Goal: Task Accomplishment & Management: Use online tool/utility

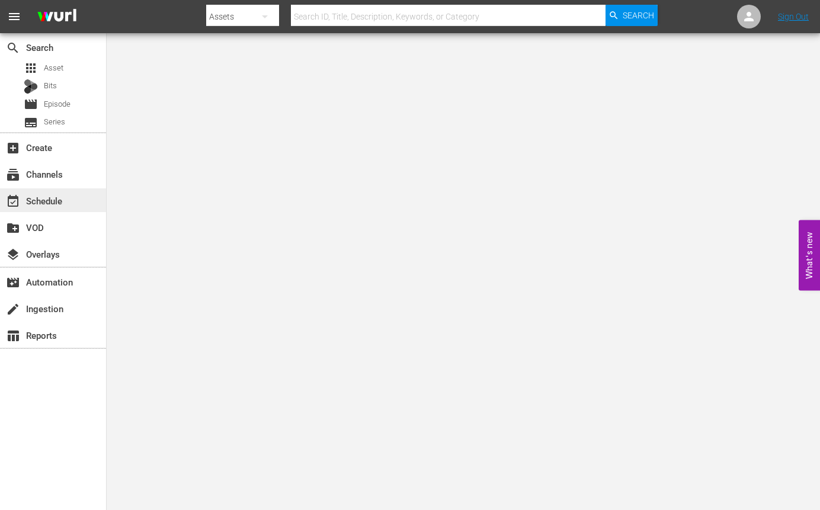
click at [52, 204] on div "event_available Schedule" at bounding box center [33, 199] width 66 height 11
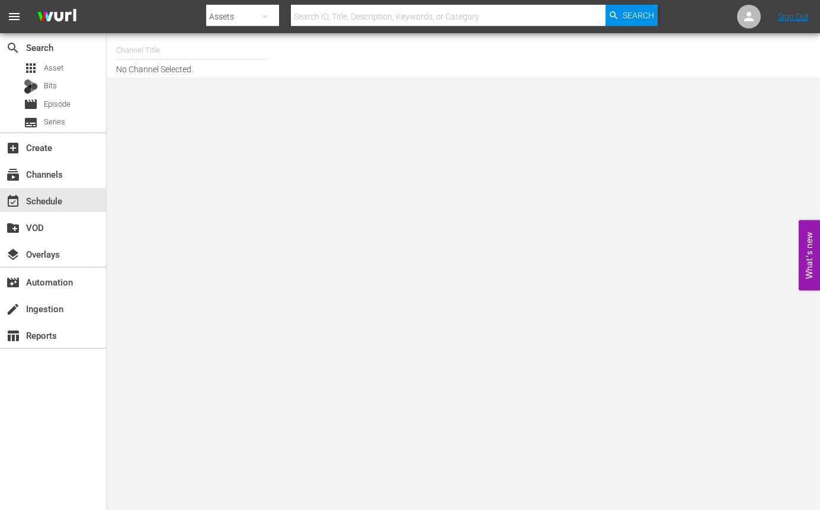
click at [152, 52] on input "text" at bounding box center [192, 50] width 152 height 28
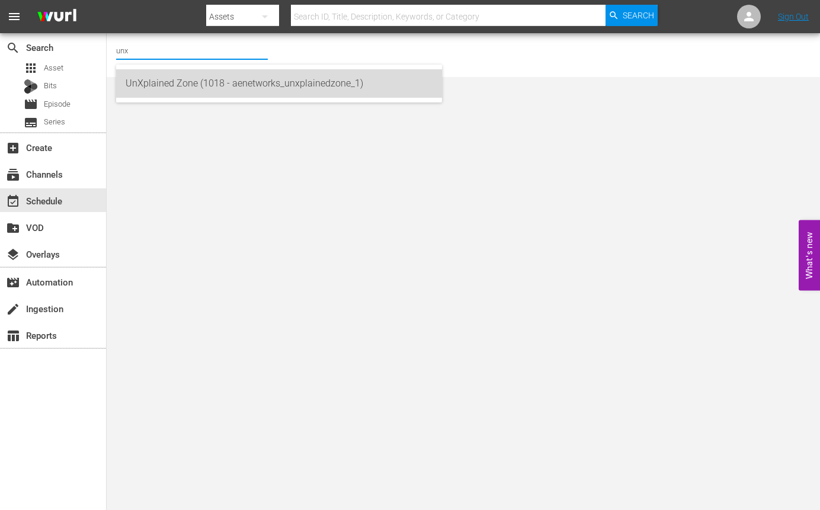
click at [170, 83] on div "UnXplained Zone (1018 - aenetworks_unxplainedzone_1)" at bounding box center [279, 83] width 307 height 28
type input "UnXplained Zone (1018 - aenetworks_unxplainedzone_1)"
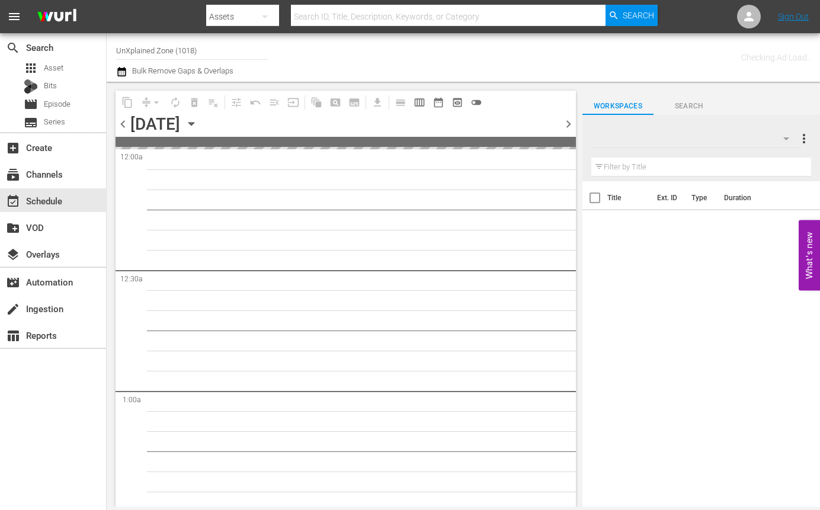
click at [198, 126] on icon "button" at bounding box center [191, 123] width 13 height 13
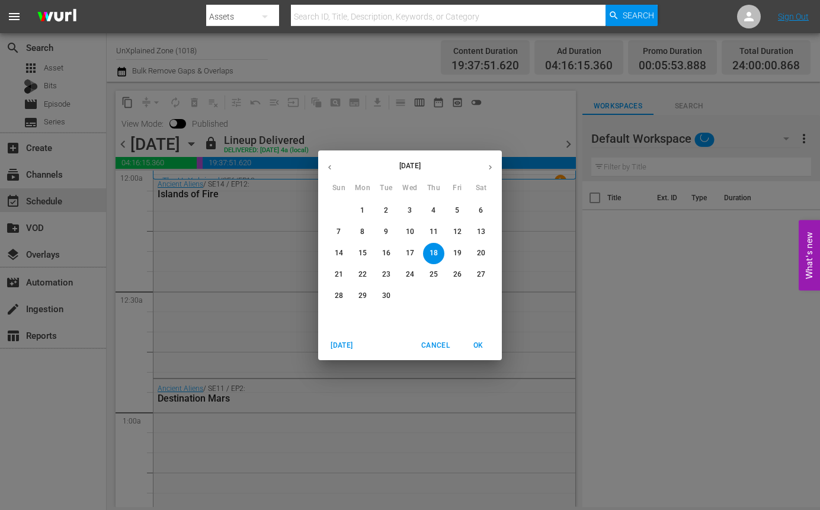
click at [455, 274] on p "26" at bounding box center [457, 274] width 8 height 10
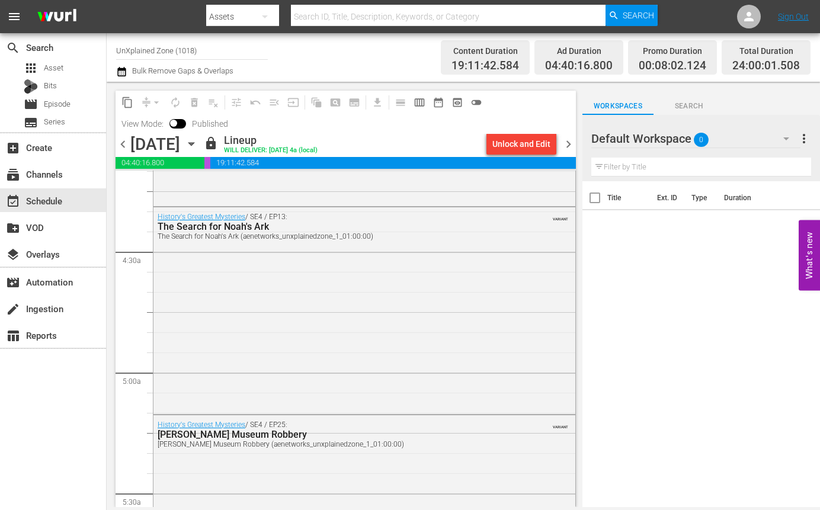
scroll to position [1007, 0]
click at [193, 53] on input "UnXplained Zone (1018)" at bounding box center [192, 50] width 152 height 28
click at [191, 53] on input "UnXplained Zone (1018)" at bounding box center [192, 50] width 152 height 28
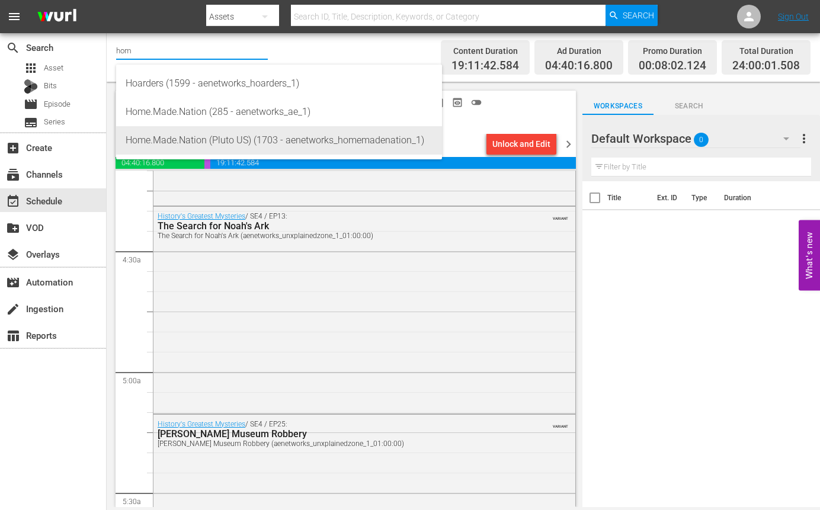
click at [236, 139] on div "Home.Made.Nation (Pluto US) (1703 - aenetworks_homemadenation_1)" at bounding box center [279, 140] width 307 height 28
type input "Home.Made.Nation (Pluto US) (1703 - aenetworks_homemadenation_1)"
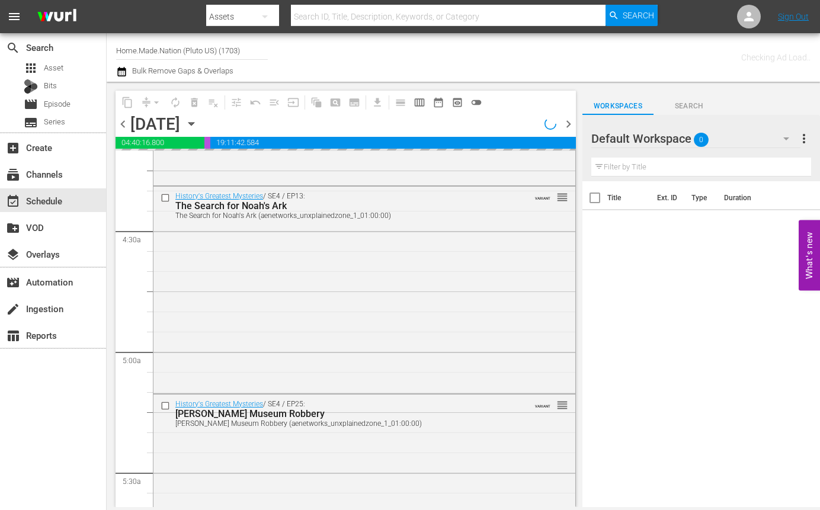
click at [194, 123] on icon "button" at bounding box center [190, 124] width 5 height 3
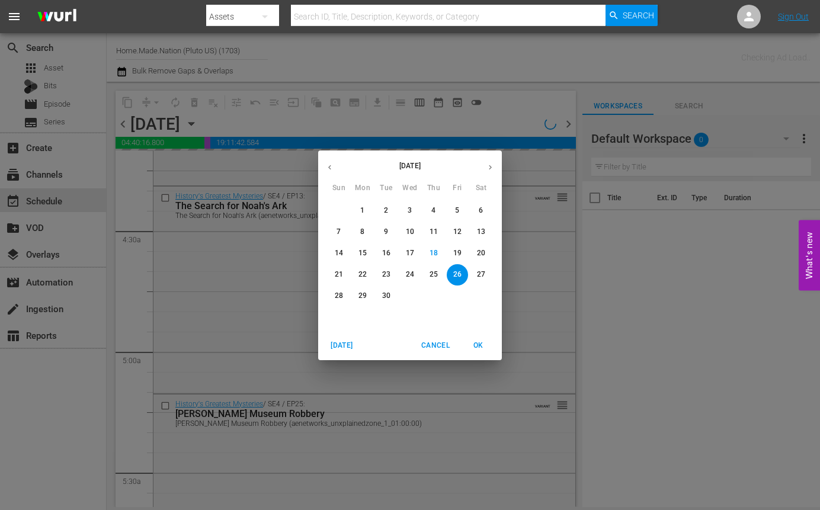
click at [364, 275] on p "22" at bounding box center [362, 274] width 8 height 10
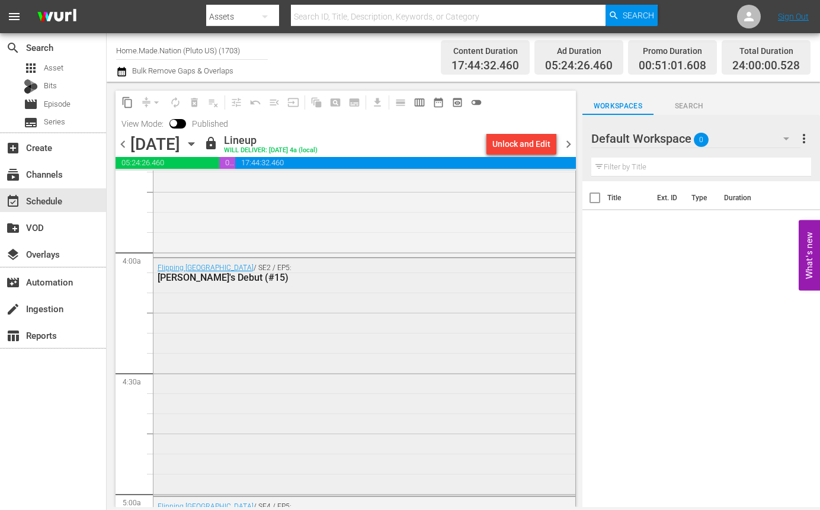
scroll to position [888, 0]
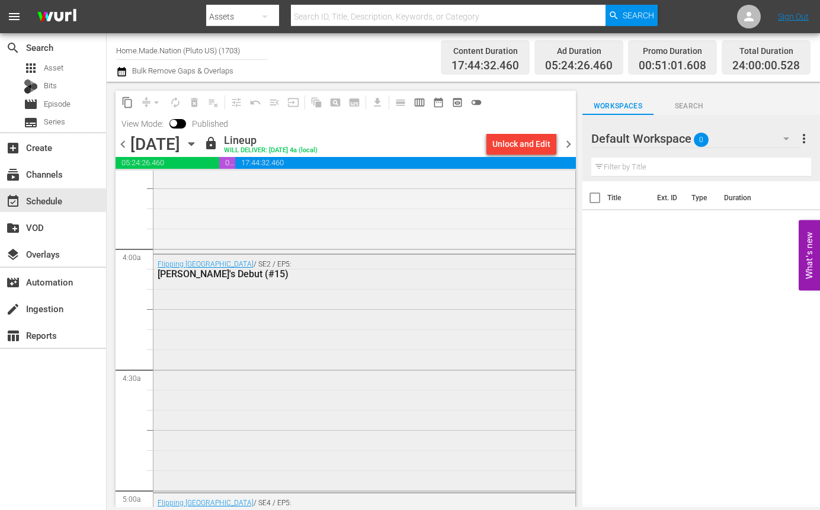
click at [368, 351] on div "Flipping Boston / SE2 / EP5: Desi's Debut (#15)" at bounding box center [364, 372] width 422 height 235
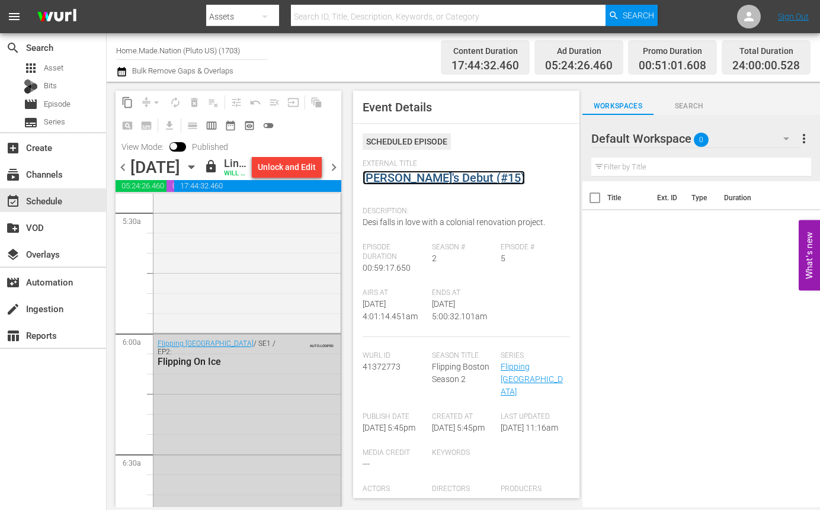
scroll to position [1303, 0]
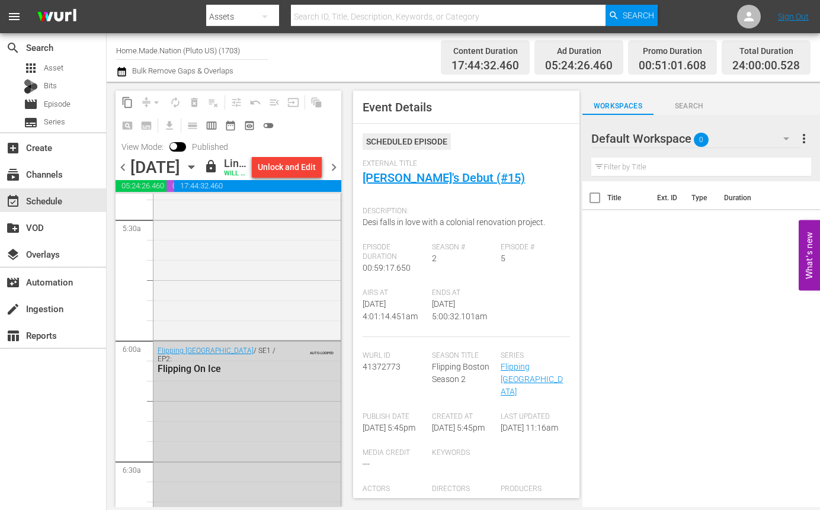
click at [198, 174] on icon "button" at bounding box center [191, 166] width 13 height 13
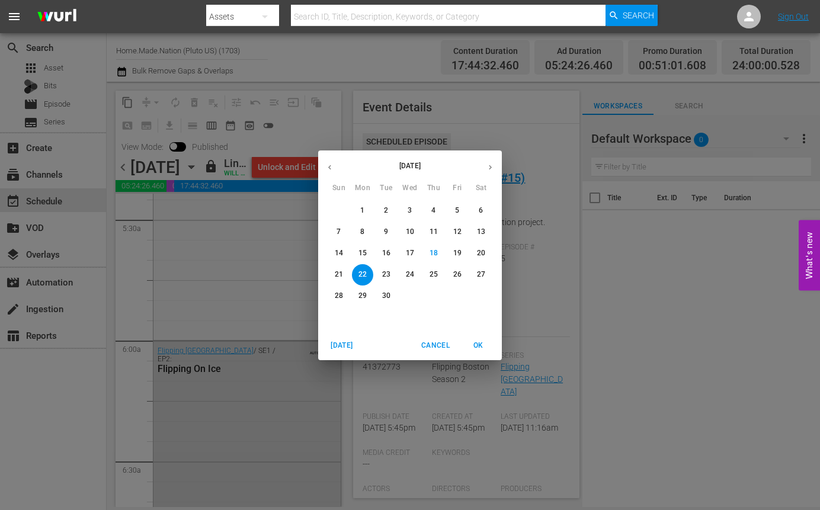
click at [388, 277] on p "23" at bounding box center [386, 274] width 8 height 10
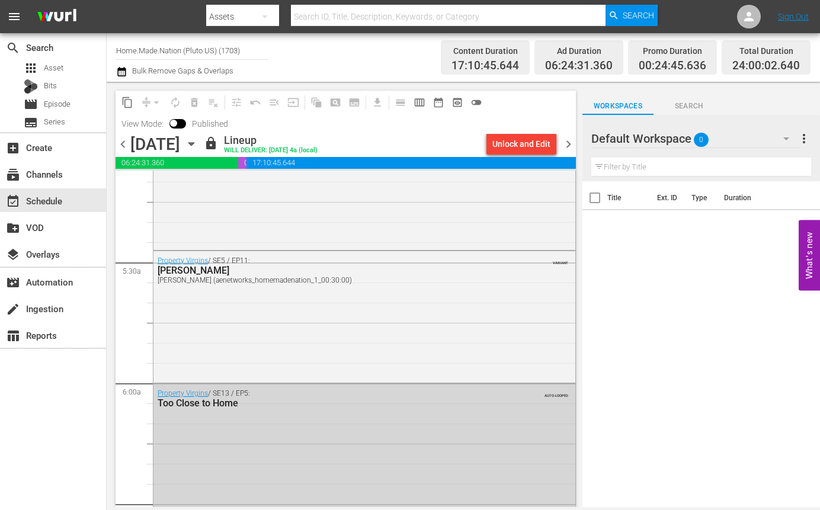
scroll to position [1303, 0]
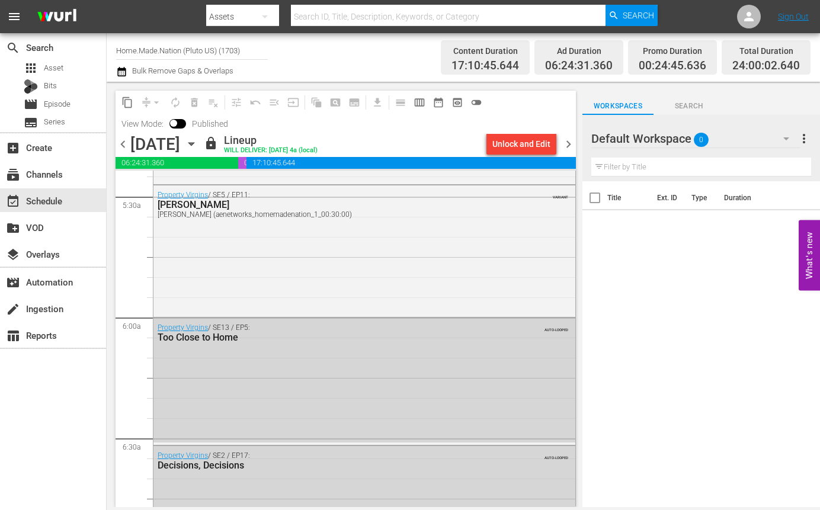
click at [198, 144] on icon "button" at bounding box center [191, 143] width 13 height 13
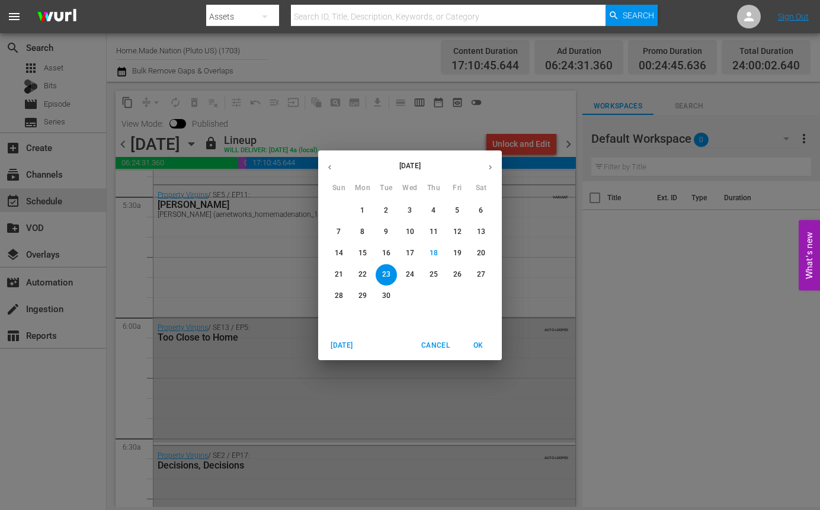
click at [411, 277] on p "24" at bounding box center [410, 274] width 8 height 10
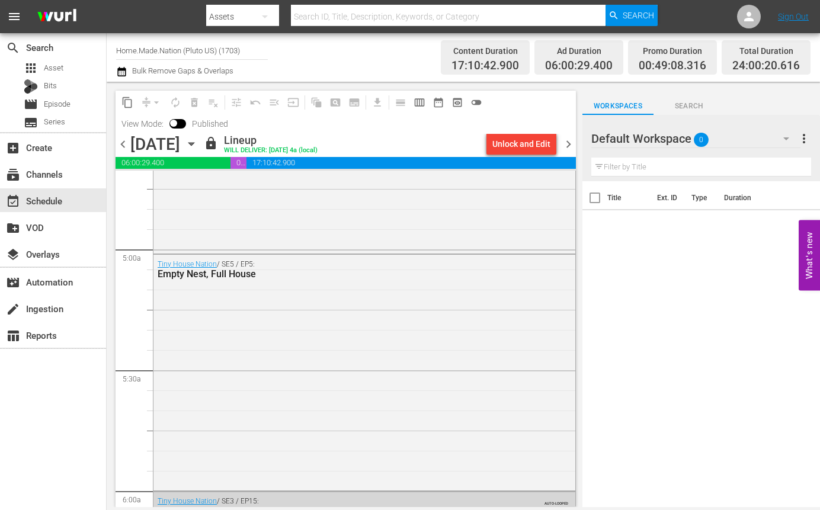
scroll to position [1184, 0]
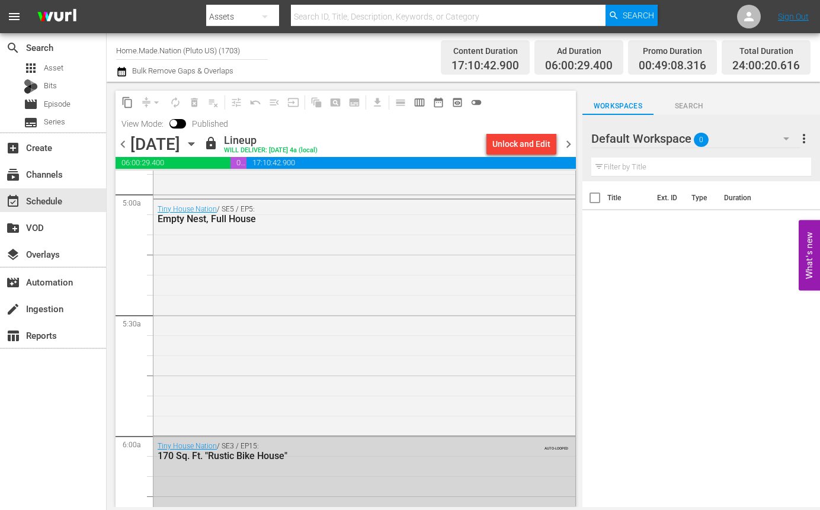
click at [198, 146] on icon "button" at bounding box center [191, 143] width 13 height 13
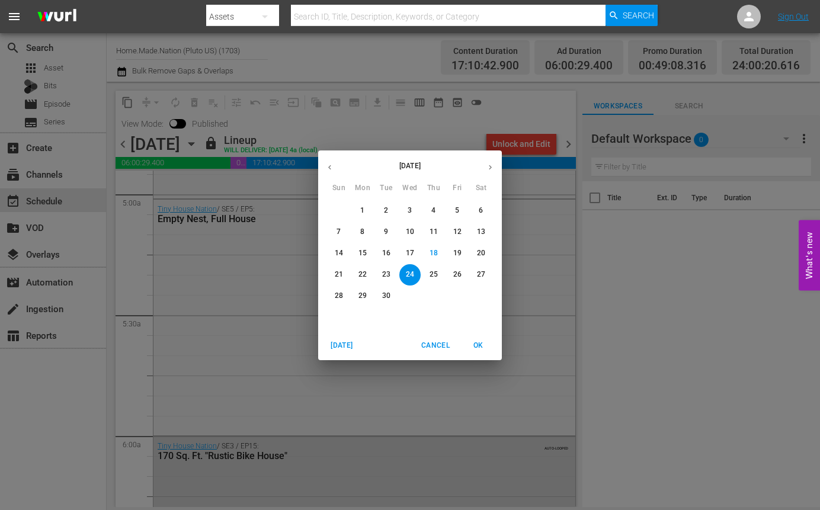
click at [435, 276] on p "25" at bounding box center [433, 274] width 8 height 10
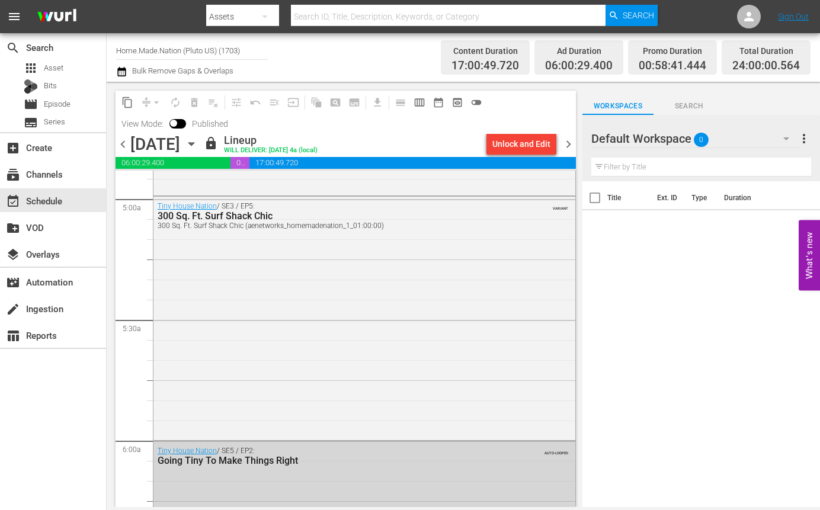
scroll to position [1184, 0]
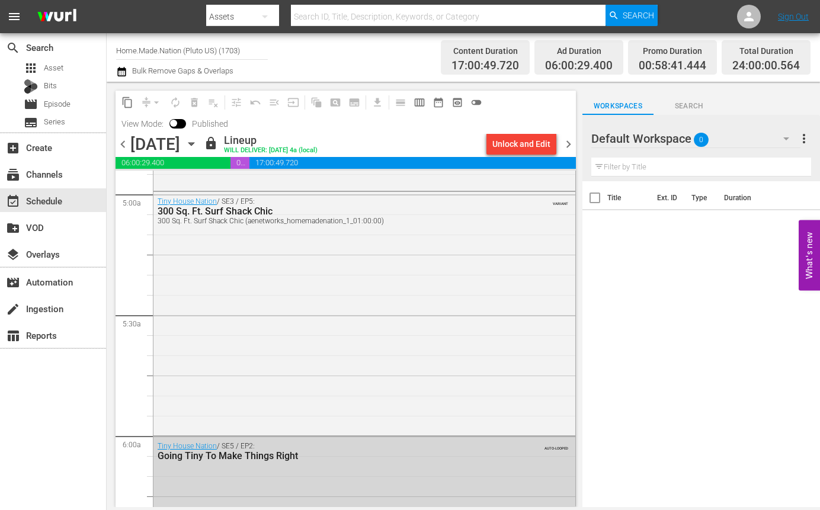
click at [194, 143] on icon "button" at bounding box center [190, 144] width 5 height 3
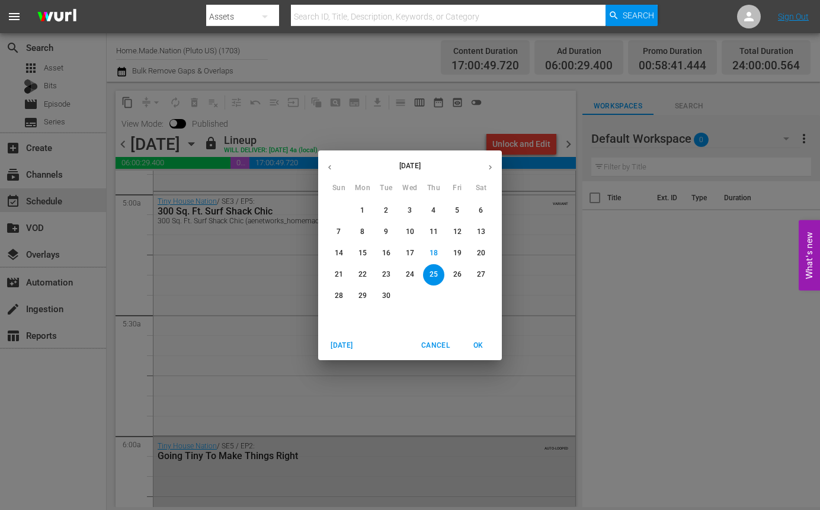
click at [456, 274] on p "26" at bounding box center [457, 274] width 8 height 10
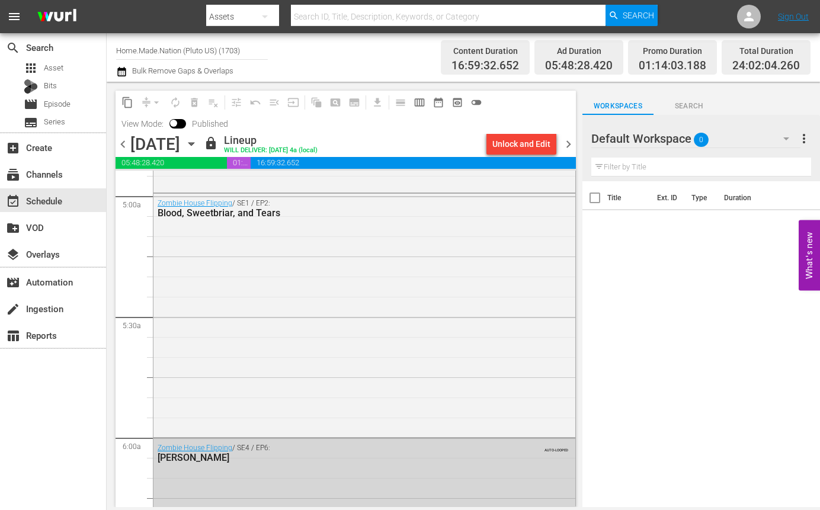
scroll to position [1184, 0]
click at [198, 140] on icon "button" at bounding box center [191, 143] width 13 height 13
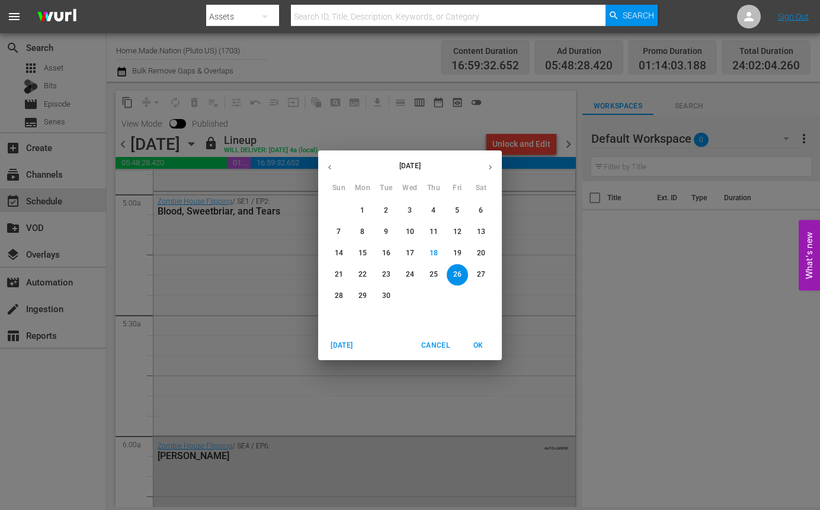
click at [484, 277] on p "27" at bounding box center [481, 274] width 8 height 10
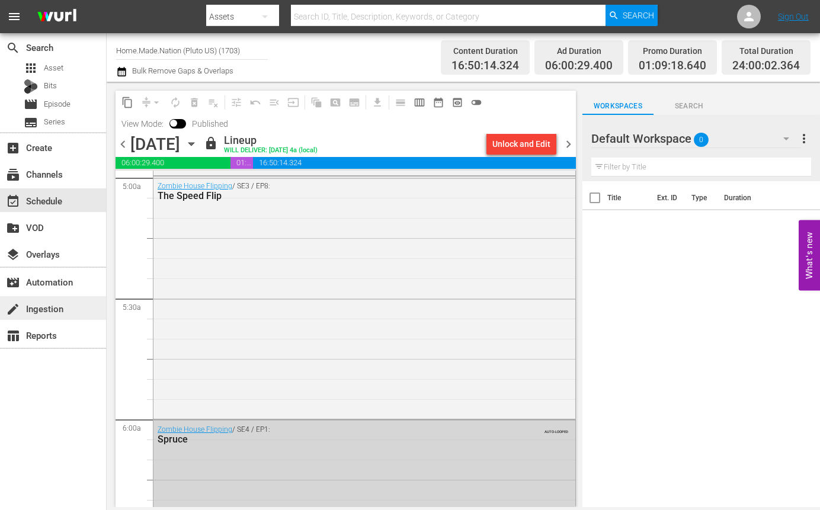
scroll to position [1244, 0]
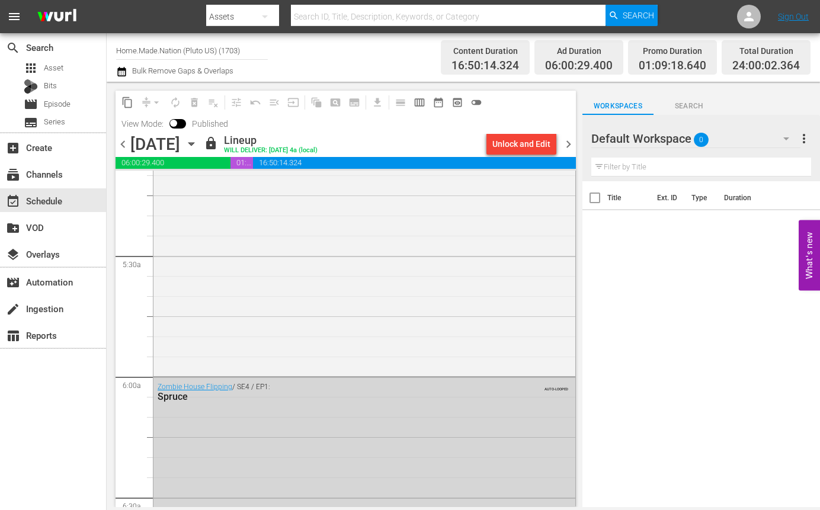
click at [198, 142] on icon "button" at bounding box center [191, 143] width 13 height 13
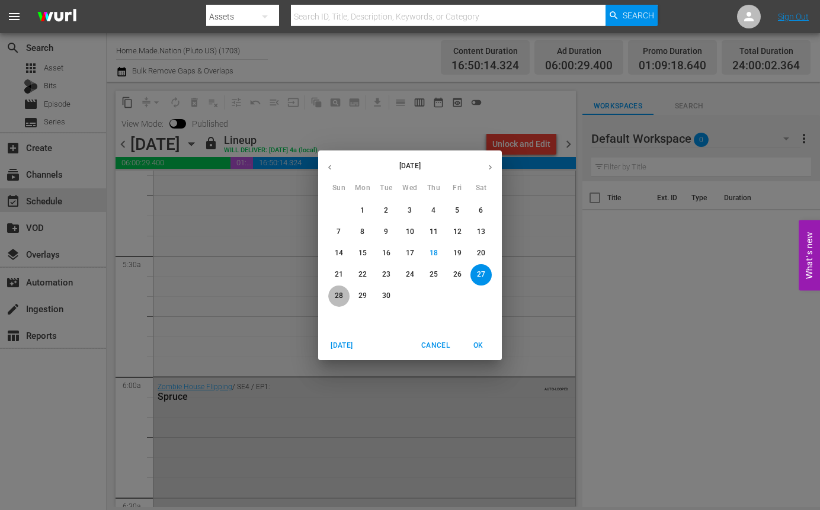
click at [340, 294] on p "28" at bounding box center [339, 296] width 8 height 10
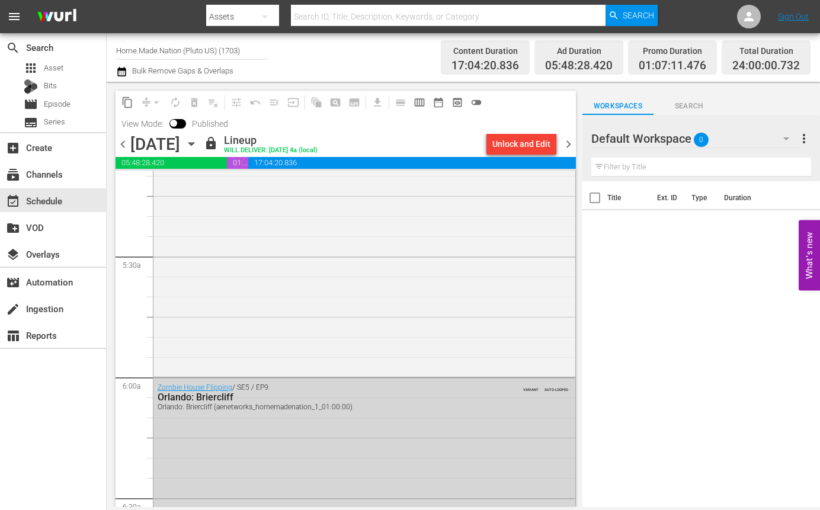
scroll to position [1244, 0]
click at [192, 51] on input "Home.Made.Nation (Pluto US) (1703)" at bounding box center [192, 50] width 152 height 28
click at [196, 51] on input "Home.Made.Nation (Pluto US) (1703)" at bounding box center [192, 50] width 152 height 28
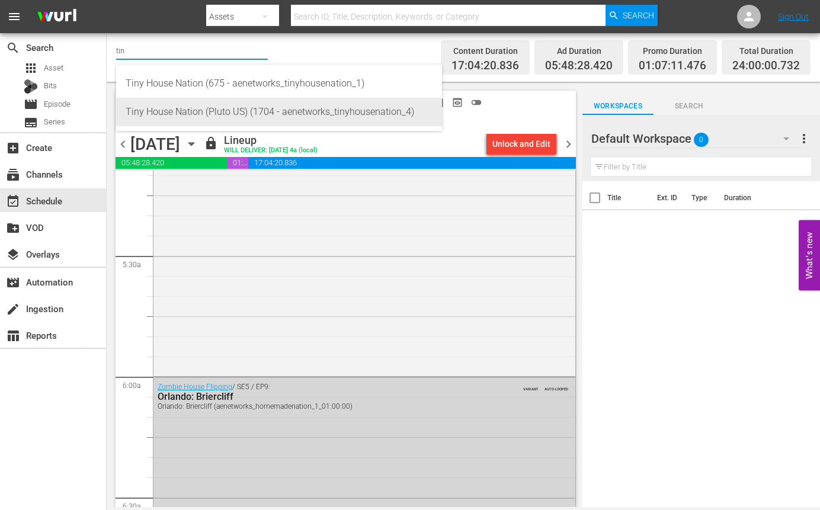
click at [206, 110] on div "Tiny House Nation (Pluto US) (1704 - aenetworks_tinyhousenation_4)" at bounding box center [279, 112] width 307 height 28
type input "Tiny House Nation (Pluto US) (1704 - aenetworks_tinyhousenation_4)"
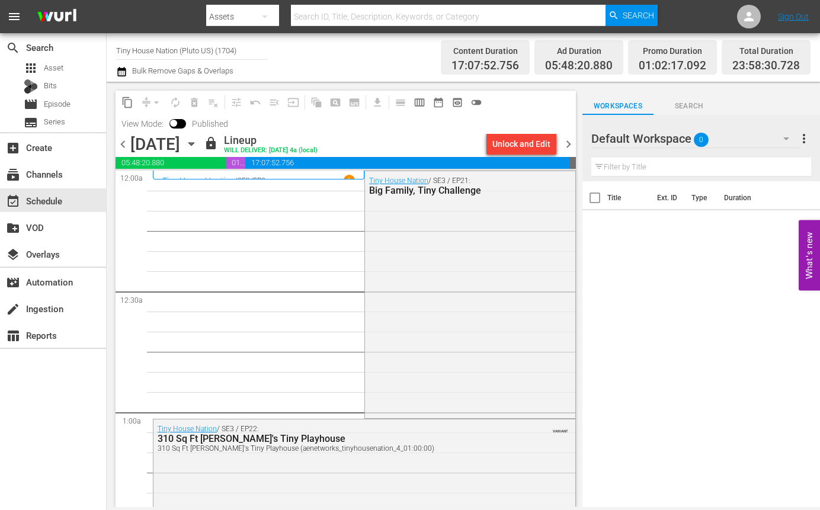
click at [194, 145] on icon "button" at bounding box center [190, 144] width 5 height 3
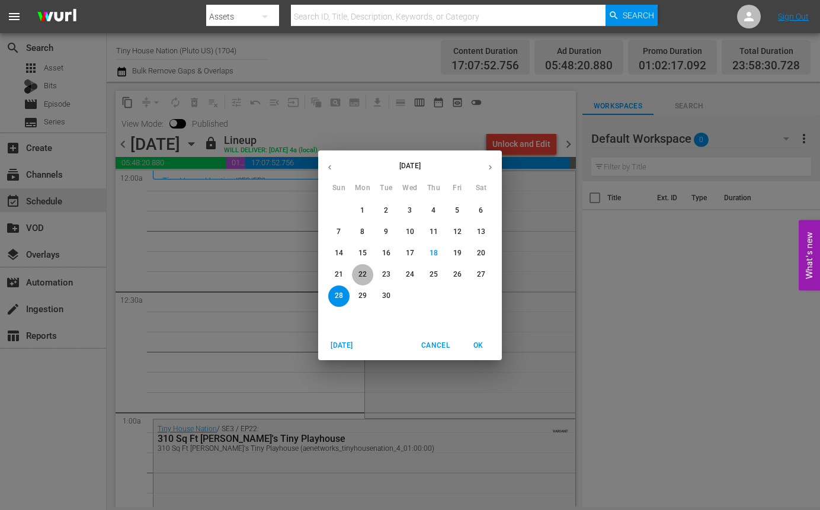
click at [363, 272] on p "22" at bounding box center [362, 274] width 8 height 10
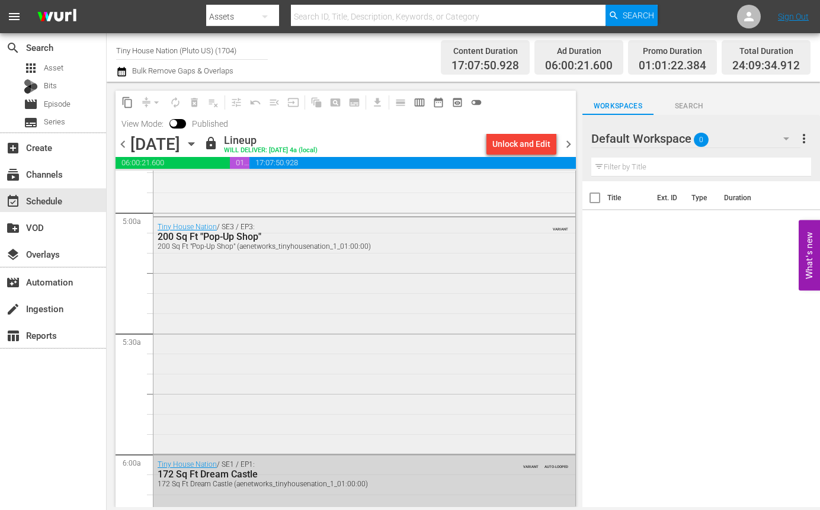
scroll to position [1184, 0]
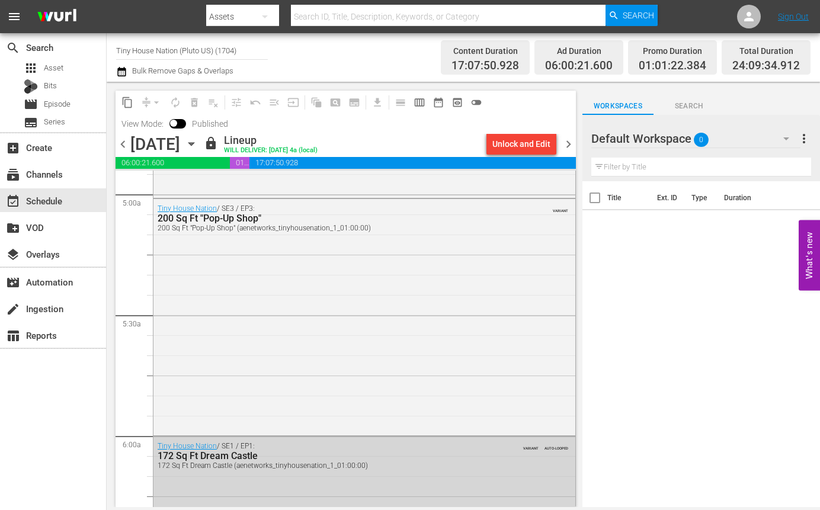
click at [198, 147] on icon "button" at bounding box center [191, 143] width 13 height 13
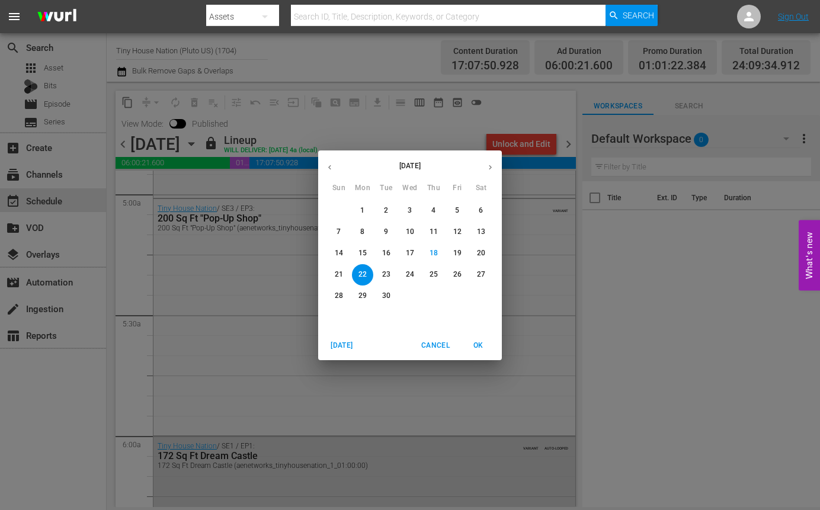
click at [384, 277] on p "23" at bounding box center [386, 274] width 8 height 10
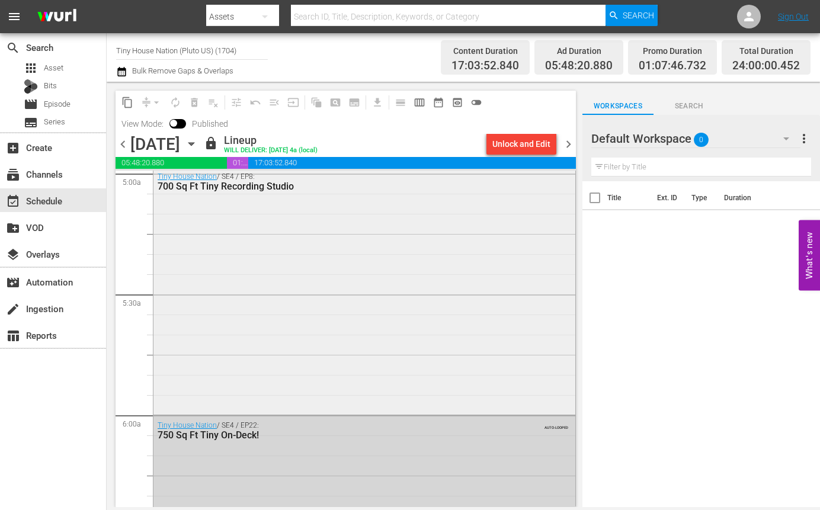
scroll to position [1184, 0]
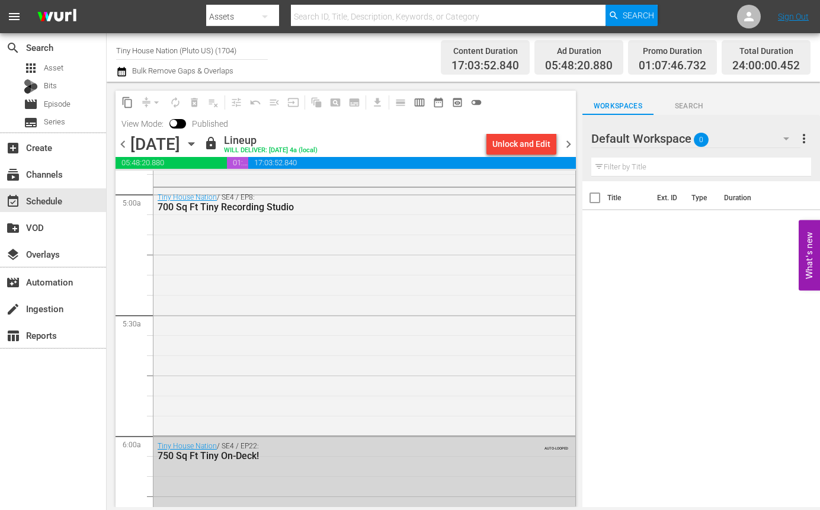
click at [198, 141] on icon "button" at bounding box center [191, 143] width 13 height 13
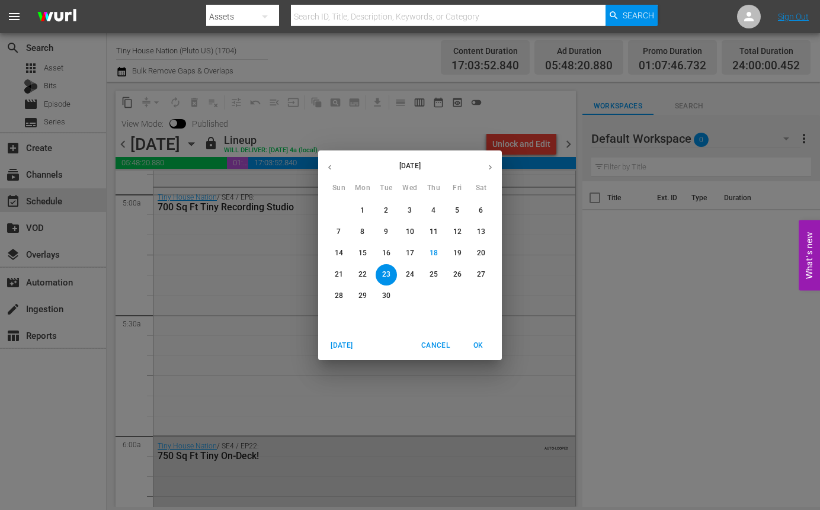
click at [411, 273] on p "24" at bounding box center [410, 274] width 8 height 10
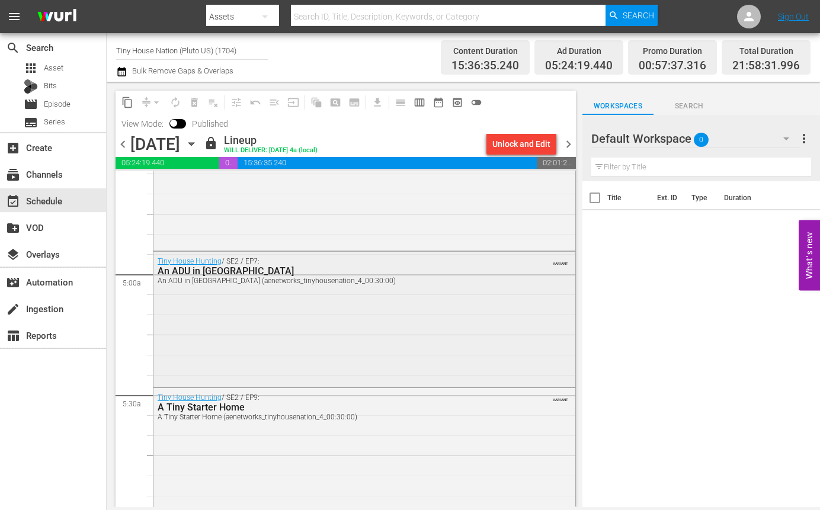
scroll to position [1125, 0]
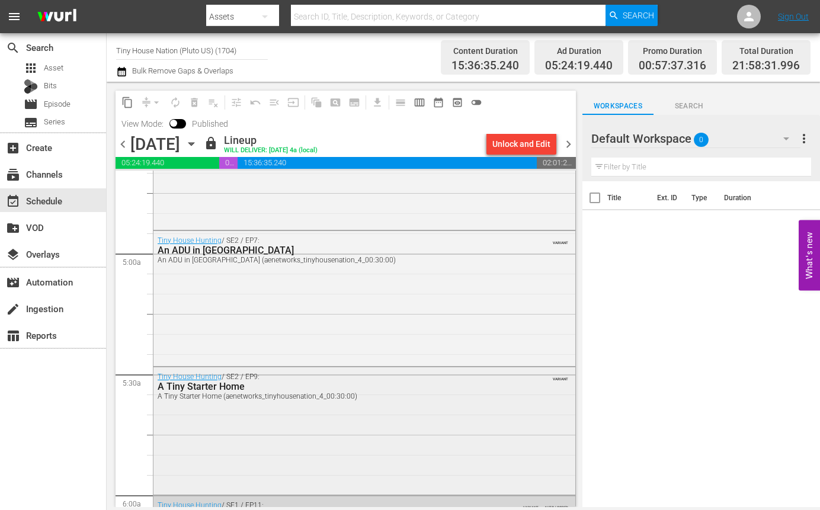
click at [245, 455] on div "Tiny House Hunting / SE2 / EP9: A Tiny Starter Home A Tiny Starter Home (aenetw…" at bounding box center [364, 429] width 422 height 125
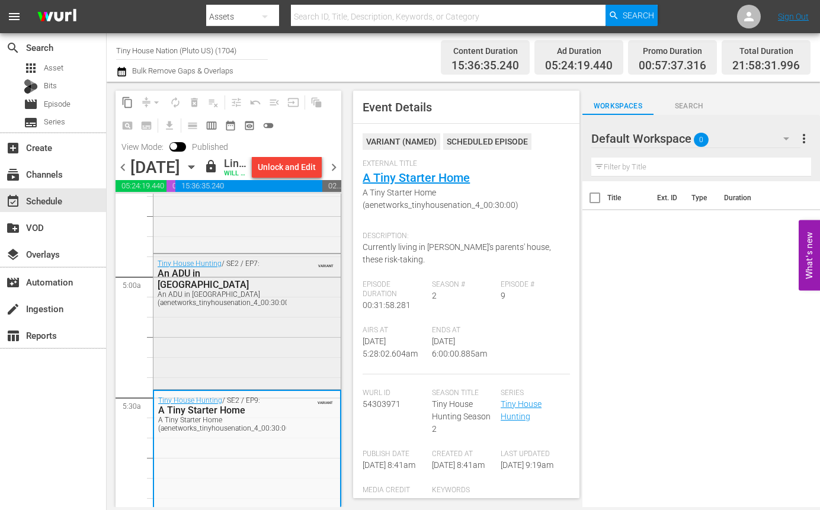
click at [240, 387] on div "Tiny House Hunting / SE2 / EP7: An ADU in Austin An ADU in Austin (aenetworks_t…" at bounding box center [246, 320] width 187 height 133
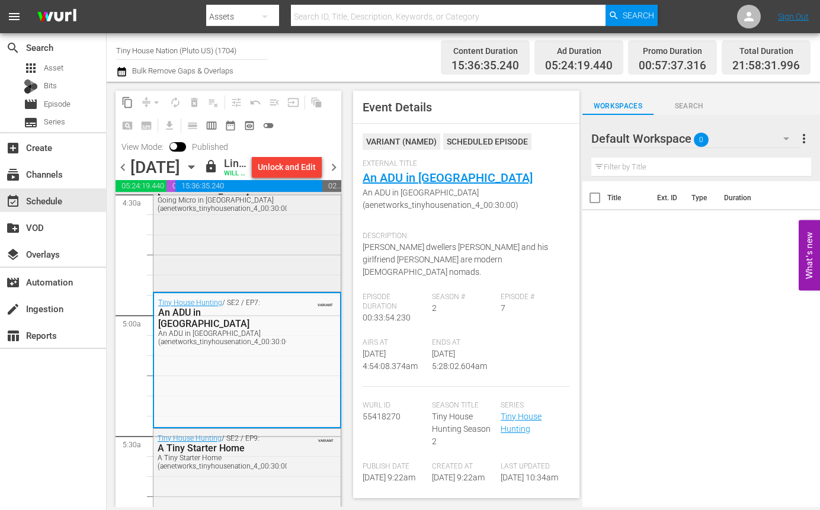
scroll to position [1066, 0]
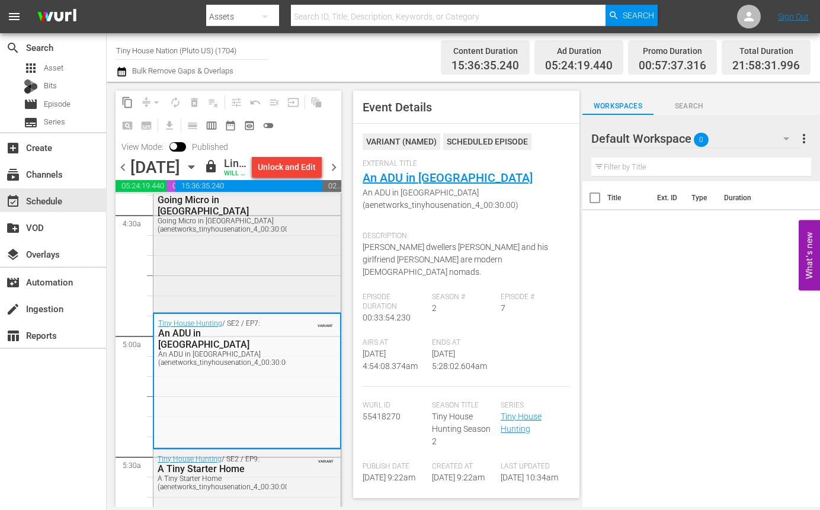
click at [233, 304] on div "Tiny House Hunting / SE2 / EP6: Going Micro in Gotham Going Micro in Gotham (ae…" at bounding box center [246, 245] width 187 height 129
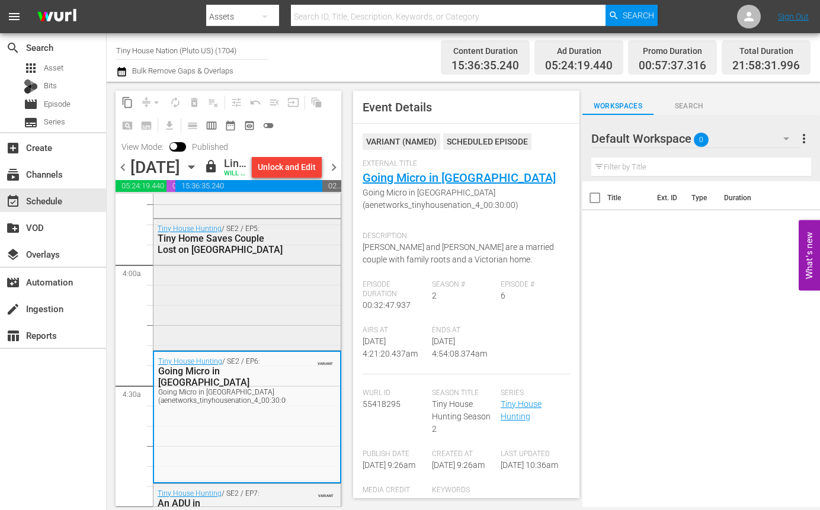
scroll to position [888, 0]
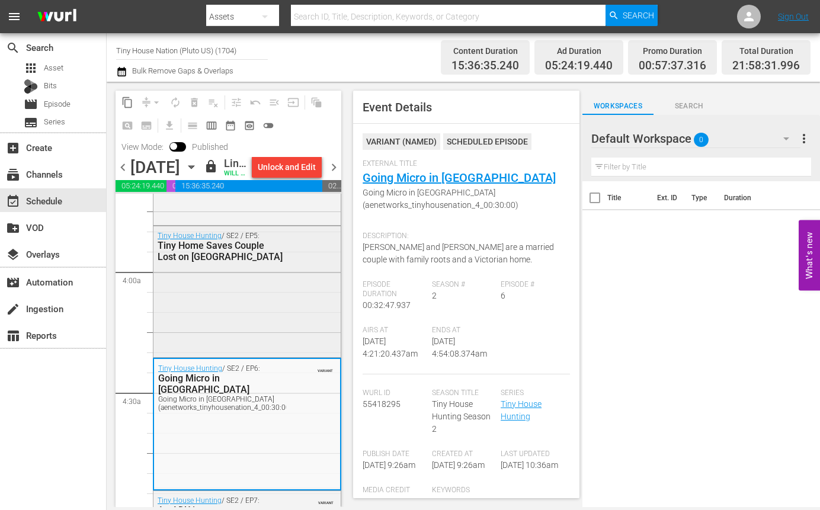
click at [232, 315] on div "Tiny House Hunting / SE2 / EP5: Tiny Home Saves Couple Lost on Adventure Island" at bounding box center [246, 290] width 187 height 129
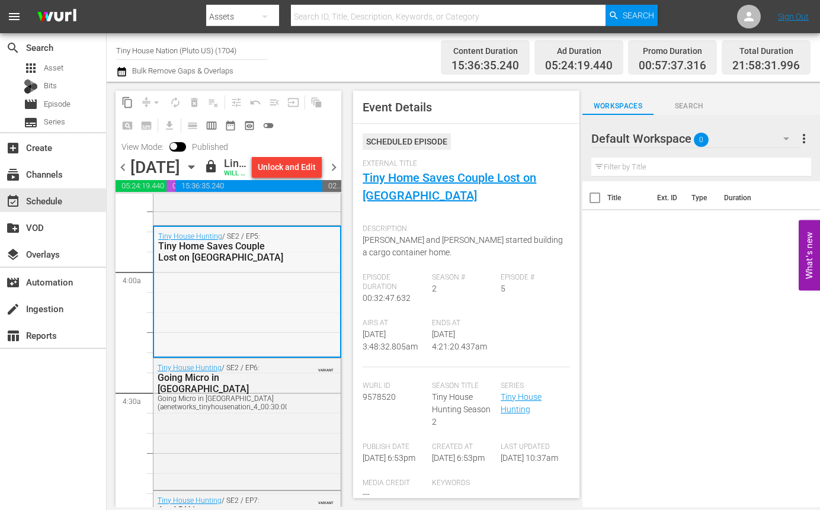
scroll to position [770, 0]
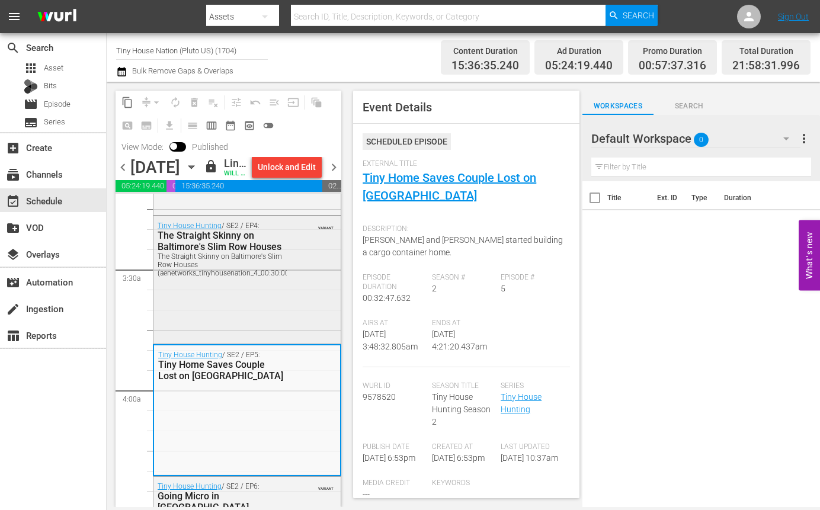
click at [230, 338] on div "Tiny House Hunting / SE2 / EP4: The Straight Skinny on Baltimore's Slim Row Hou…" at bounding box center [246, 279] width 187 height 126
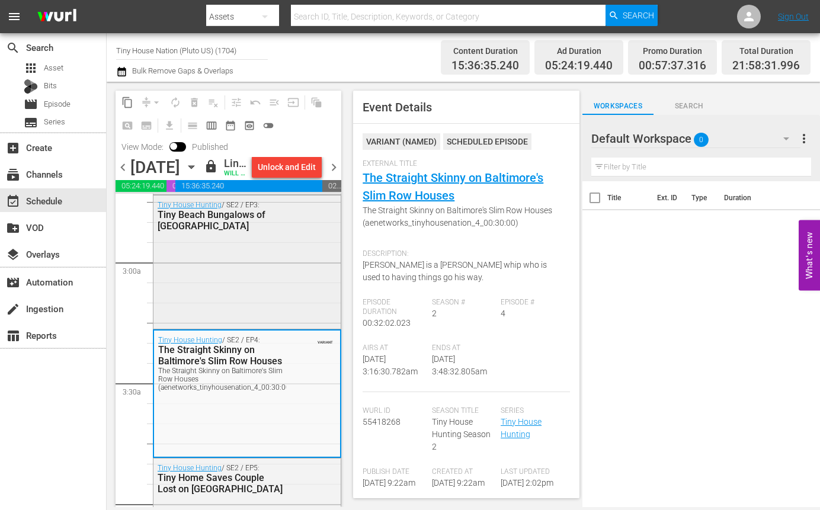
scroll to position [651, 0]
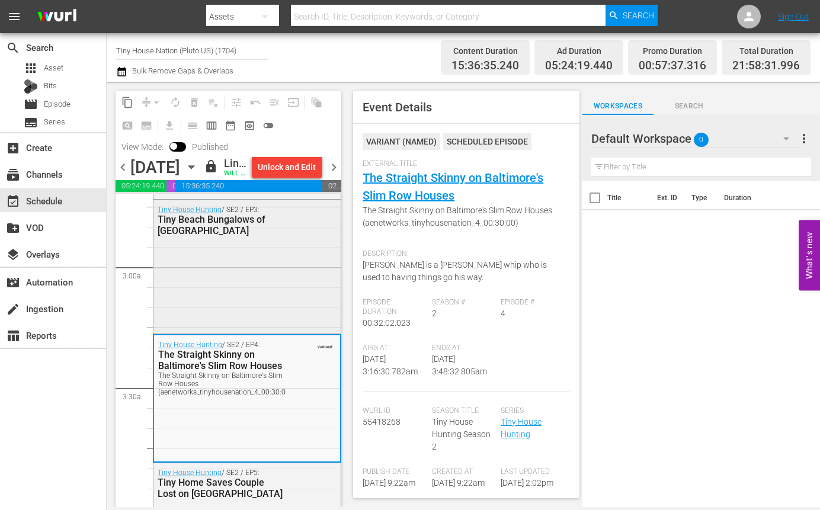
click at [239, 309] on div "Tiny House Hunting / SE2 / EP3: Tiny Beach Bungalows of Long Island" at bounding box center [246, 265] width 187 height 130
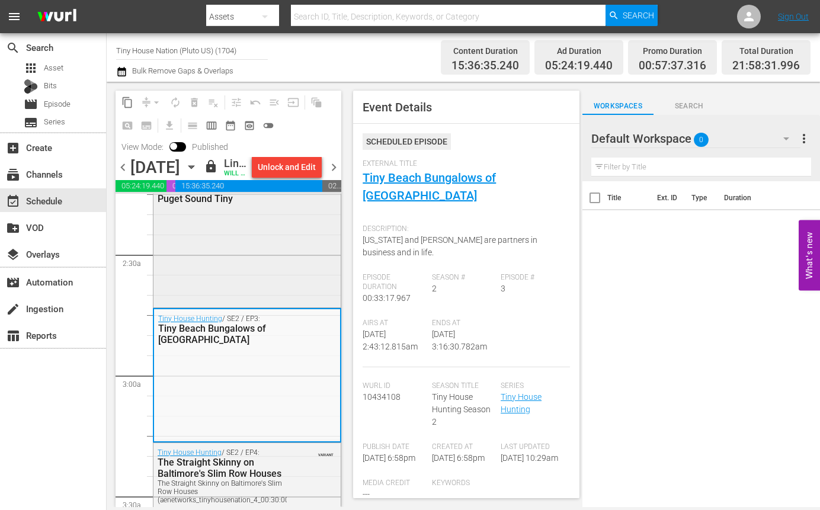
scroll to position [533, 0]
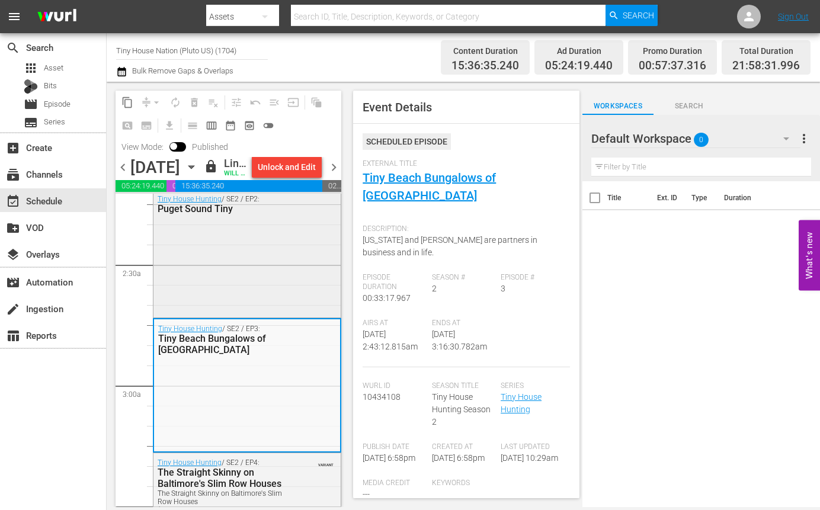
click at [240, 282] on div "Tiny House Hunting / SE2 / EP2: Puget Sound Tiny" at bounding box center [246, 252] width 187 height 126
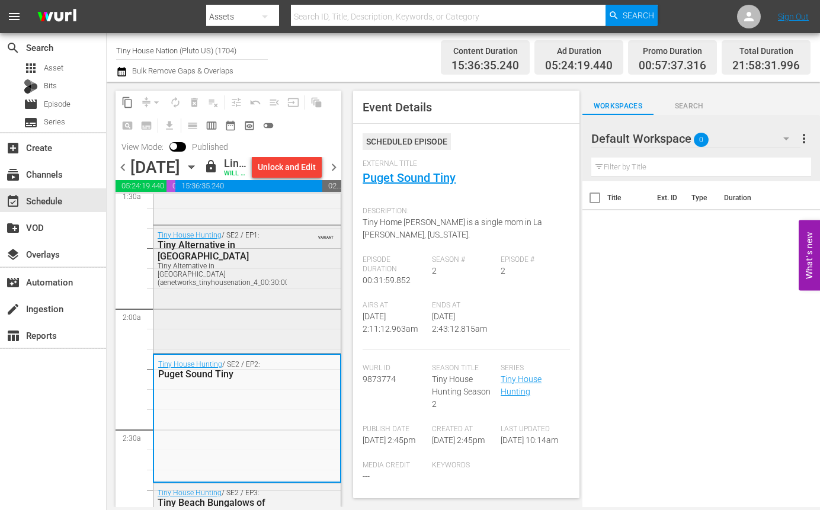
scroll to position [355, 0]
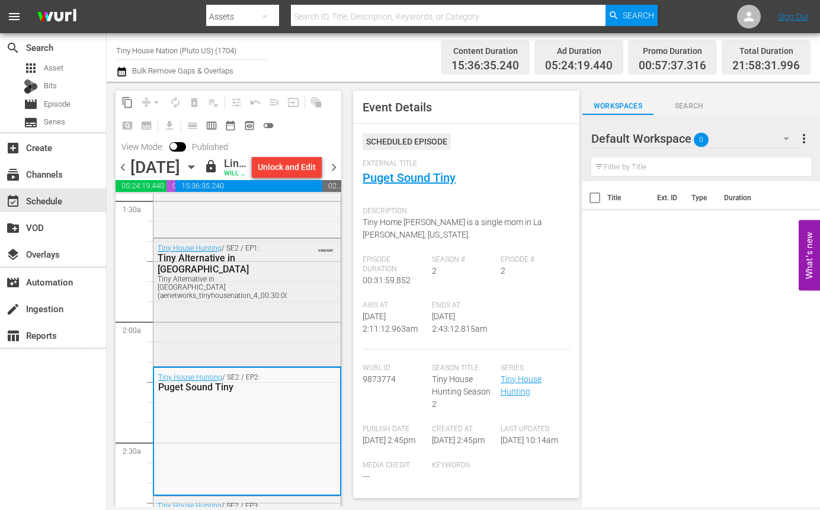
click at [204, 275] on div "Tiny Alternative in Charleston" at bounding box center [221, 263] width 126 height 23
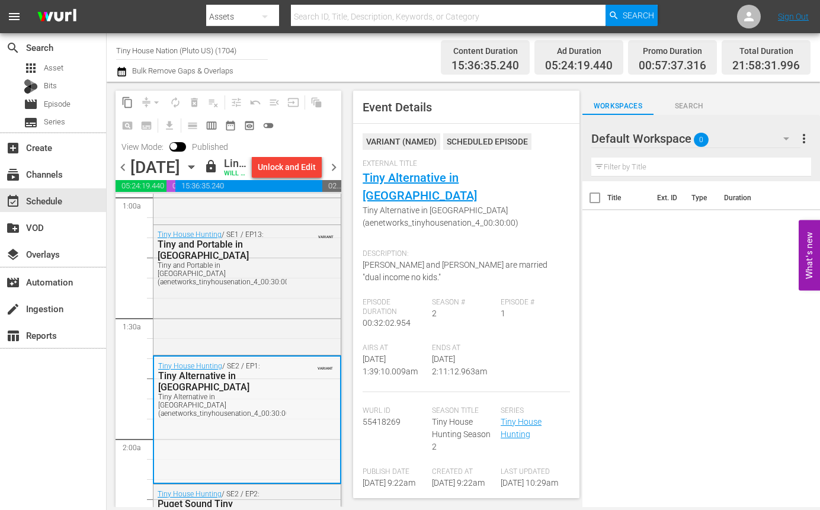
scroll to position [237, 0]
click at [262, 353] on div "Tiny House Hunting / SE1 / EP13: Tiny and Portable in Portland Tiny and Portabl…" at bounding box center [246, 289] width 187 height 127
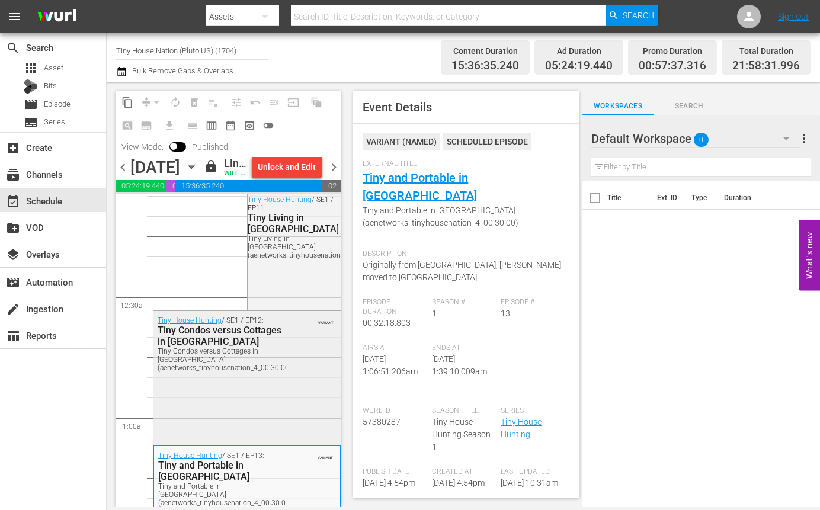
scroll to position [0, 0]
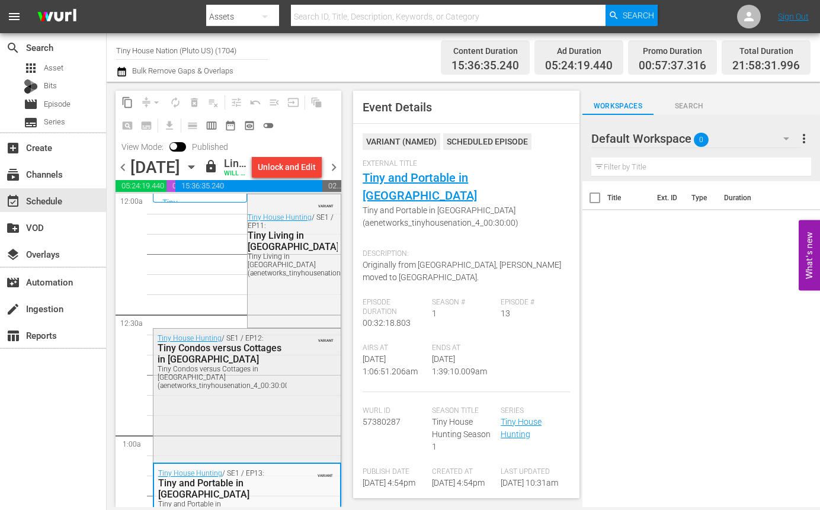
click at [232, 460] on div "Tiny House Hunting / SE1 / EP12: Tiny Condos versus Cottages in San Francisco T…" at bounding box center [246, 394] width 187 height 131
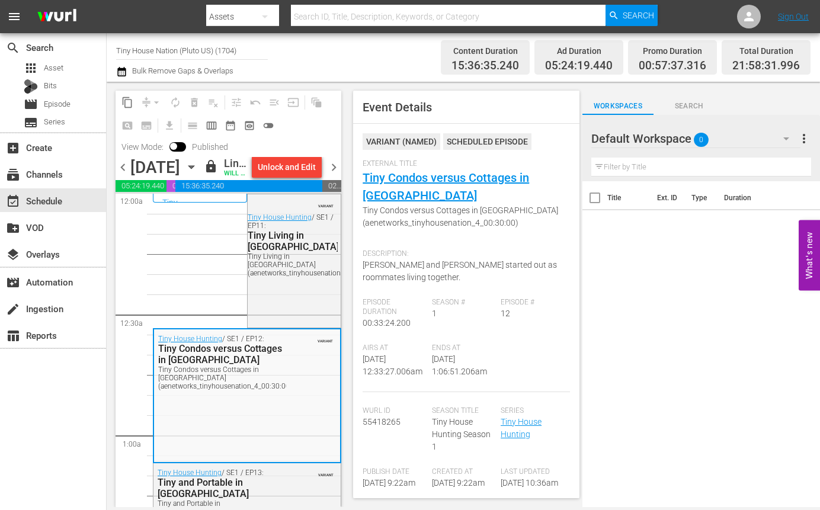
click at [198, 174] on icon "button" at bounding box center [191, 166] width 13 height 13
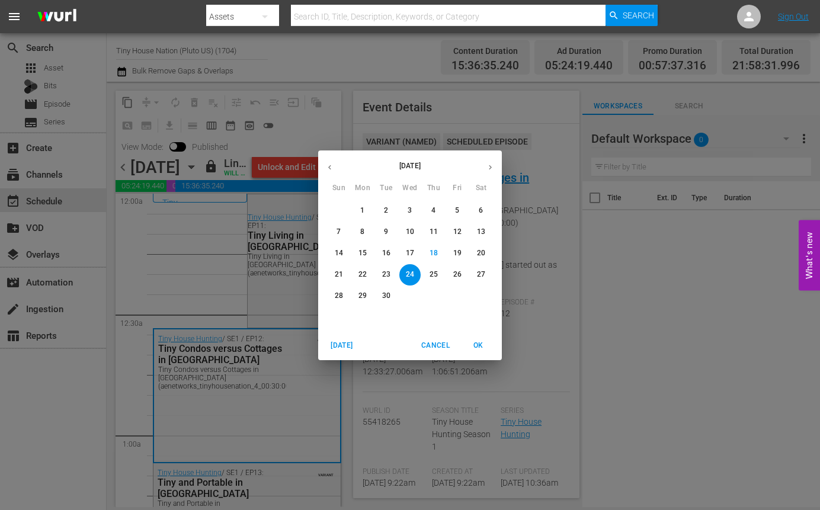
click at [429, 276] on p "25" at bounding box center [433, 274] width 8 height 10
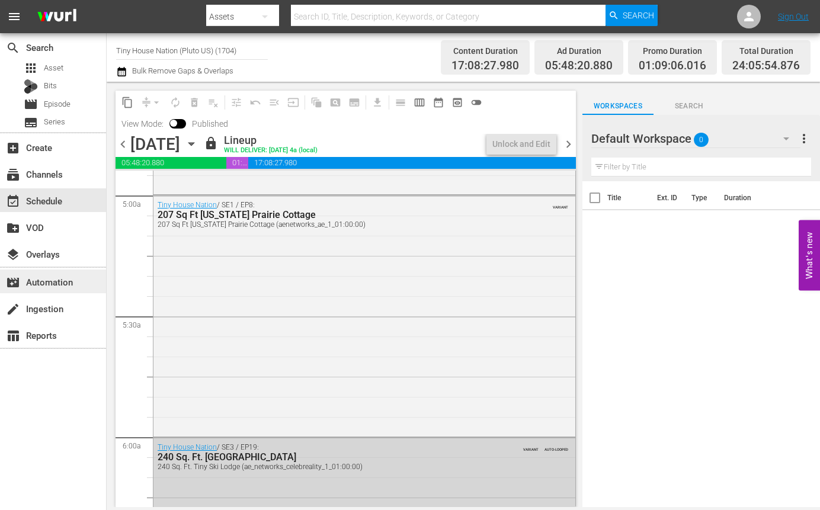
scroll to position [1184, 0]
click at [198, 146] on icon "button" at bounding box center [191, 143] width 13 height 13
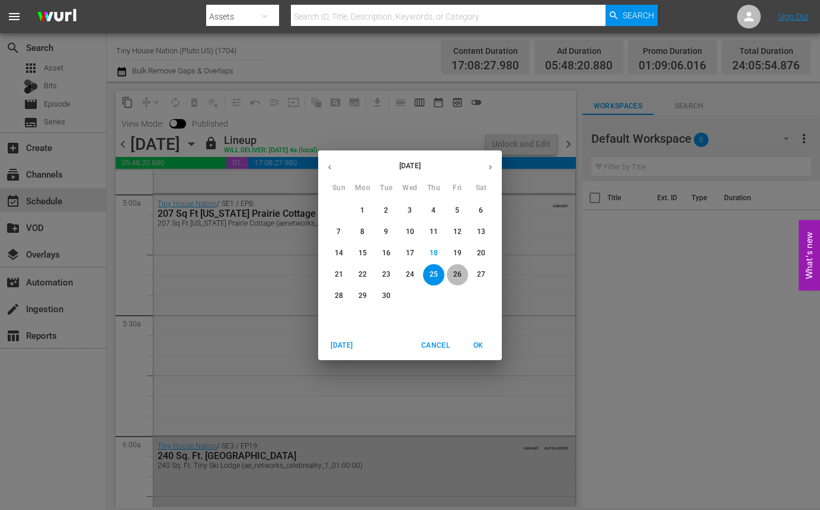
click at [452, 278] on span "26" at bounding box center [457, 274] width 21 height 10
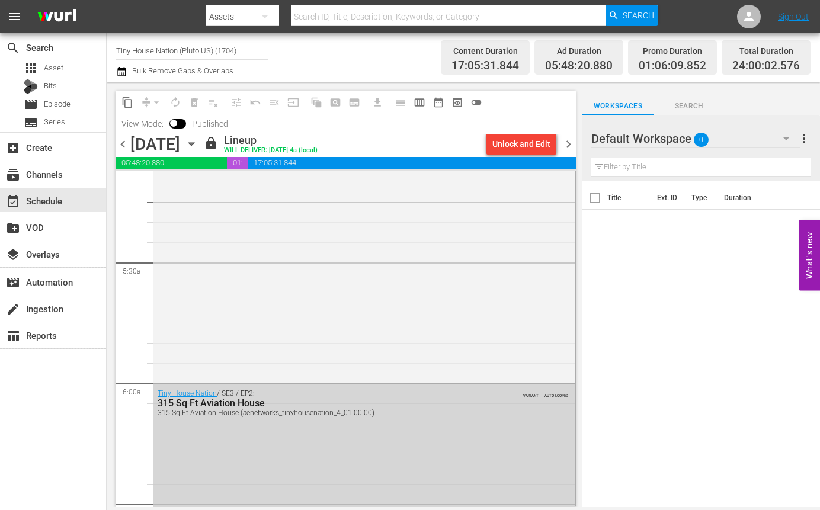
scroll to position [1244, 0]
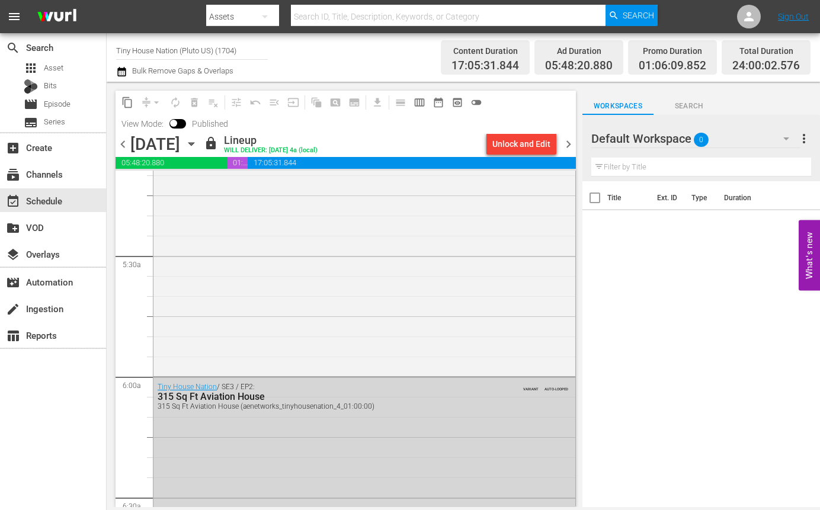
click at [198, 142] on icon "button" at bounding box center [191, 143] width 13 height 13
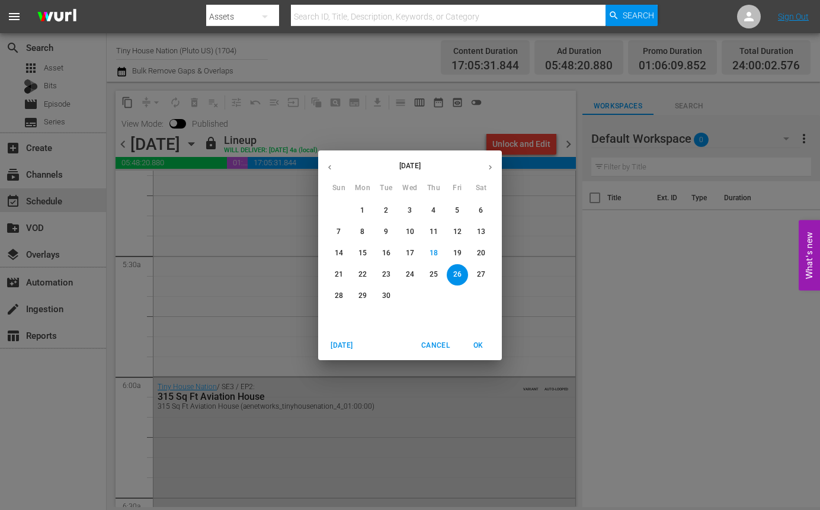
click at [480, 273] on p "27" at bounding box center [481, 274] width 8 height 10
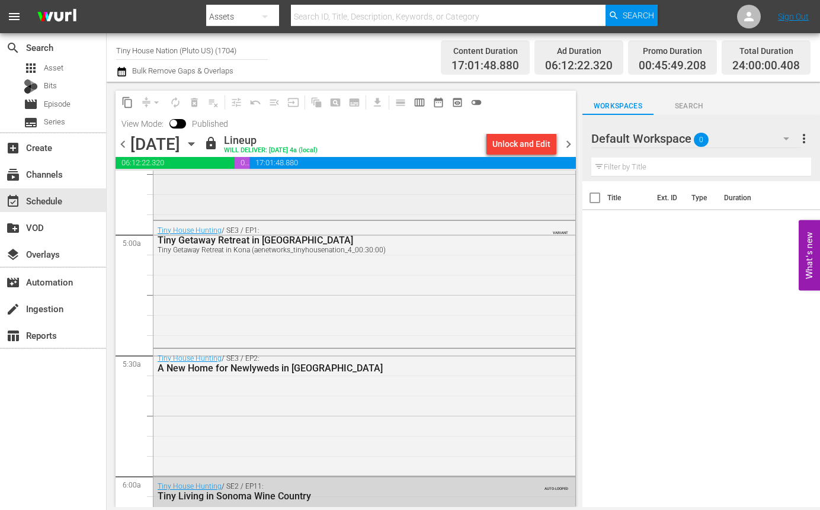
scroll to position [1184, 0]
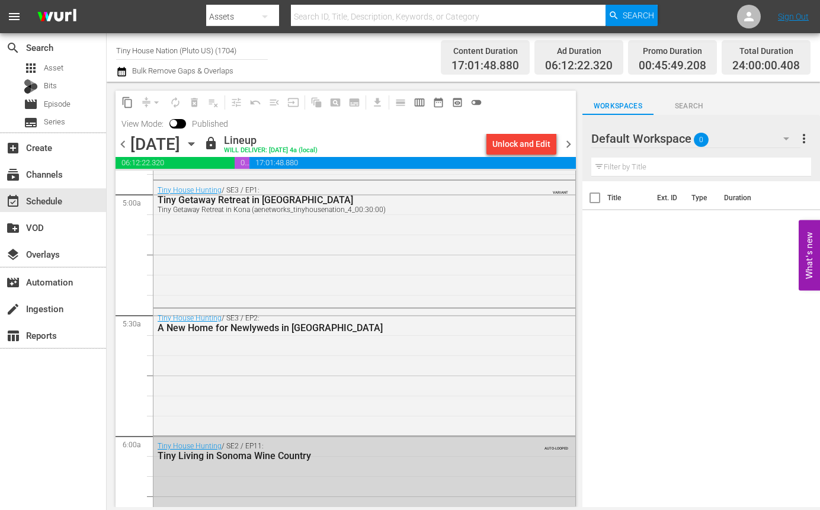
click at [198, 146] on icon "button" at bounding box center [191, 143] width 13 height 13
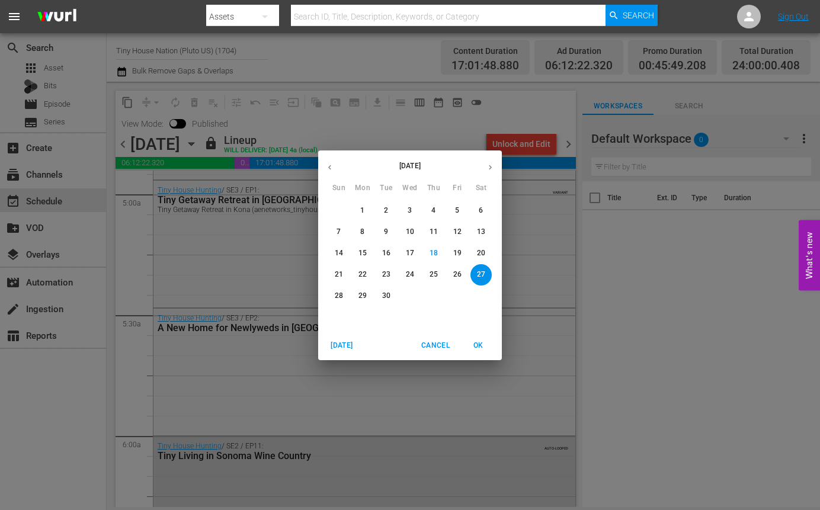
click at [338, 294] on p "28" at bounding box center [339, 296] width 8 height 10
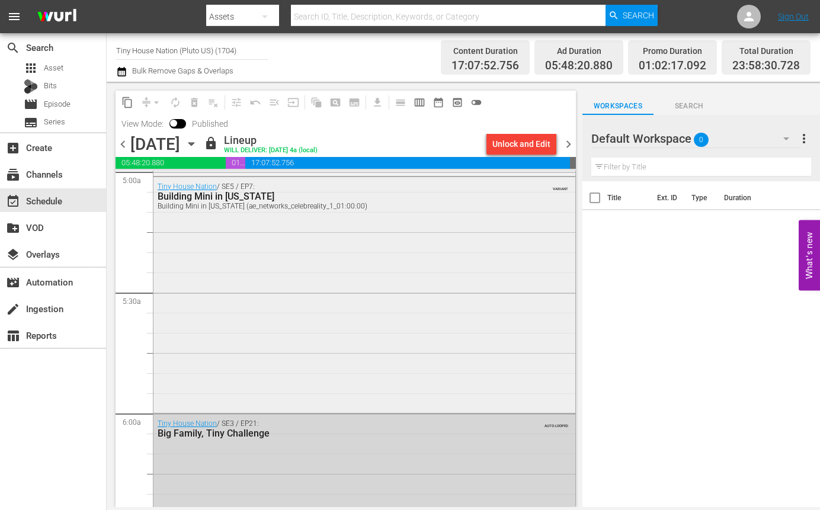
scroll to position [1244, 0]
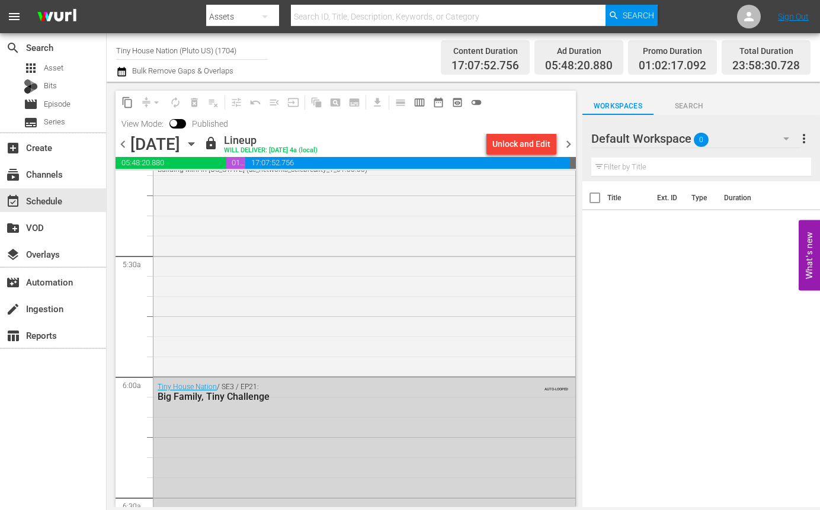
click at [212, 50] on input "Tiny House Nation (Pluto US) (1704)" at bounding box center [192, 50] width 152 height 28
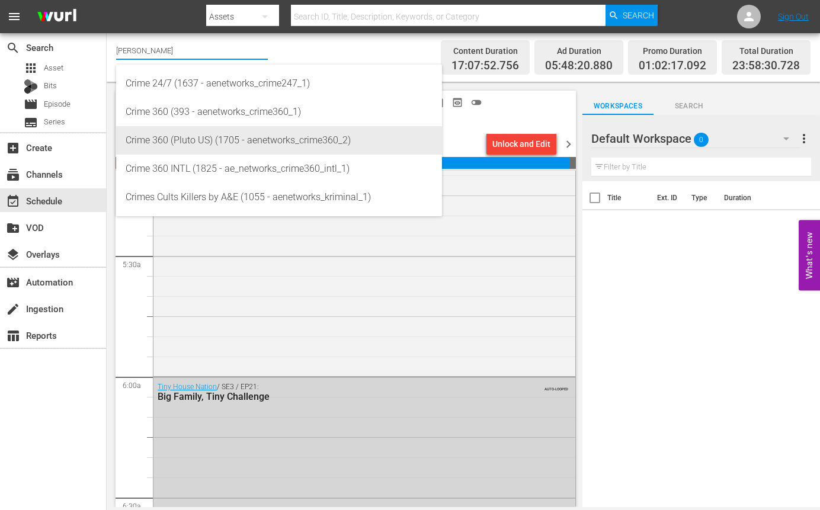
click at [242, 141] on div "Crime 360 (Pluto US) (1705 - aenetworks_crime360_2)" at bounding box center [279, 140] width 307 height 28
type input "Crime 360 (Pluto US) (1705 - aenetworks_crime360_2)"
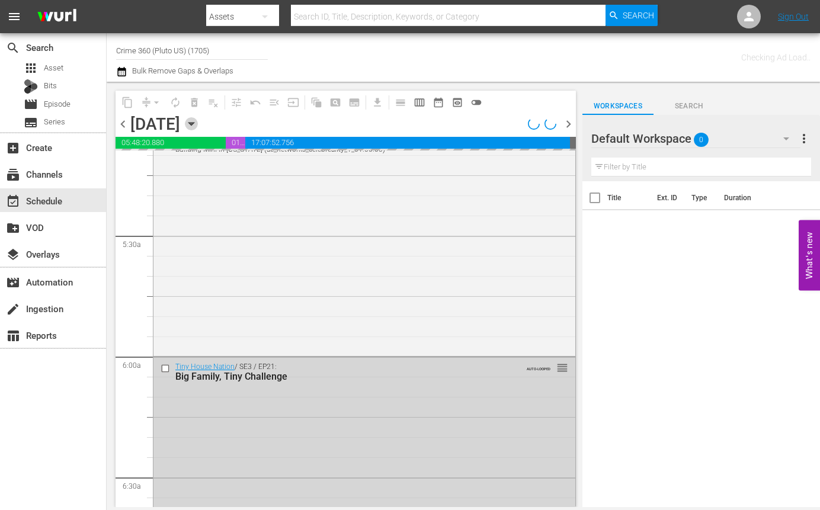
click at [198, 126] on icon "button" at bounding box center [191, 123] width 13 height 13
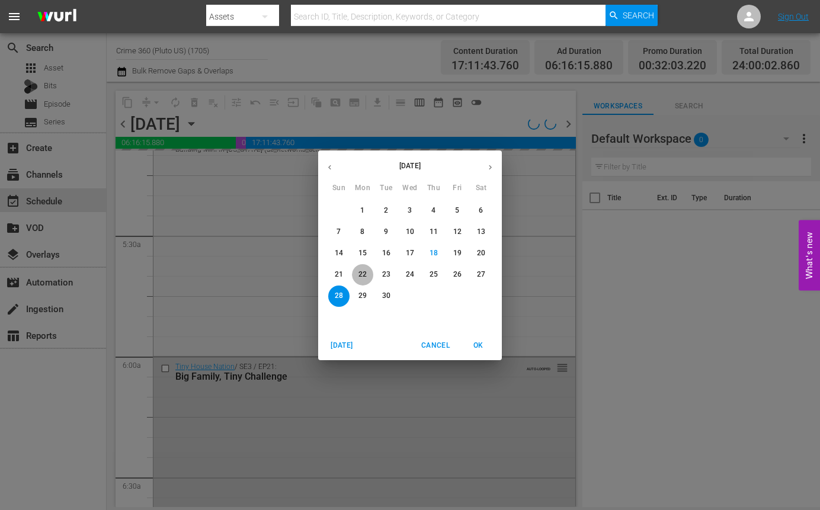
click at [367, 274] on span "22" at bounding box center [362, 274] width 21 height 10
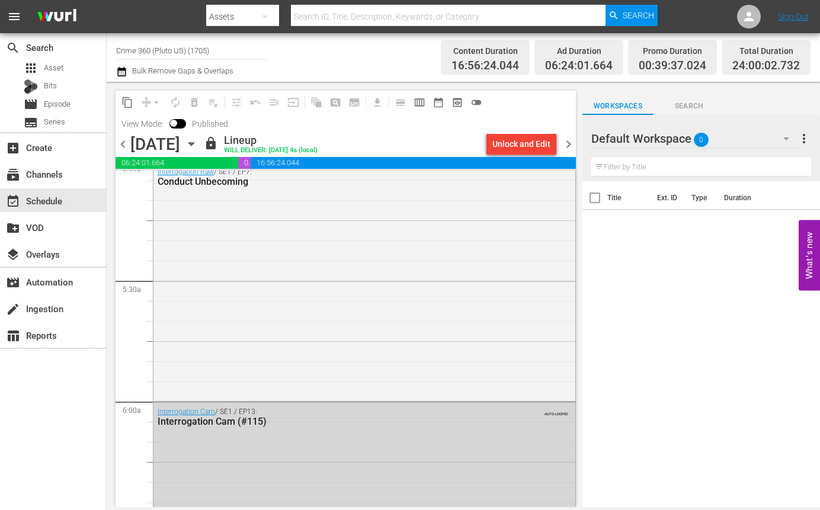
scroll to position [1244, 0]
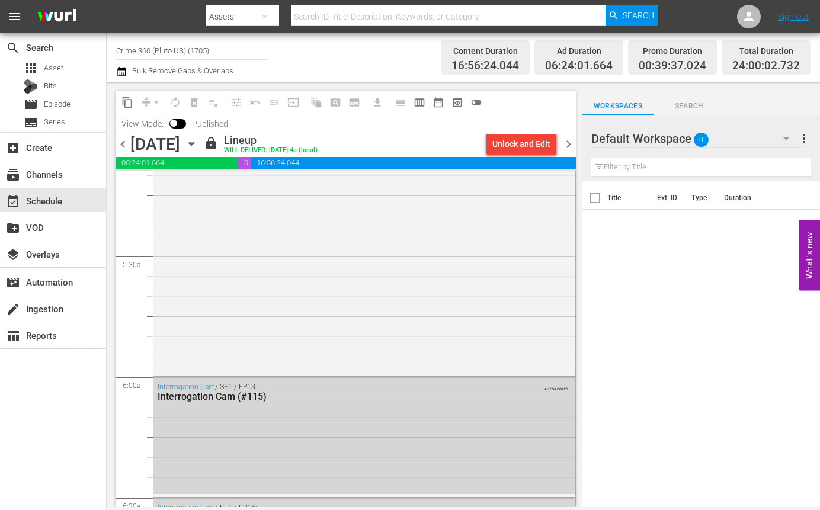
click at [198, 144] on icon "button" at bounding box center [191, 143] width 13 height 13
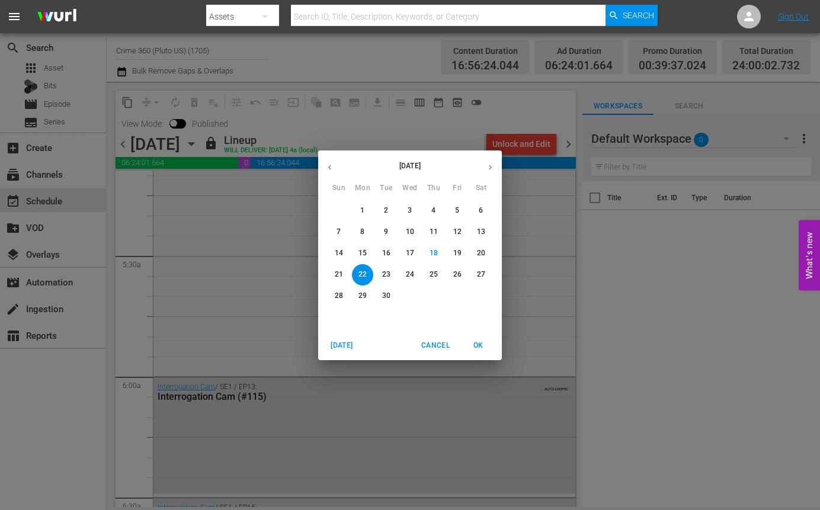
click at [390, 276] on p "23" at bounding box center [386, 274] width 8 height 10
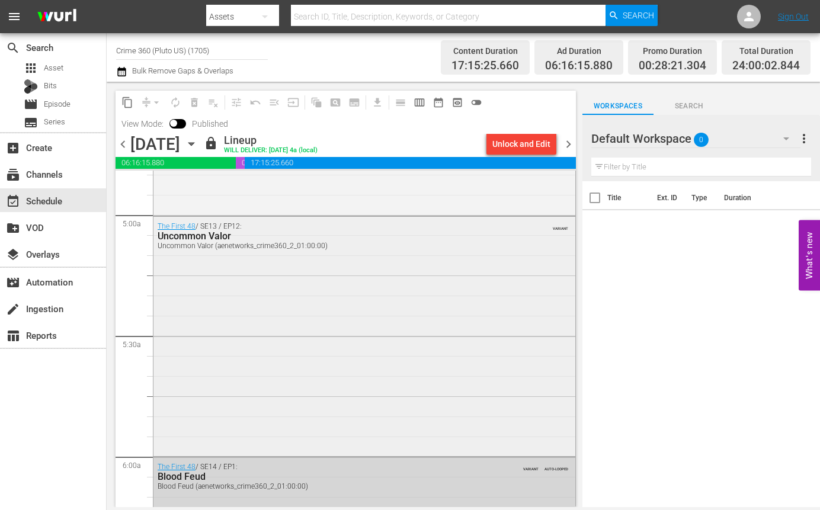
scroll to position [1184, 0]
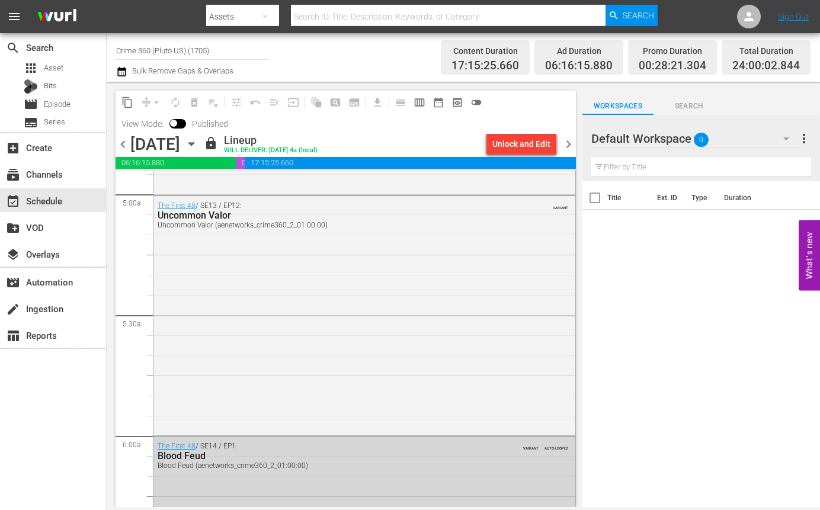
click at [198, 144] on icon "button" at bounding box center [191, 143] width 13 height 13
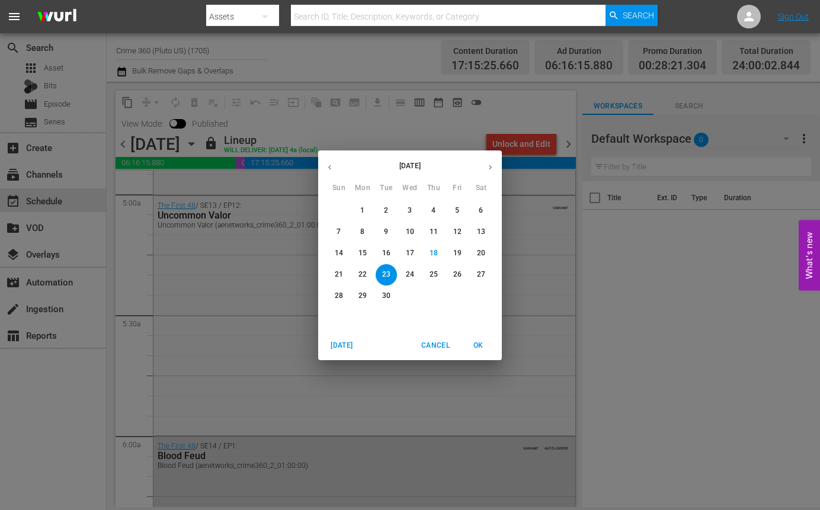
click at [409, 271] on p "24" at bounding box center [410, 274] width 8 height 10
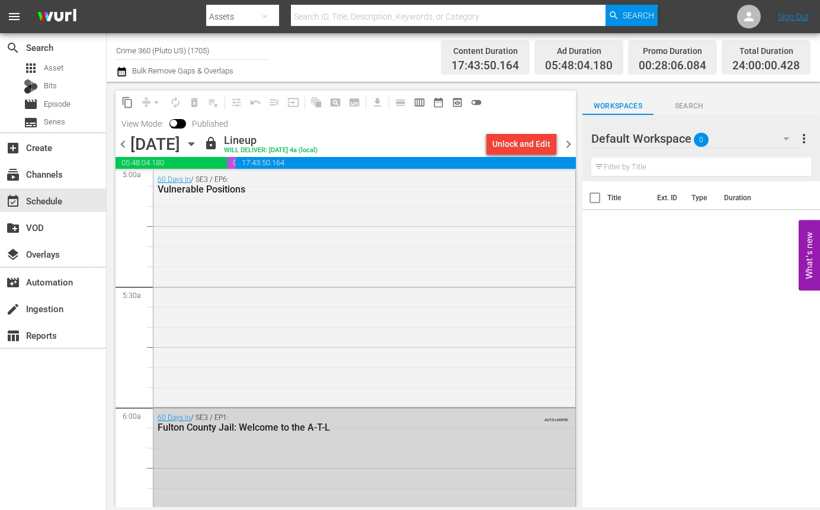
scroll to position [1184, 0]
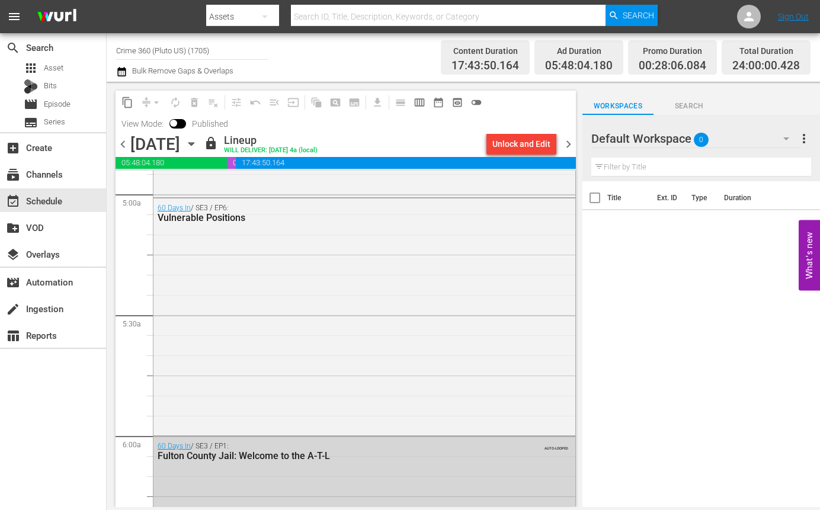
click at [194, 143] on icon "button" at bounding box center [190, 144] width 5 height 3
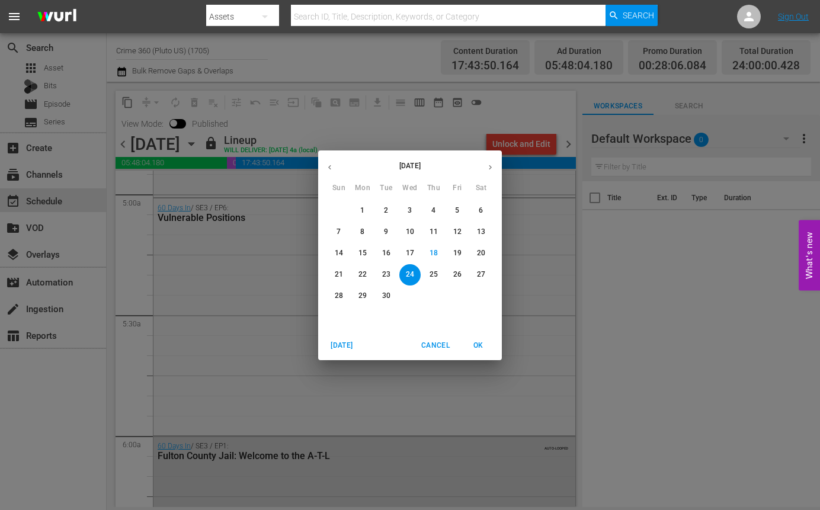
click at [428, 274] on span "25" at bounding box center [433, 274] width 21 height 10
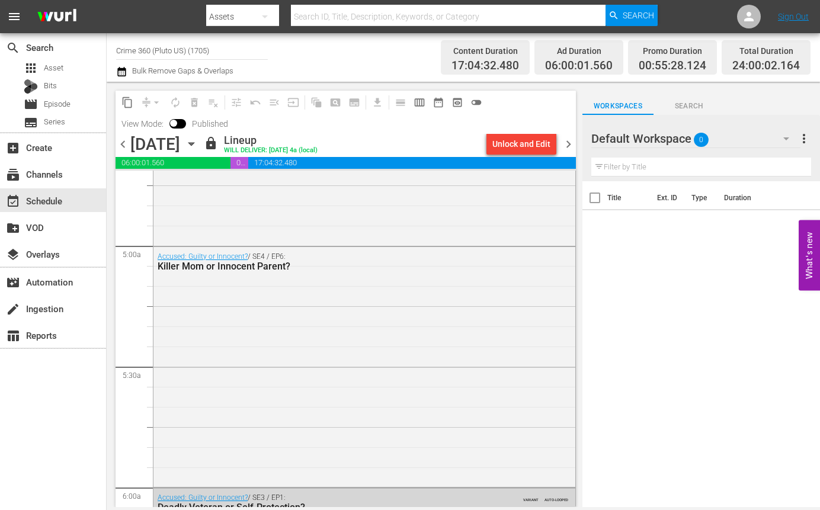
scroll to position [1184, 0]
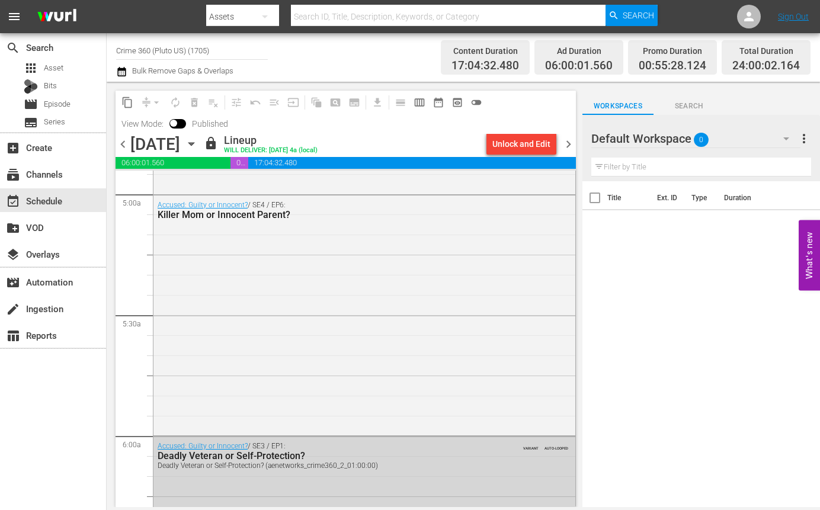
click at [194, 143] on icon "button" at bounding box center [190, 144] width 5 height 3
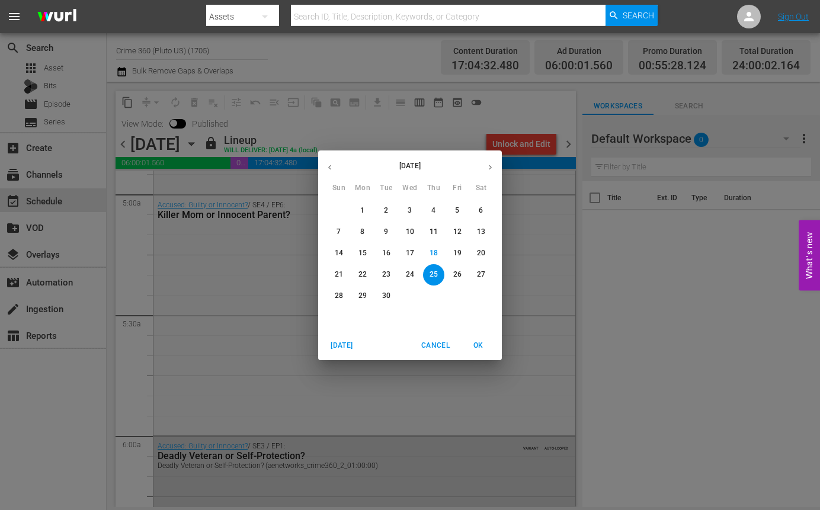
click at [455, 271] on p "26" at bounding box center [457, 274] width 8 height 10
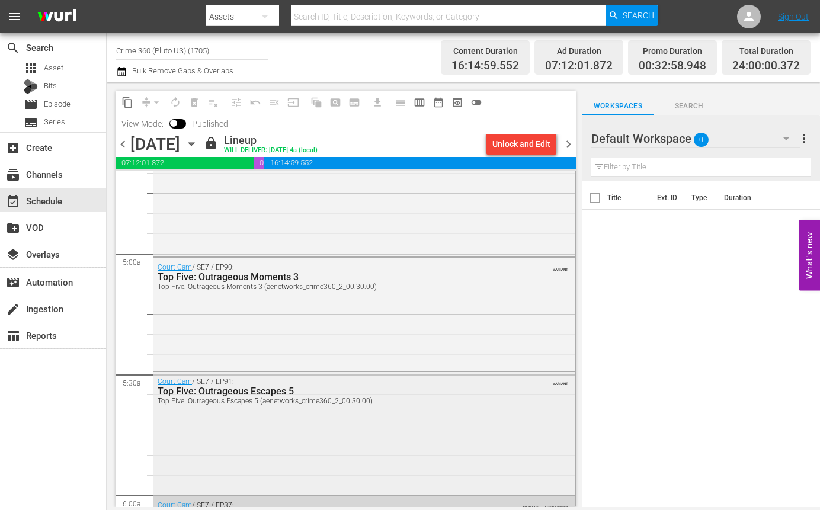
scroll to position [1244, 0]
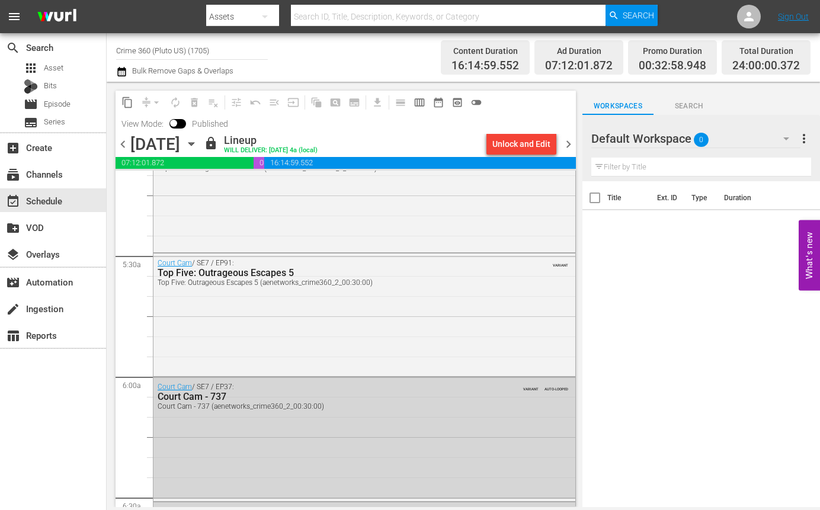
click at [198, 143] on icon "button" at bounding box center [191, 143] width 13 height 13
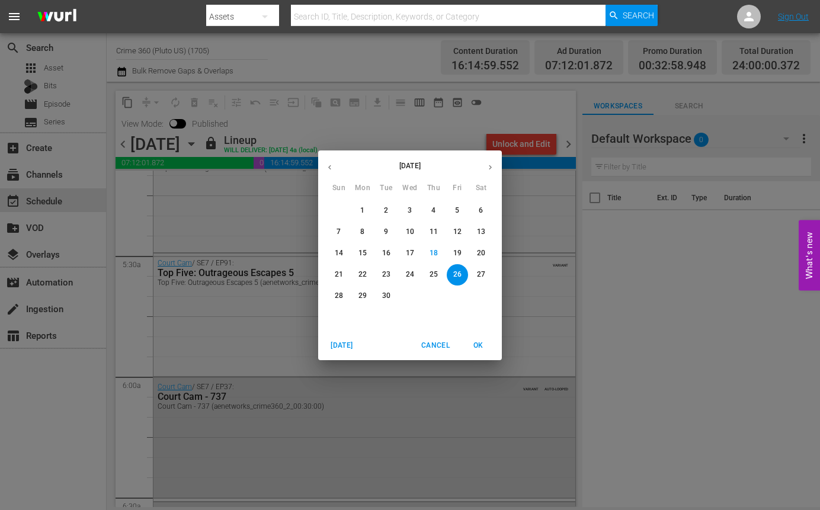
click at [480, 271] on p "27" at bounding box center [481, 274] width 8 height 10
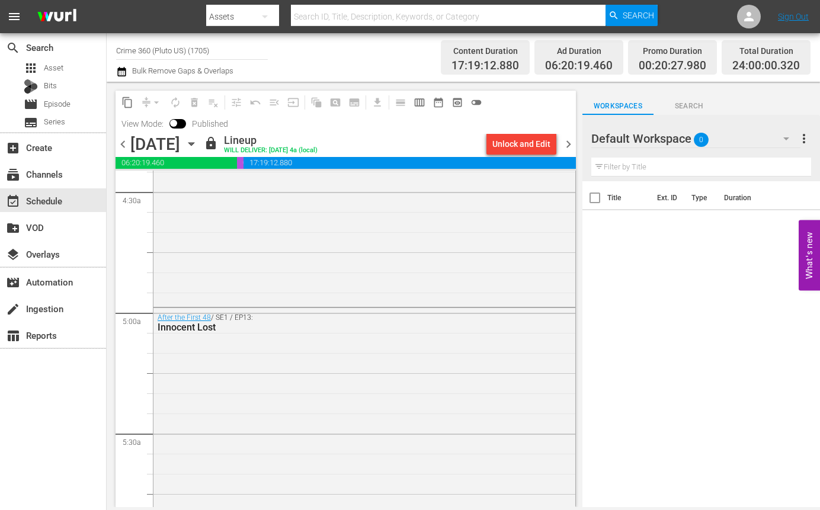
scroll to position [1184, 0]
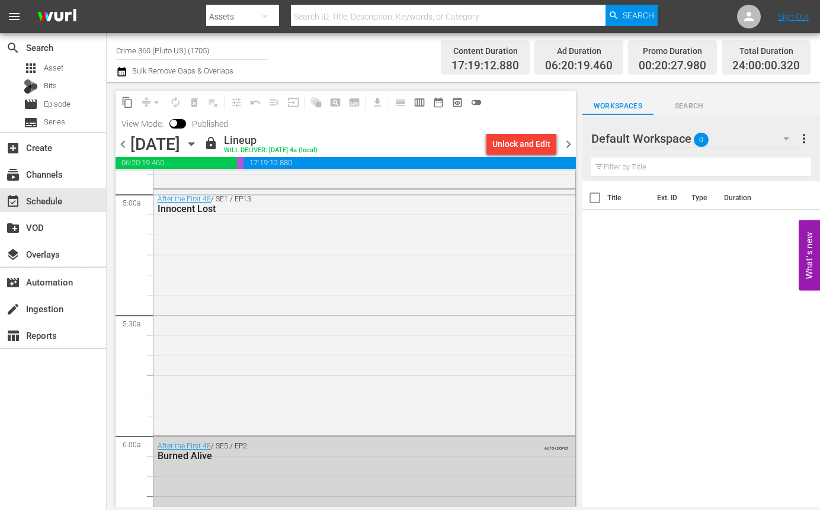
click at [198, 146] on icon "button" at bounding box center [191, 143] width 13 height 13
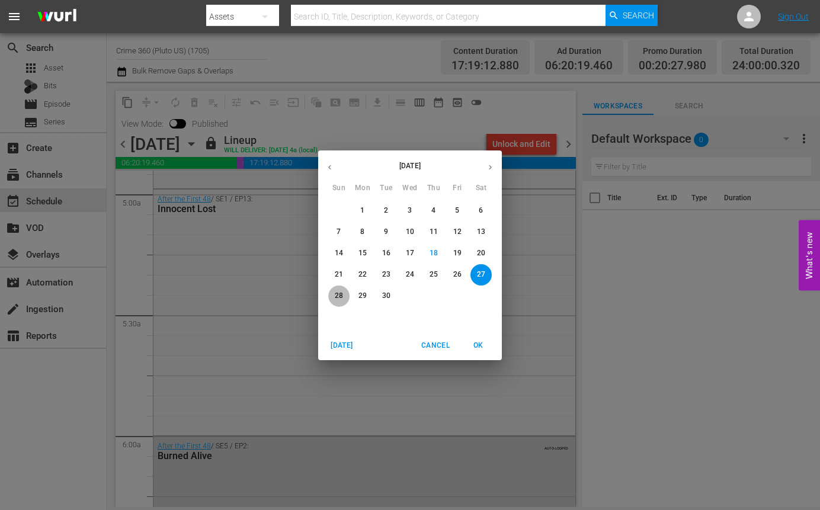
click at [339, 297] on p "28" at bounding box center [339, 296] width 8 height 10
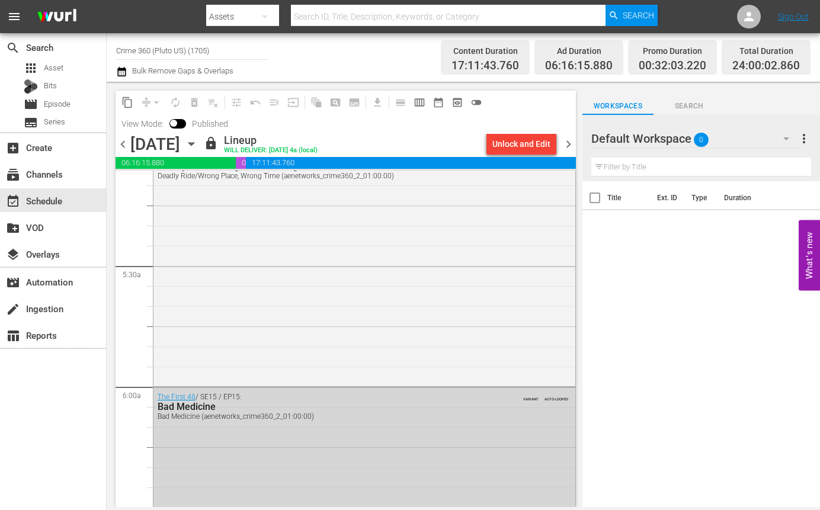
scroll to position [1244, 0]
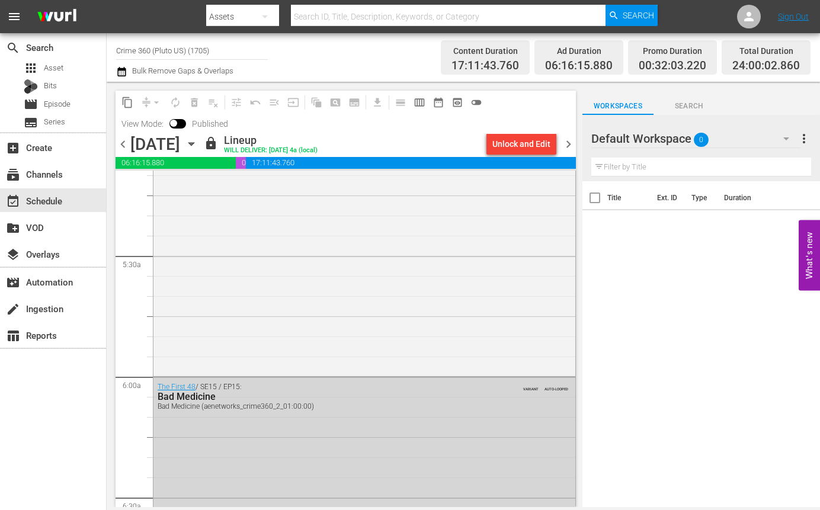
click at [198, 140] on icon "button" at bounding box center [191, 143] width 13 height 13
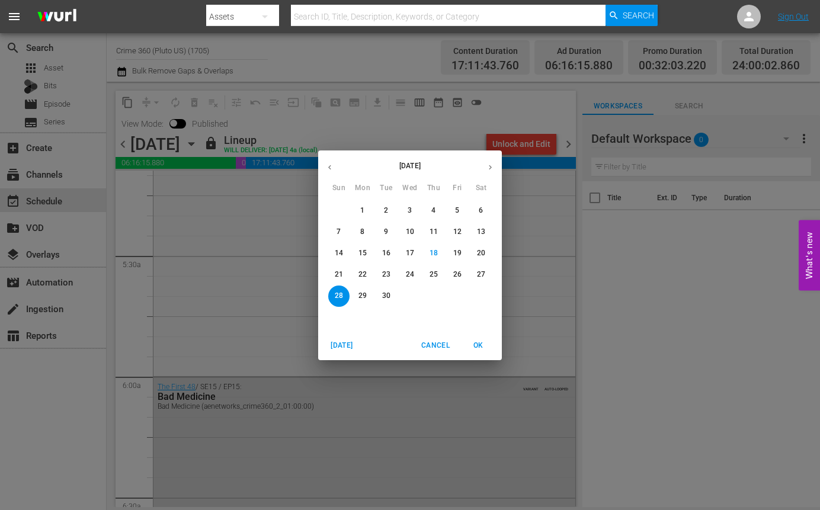
click at [358, 273] on p "22" at bounding box center [362, 274] width 8 height 10
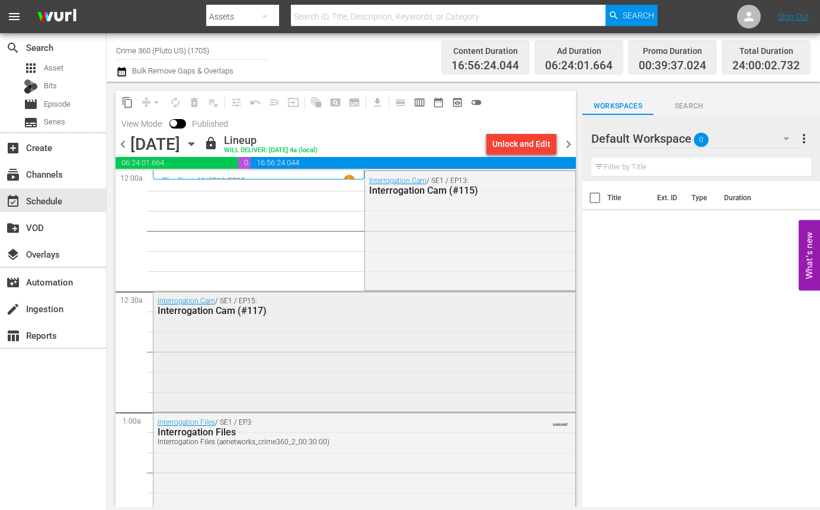
click at [310, 355] on div "Interrogation Cam / SE1 / EP15: Interrogation Cam (#117)" at bounding box center [364, 349] width 422 height 117
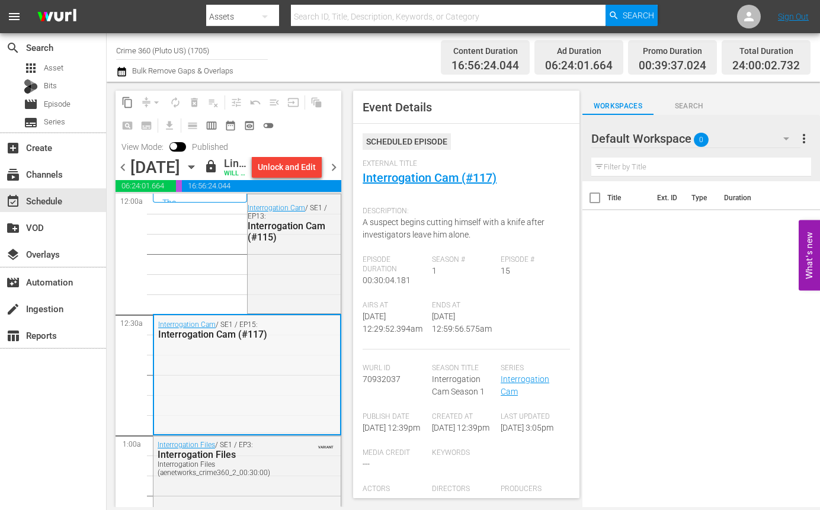
scroll to position [118, 0]
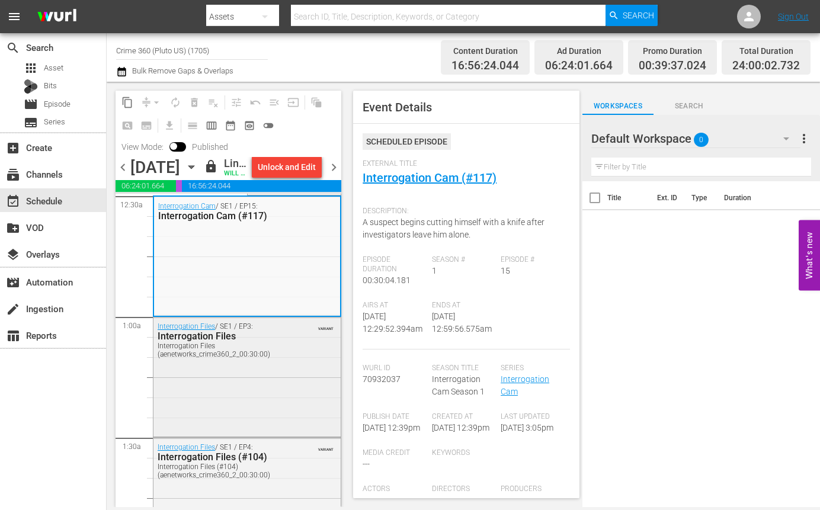
click at [243, 434] on div "Interrogation Files / SE1 / EP3: Interrogation Files Interrogation Files (aenet…" at bounding box center [246, 375] width 187 height 117
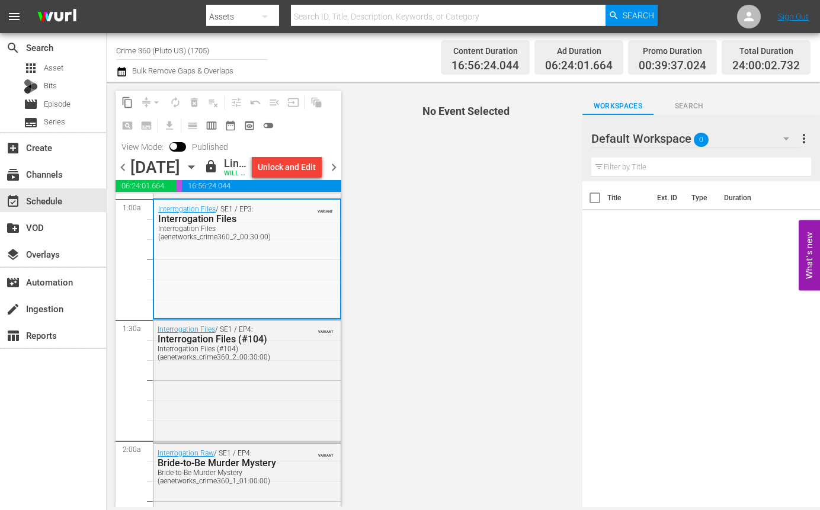
scroll to position [237, 0]
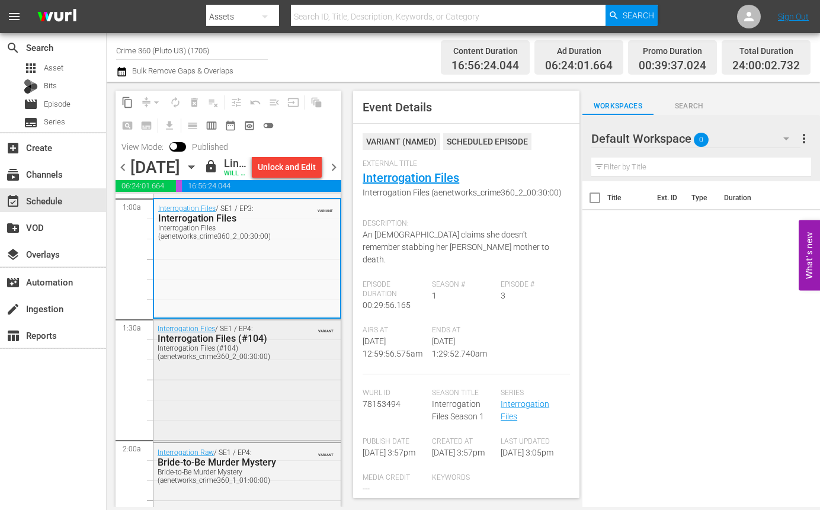
click at [242, 436] on div "Interrogation Files / SE1 / EP4: Interrogation Files (#104) Interrogation Files…" at bounding box center [246, 379] width 187 height 120
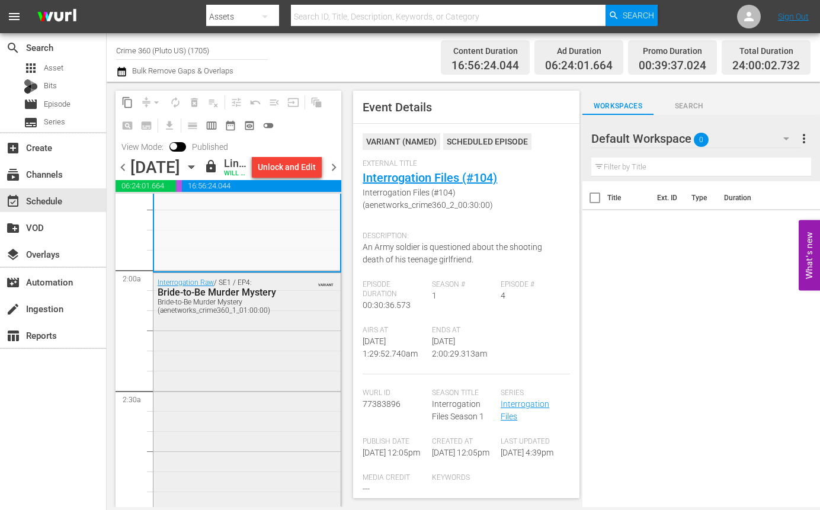
scroll to position [415, 0]
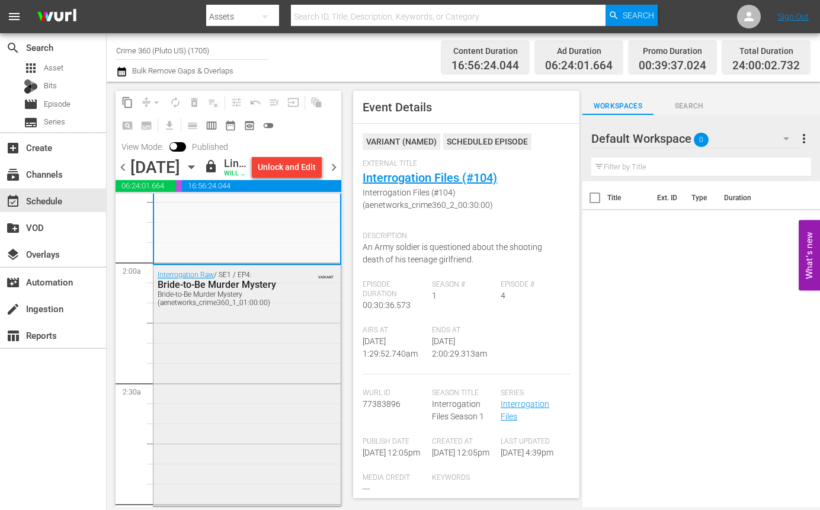
click at [240, 407] on div "Interrogation Raw / SE1 / EP4: Bride-to-Be Murder Mystery Bride-to-Be Murder My…" at bounding box center [246, 384] width 187 height 239
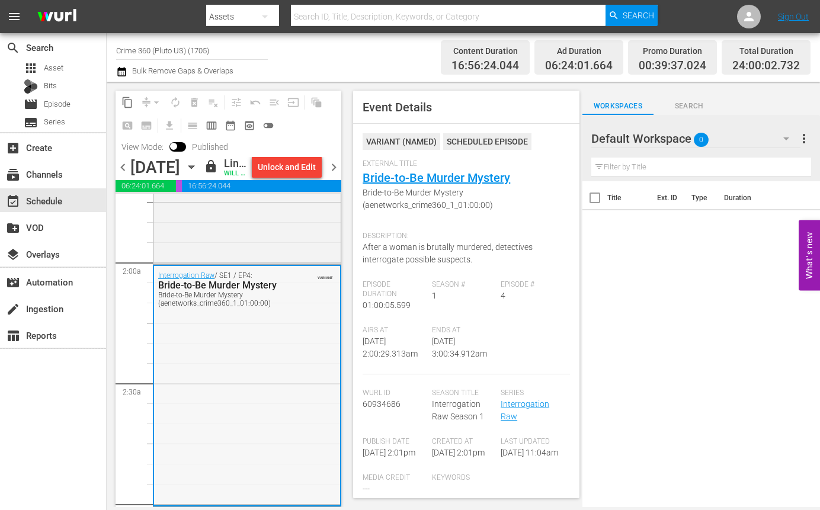
scroll to position [711, 0]
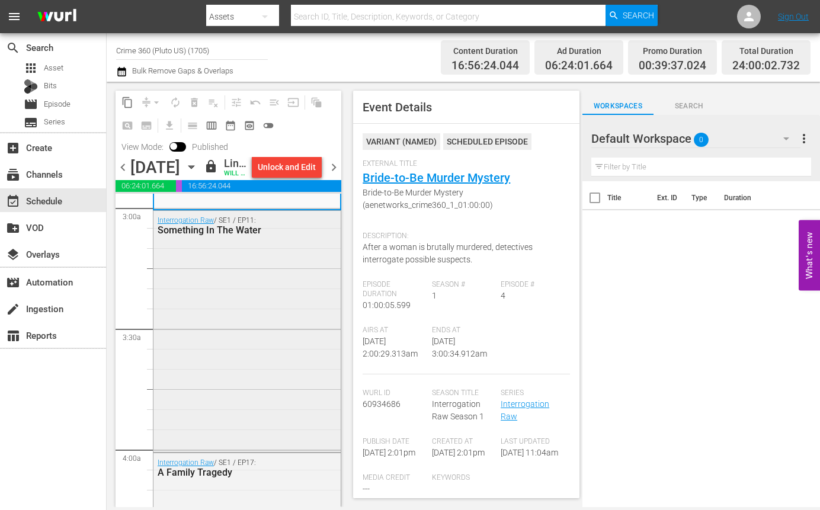
click at [246, 381] on div "Interrogation Raw / SE1 / EP11: Something In The Water" at bounding box center [246, 330] width 187 height 239
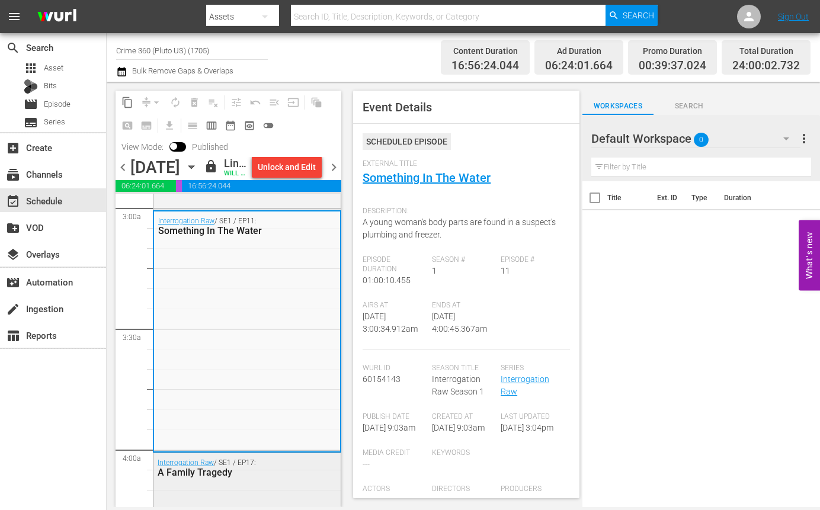
scroll to position [888, 0]
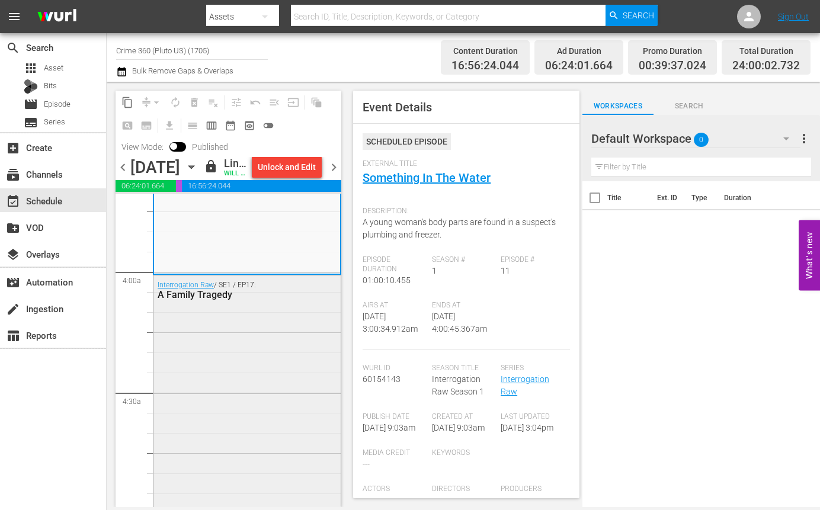
click at [264, 415] on div "Interrogation Raw / SE1 / EP17: A Family Tragedy" at bounding box center [246, 393] width 187 height 237
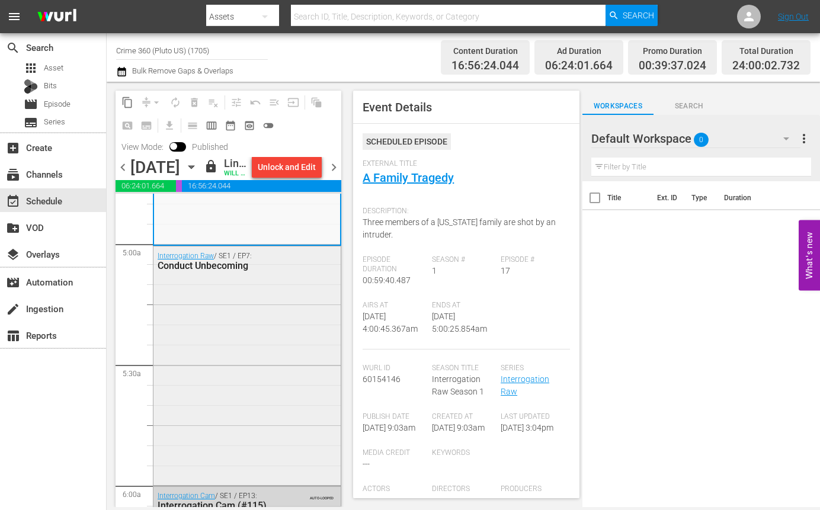
scroll to position [1184, 0]
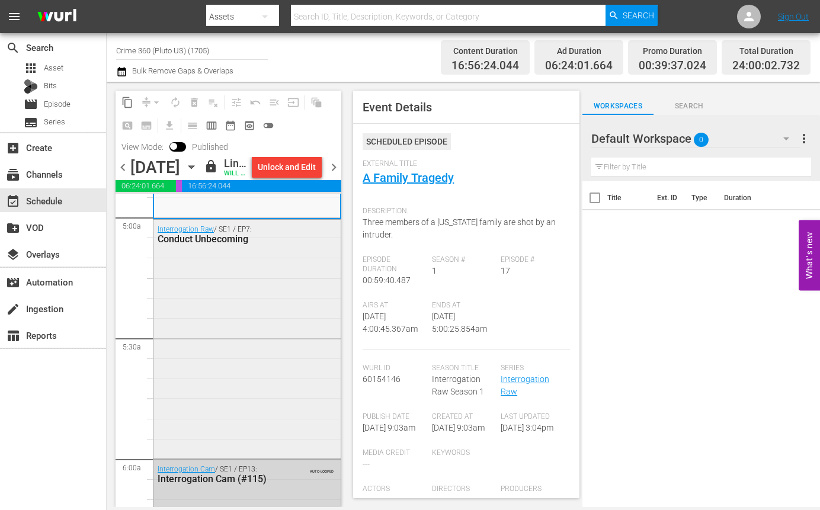
click at [238, 412] on div "Interrogation Raw / SE1 / EP7: Conduct Unbecoming" at bounding box center [246, 338] width 187 height 236
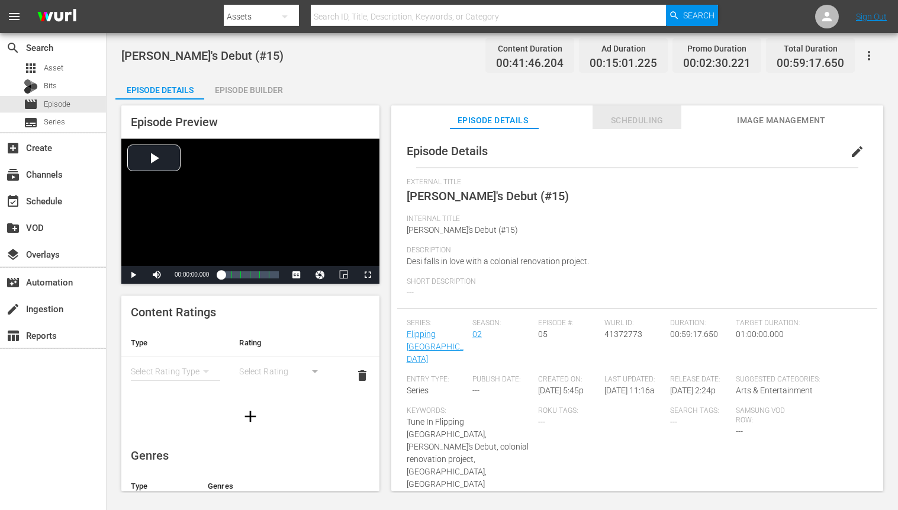
click at [644, 121] on span "Scheduling" at bounding box center [637, 120] width 89 height 15
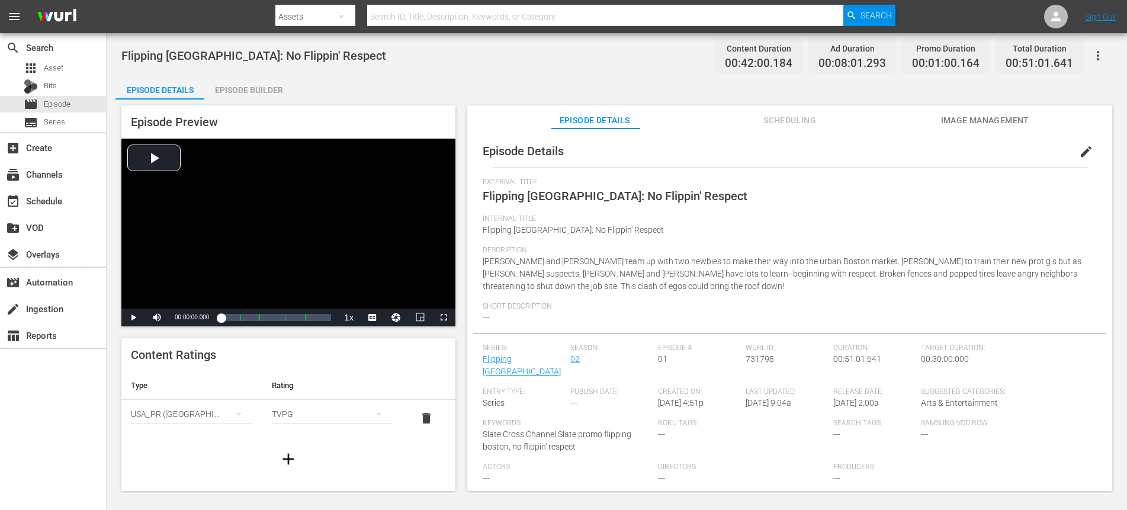
click at [685, 83] on div "Episode Details Episode Builder Episode Preview Video Player is loading. Play V…" at bounding box center [616, 288] width 1003 height 425
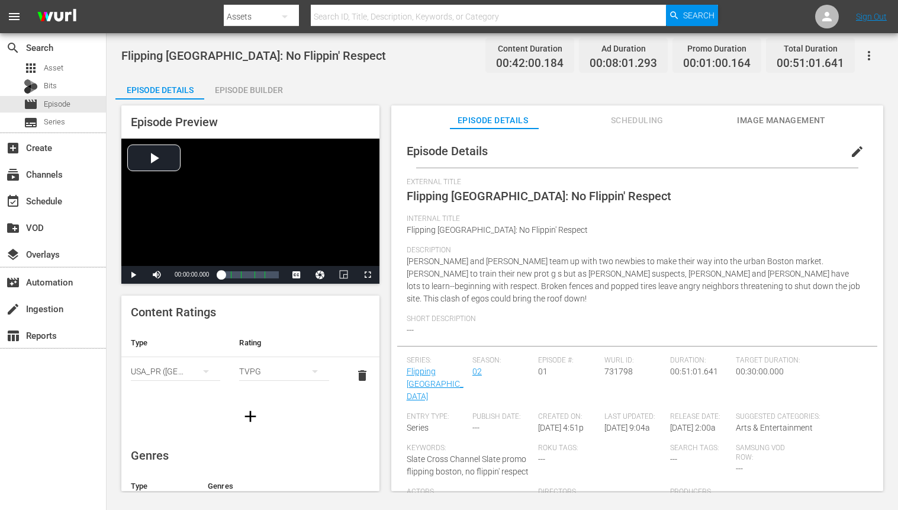
click at [652, 118] on span "Scheduling" at bounding box center [637, 120] width 89 height 15
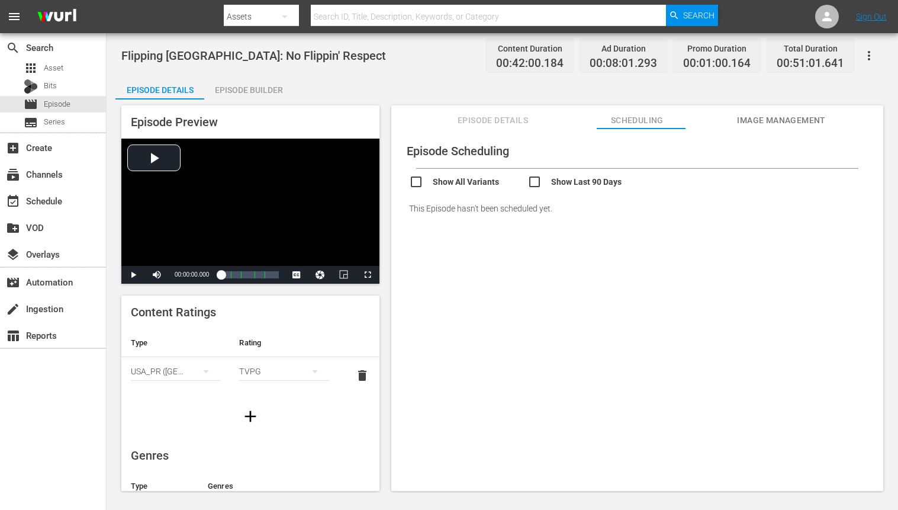
click at [464, 177] on input "checkbox" at bounding box center [468, 183] width 118 height 17
checkbox input "true"
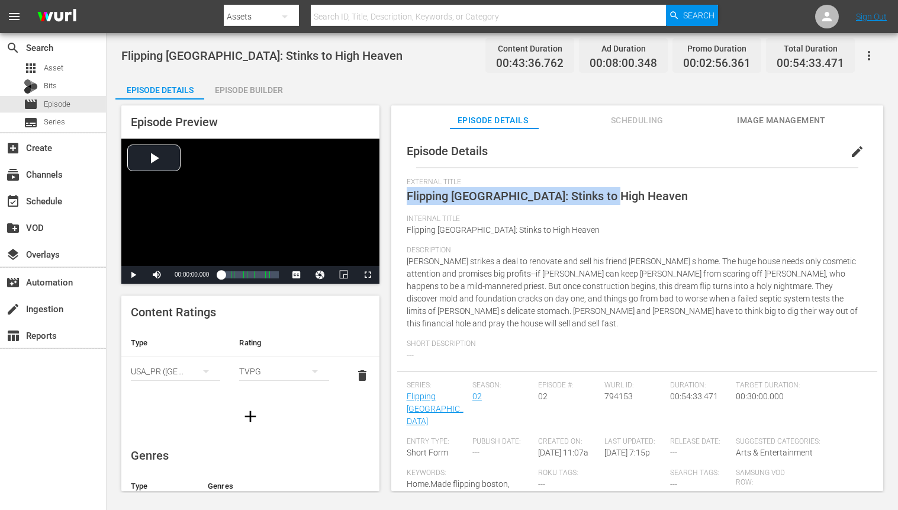
drag, startPoint x: 624, startPoint y: 197, endPoint x: 387, endPoint y: 192, distance: 236.3
click at [391, 192] on div "Episode Details edit External Title Flipping [GEOGRAPHIC_DATA]: Stinks to High …" at bounding box center [637, 316] width 492 height 374
copy span "Flipping [GEOGRAPHIC_DATA]: Stinks to High Heaven"
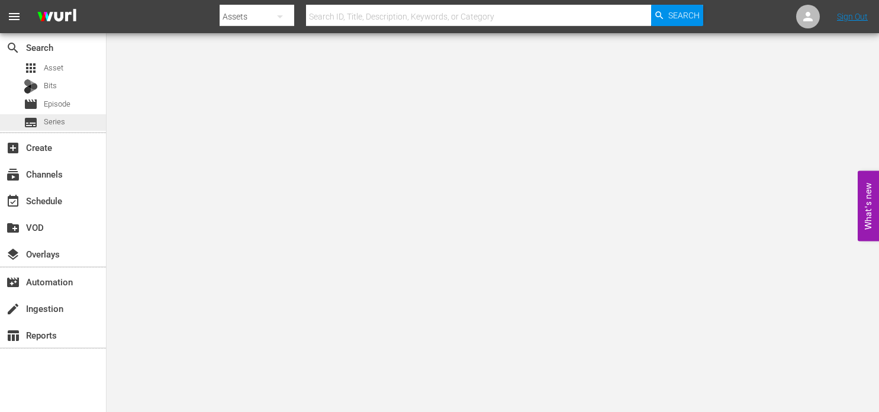
click at [65, 120] on span "Series" at bounding box center [54, 122] width 21 height 12
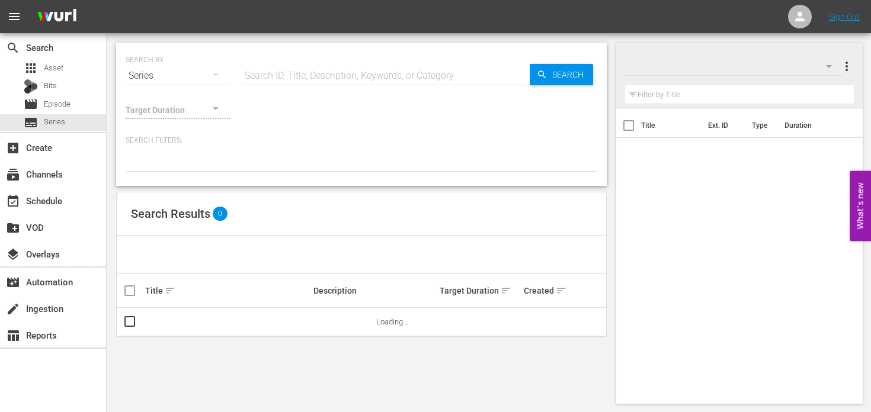
click at [346, 73] on input "text" at bounding box center [386, 76] width 288 height 28
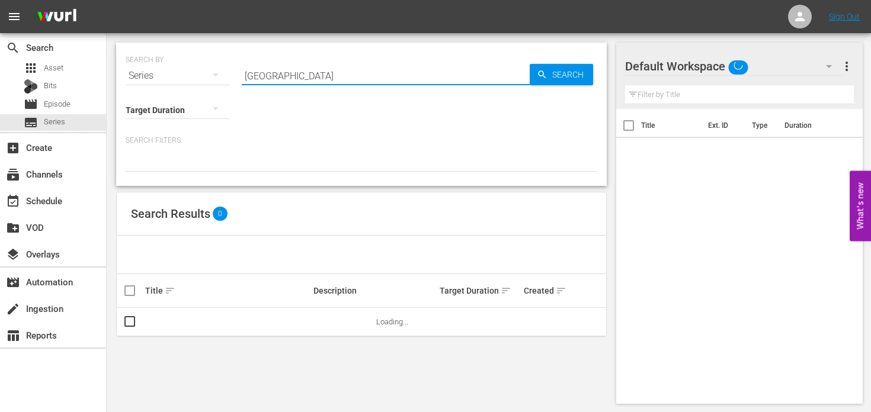
type input "[GEOGRAPHIC_DATA]"
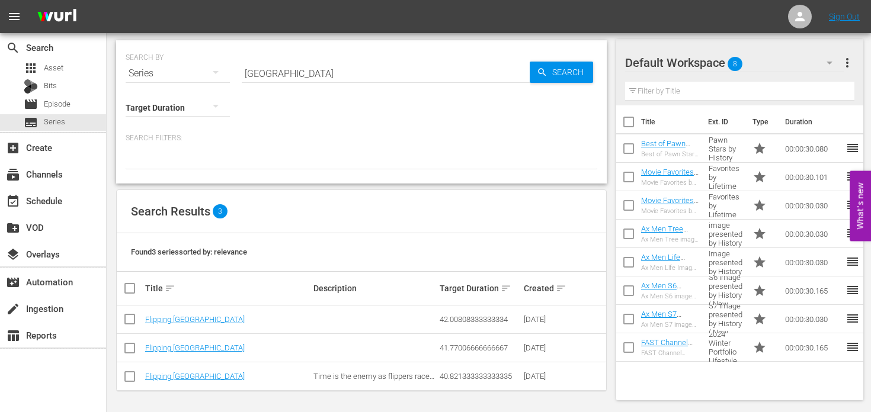
scroll to position [3, 0]
click at [167, 377] on link "Flipping [GEOGRAPHIC_DATA]" at bounding box center [194, 375] width 99 height 9
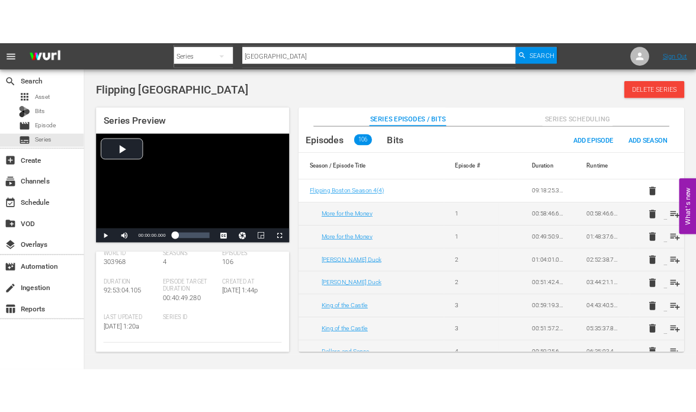
scroll to position [59, 0]
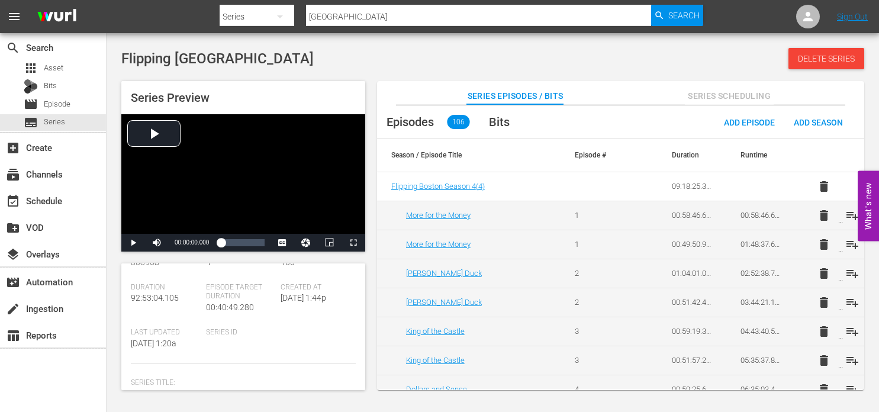
click at [708, 85] on button "Series Scheduling" at bounding box center [729, 93] width 89 height 24
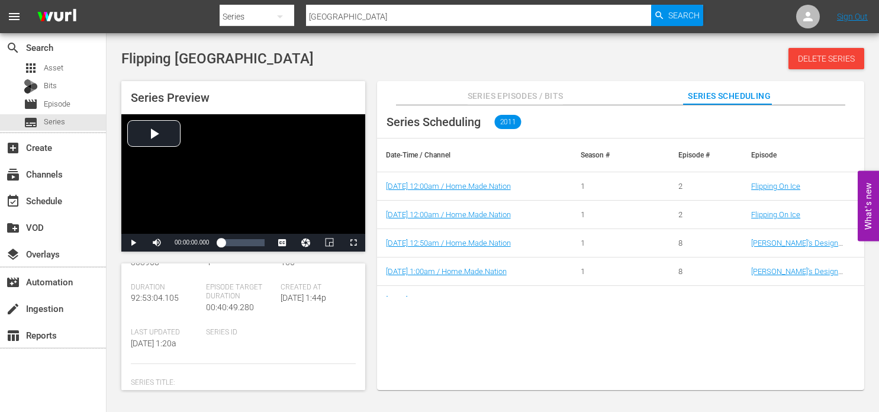
drag, startPoint x: 759, startPoint y: 303, endPoint x: 759, endPoint y: 282, distance: 20.7
click at [759, 304] on div "Series Scheduling 2011 Date-Time / Channel Season # Episode # Episode 9/22/25 1…" at bounding box center [620, 253] width 487 height 297
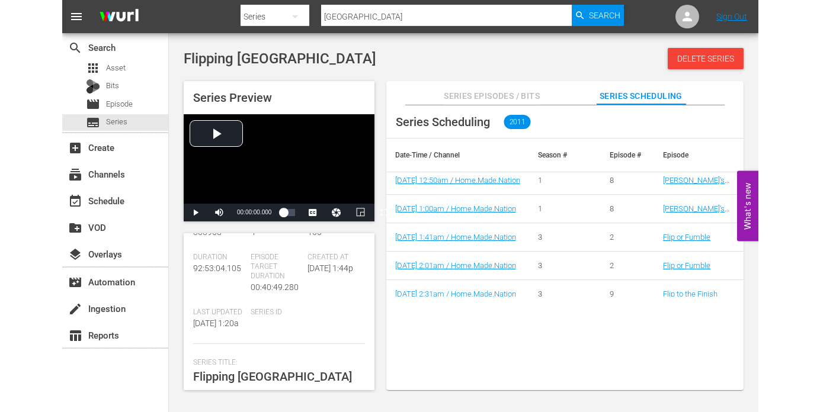
scroll to position [0, 0]
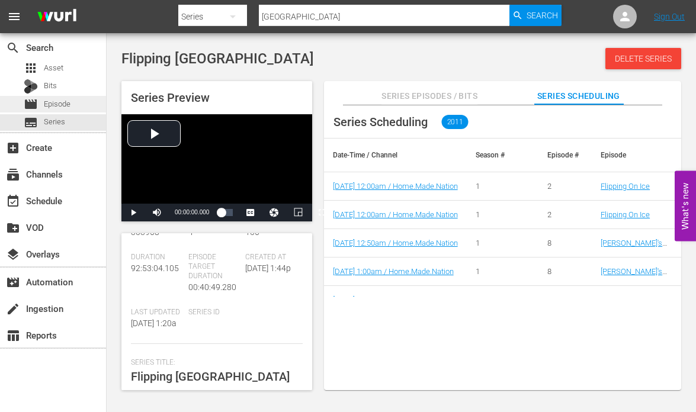
click at [69, 102] on span "Episode" at bounding box center [57, 104] width 27 height 12
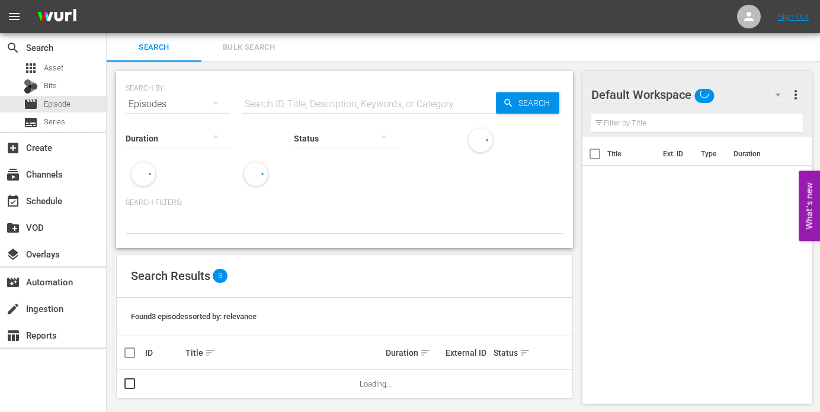
click at [230, 37] on button "Bulk Search" at bounding box center [248, 47] width 95 height 28
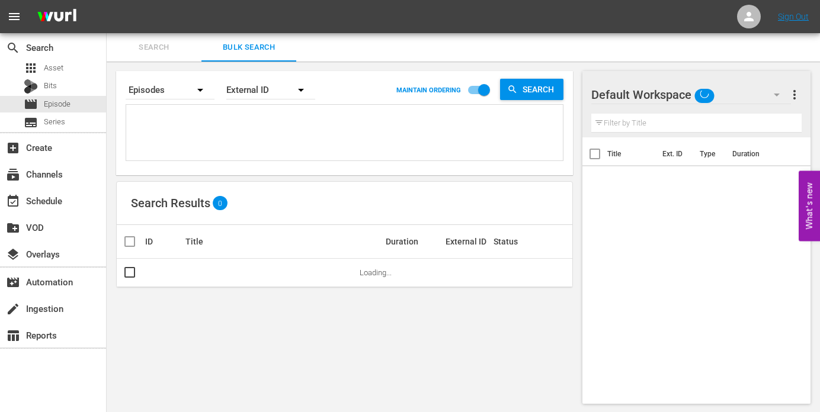
click at [304, 127] on textarea at bounding box center [345, 135] width 433 height 54
paste textarea "105876 105877 105882 128640 128643 102445 102443 105883 105879 105881 128641 12…"
type textarea "105876 105877 105882 128640 128643 102445 102443 105883 105879 105881 128641 12…"
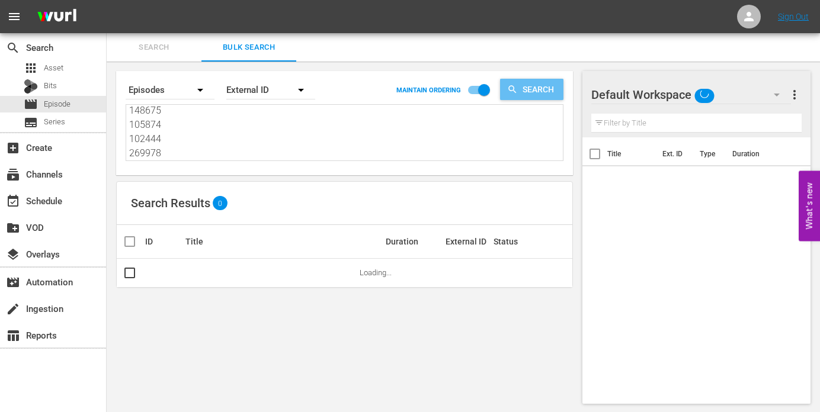
type textarea "105876 105877 105882 128640 128643 102445 102443 105883 105879 105881 128641 12…"
click at [546, 92] on span "Search" at bounding box center [541, 89] width 46 height 21
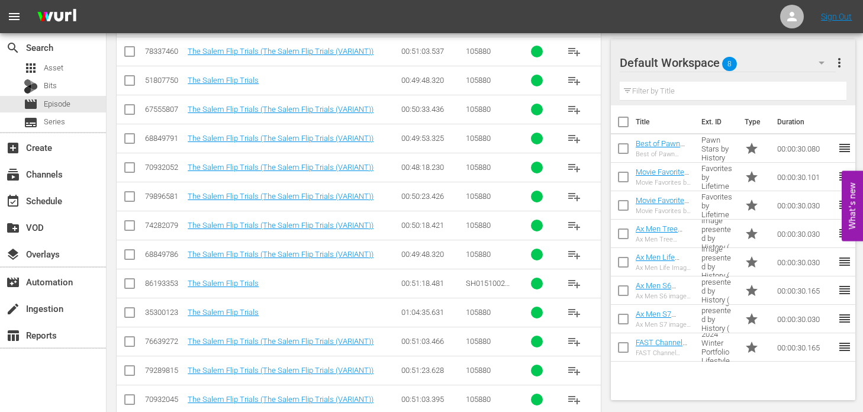
scroll to position [13739, 0]
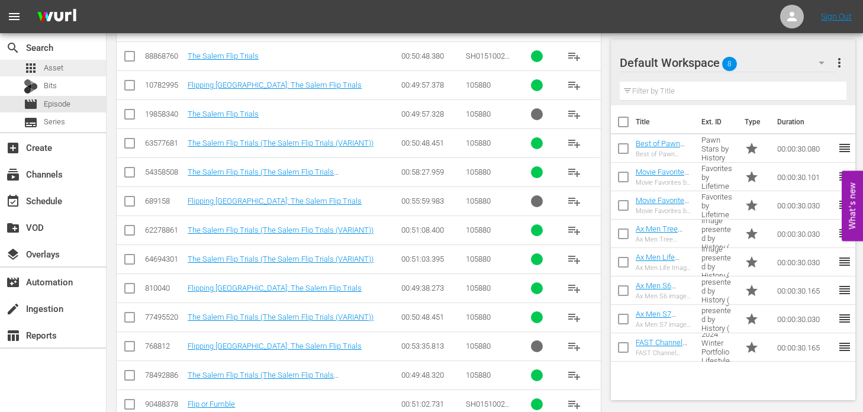
click at [69, 68] on div "apps Asset" at bounding box center [53, 68] width 106 height 17
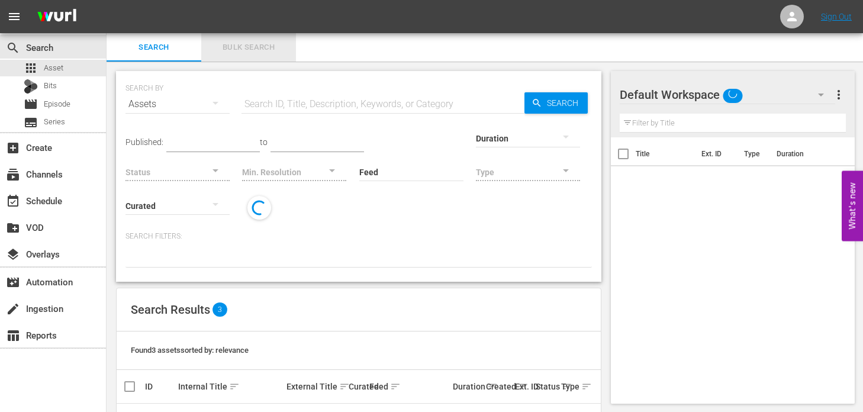
click at [265, 47] on span "Bulk Search" at bounding box center [248, 48] width 81 height 14
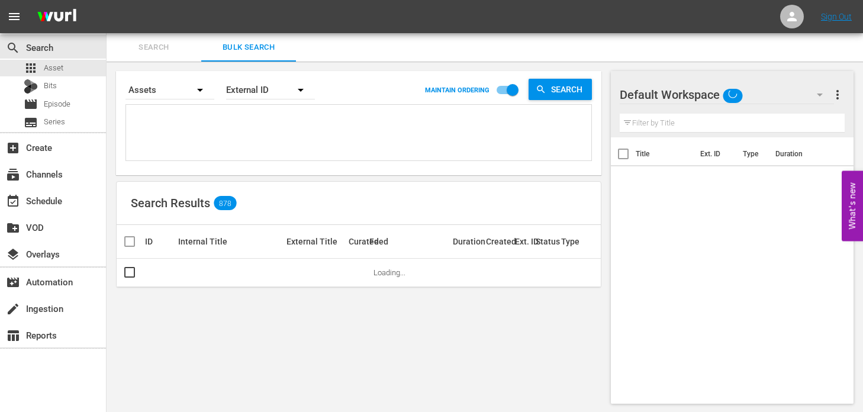
click at [258, 143] on textarea at bounding box center [360, 135] width 462 height 54
paste textarea "105876 105877 105882 128640 128643 102445 102443 105883 105879 105881 128641 12…"
type textarea "105876 105877 105882 128640 128643 102445 102443 105883 105879 105881 128641 12…"
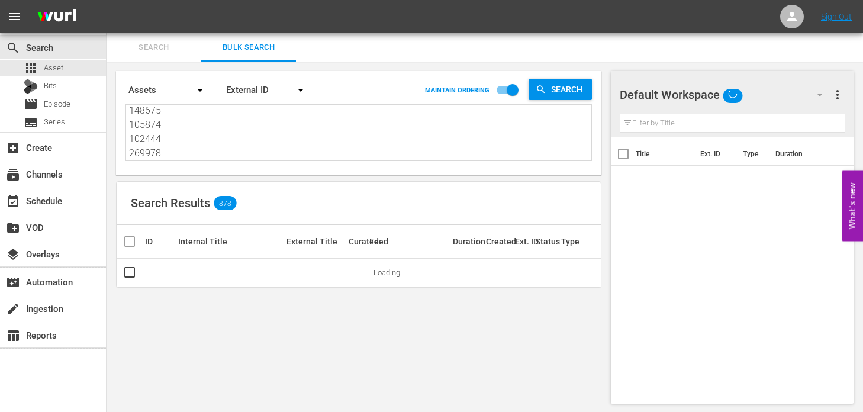
type textarea "105876 105877 105882 128640 128643 102445 102443 105883 105879 105881 128641 12…"
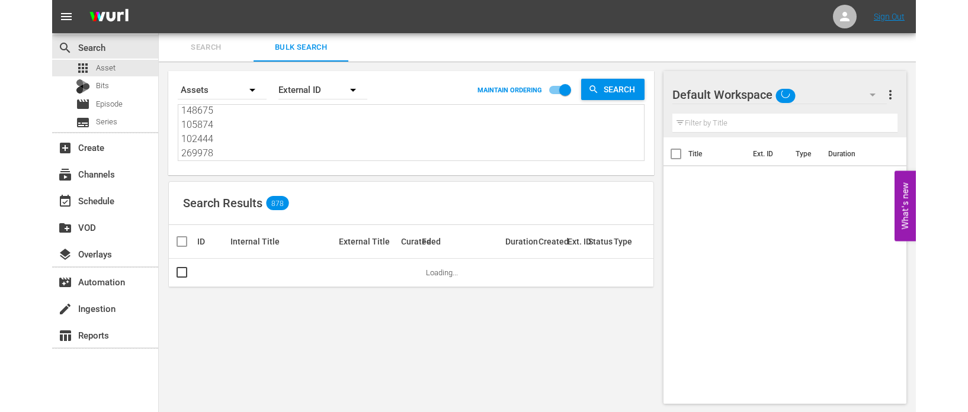
scroll to position [444, 0]
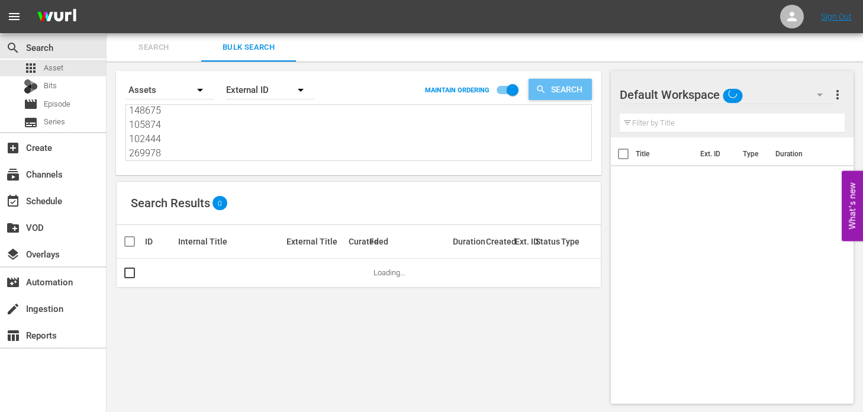
type textarea "105876 105877 105882 128640 128643 102445 102443 105883 105879 105881 128641 12…"
click at [541, 86] on icon "button" at bounding box center [541, 89] width 8 height 8
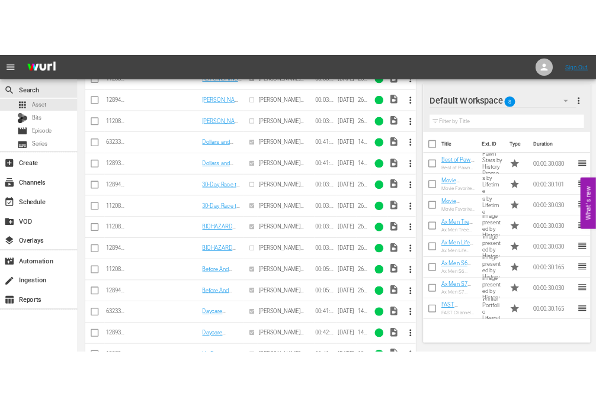
scroll to position [1832, 0]
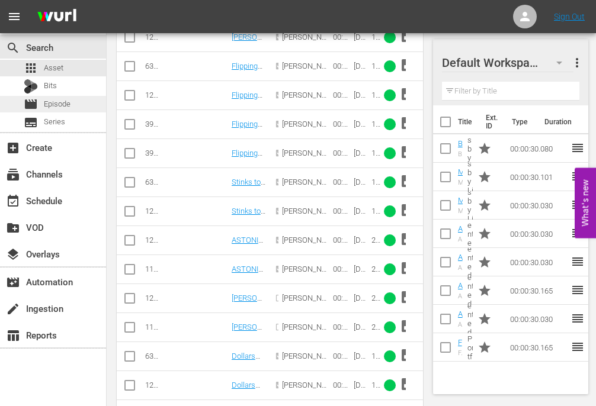
click at [66, 108] on span "Episode" at bounding box center [57, 104] width 27 height 12
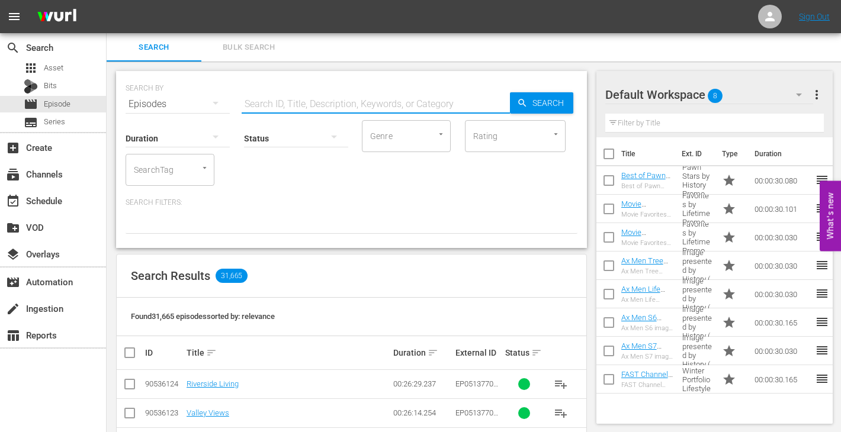
click at [296, 98] on input "text" at bounding box center [376, 104] width 268 height 28
paste input "105885"
type input "105885"
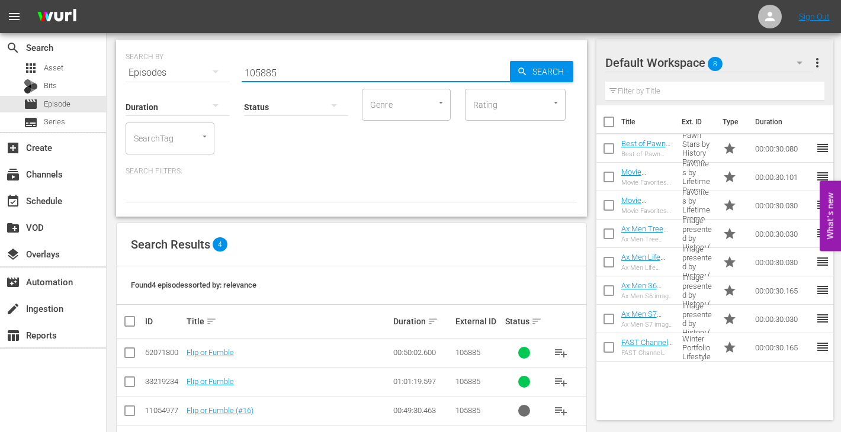
scroll to position [75, 0]
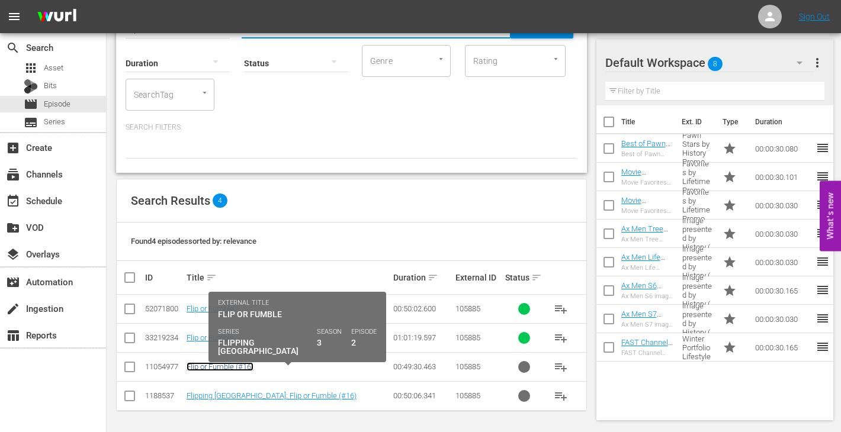
click at [220, 368] on link "Flip or Fumble (#16)" at bounding box center [220, 366] width 67 height 9
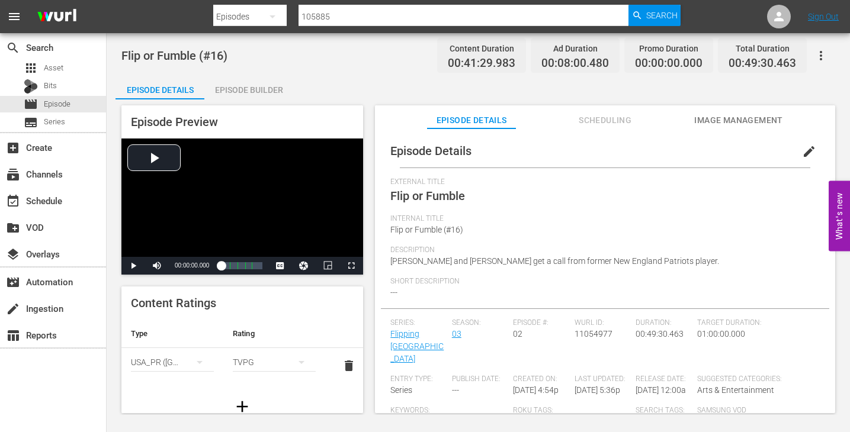
click at [594, 118] on span "Scheduling" at bounding box center [605, 120] width 89 height 15
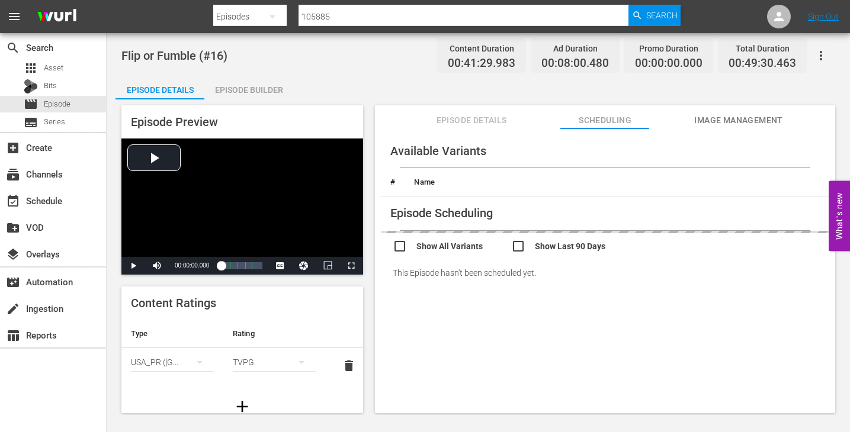
click at [710, 111] on button "Image Management" at bounding box center [738, 117] width 89 height 24
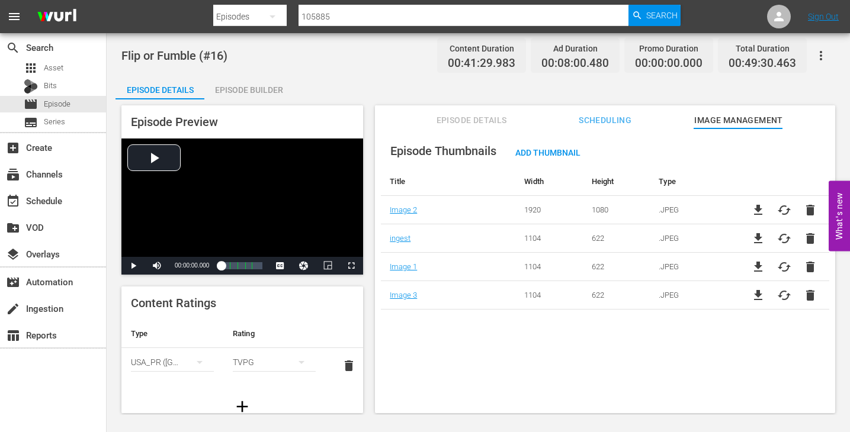
click at [586, 119] on span "Scheduling" at bounding box center [605, 120] width 89 height 15
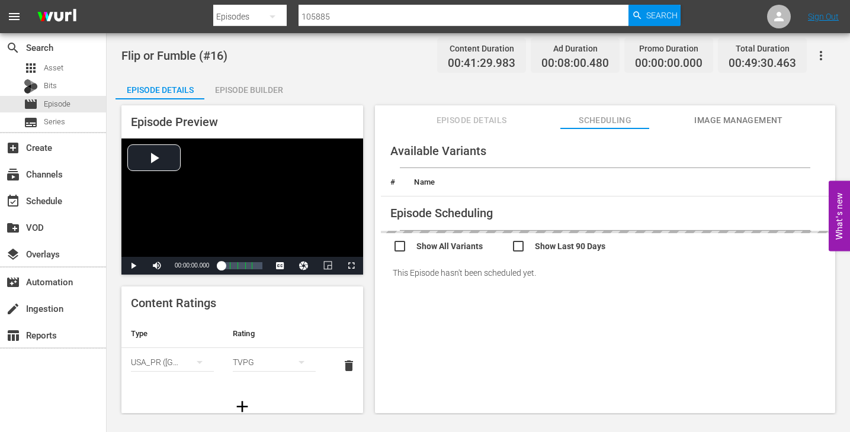
click at [468, 114] on span "Episode Details" at bounding box center [471, 120] width 89 height 15
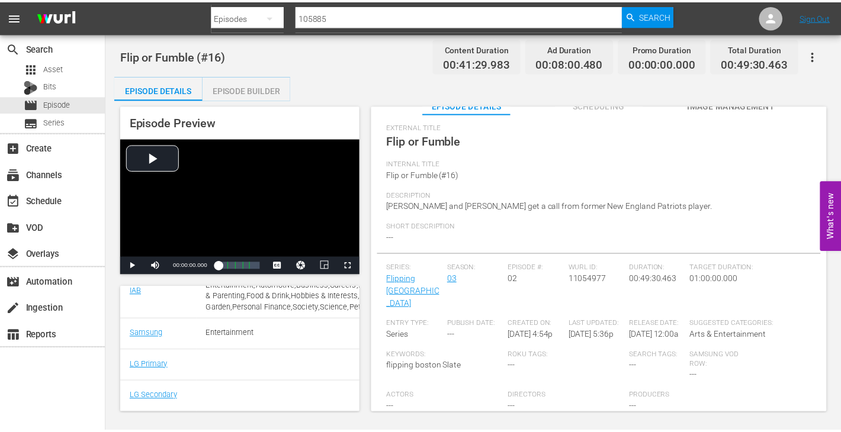
scroll to position [23, 0]
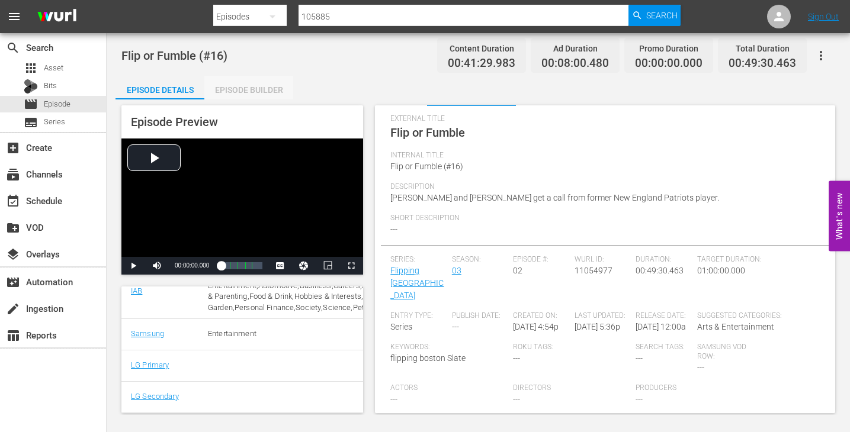
click at [245, 90] on div "Episode Builder" at bounding box center [248, 90] width 89 height 28
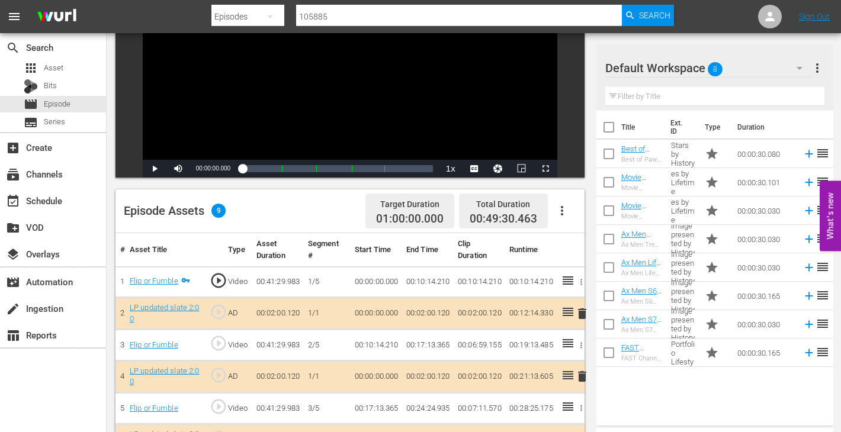
scroll to position [178, 0]
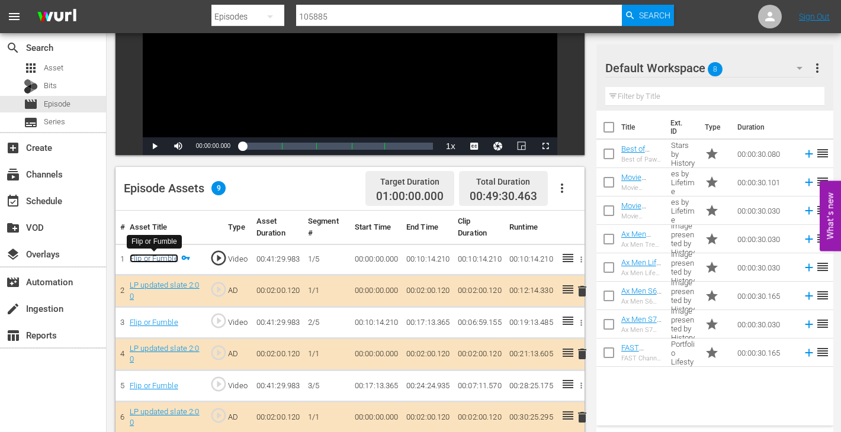
click at [171, 261] on link "Flip or Fumble" at bounding box center [154, 258] width 49 height 9
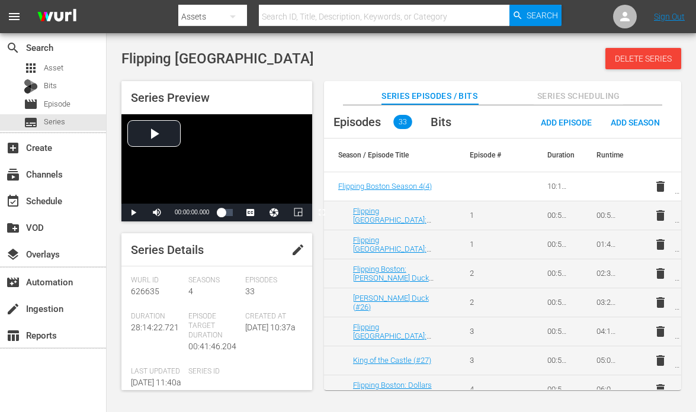
click at [573, 96] on span "Series Scheduling" at bounding box center [578, 96] width 89 height 15
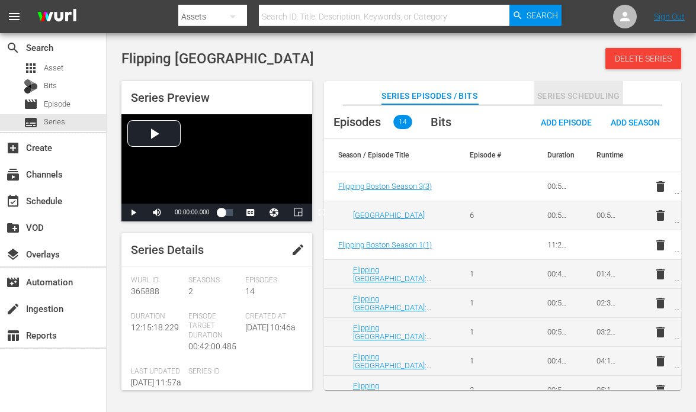
click at [561, 95] on span "Series Scheduling" at bounding box center [578, 96] width 89 height 15
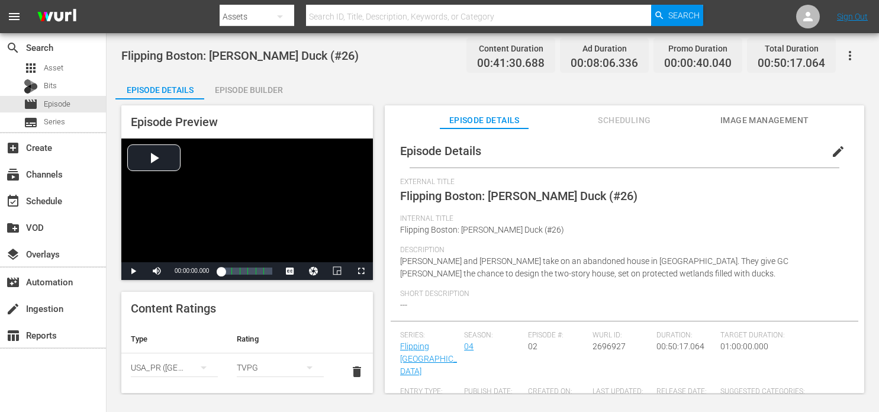
click at [653, 186] on span "External Title" at bounding box center [621, 182] width 443 height 9
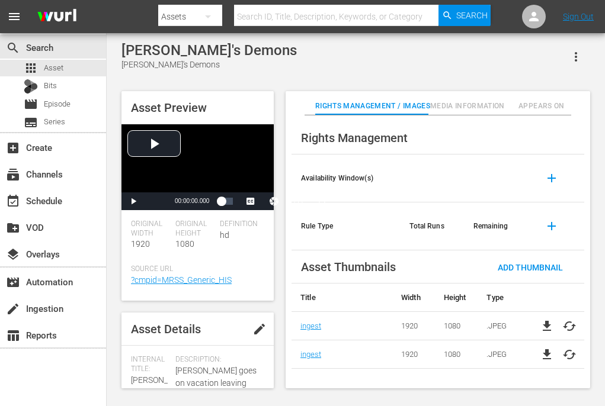
click at [461, 102] on span "Media Information" at bounding box center [467, 106] width 75 height 12
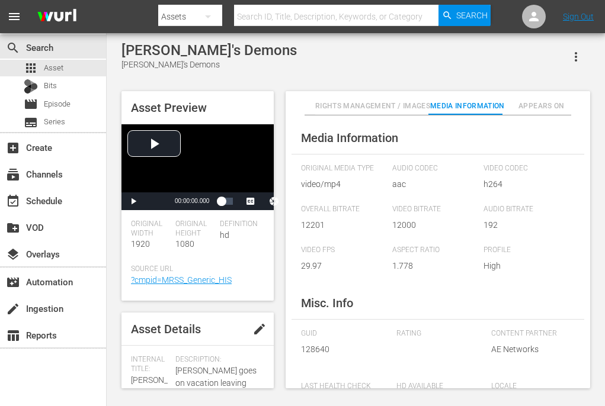
click at [311, 347] on span "128640" at bounding box center [340, 349] width 78 height 12
copy span "128640"
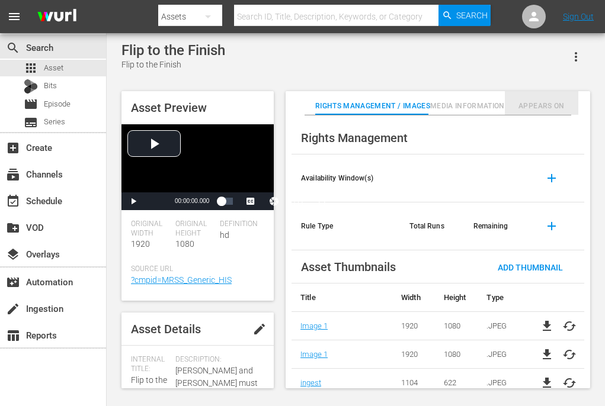
click at [528, 102] on span "Appears On" at bounding box center [541, 106] width 73 height 12
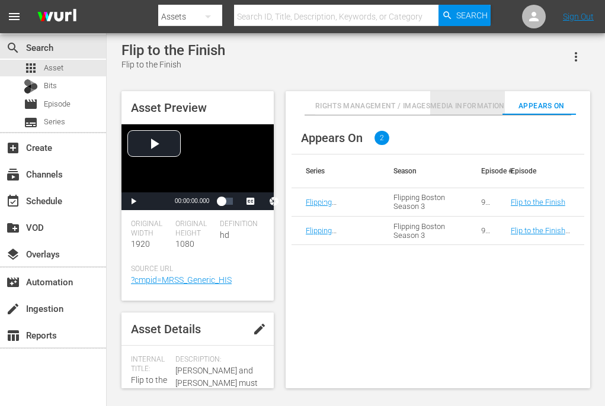
click at [454, 104] on span "Media Information" at bounding box center [467, 106] width 75 height 12
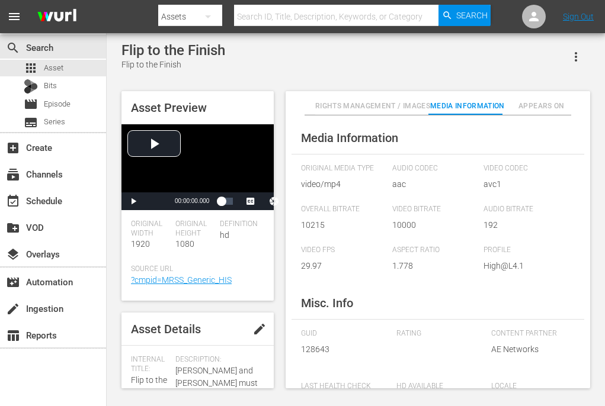
click at [319, 354] on span "128643" at bounding box center [340, 349] width 78 height 12
copy span "128643"
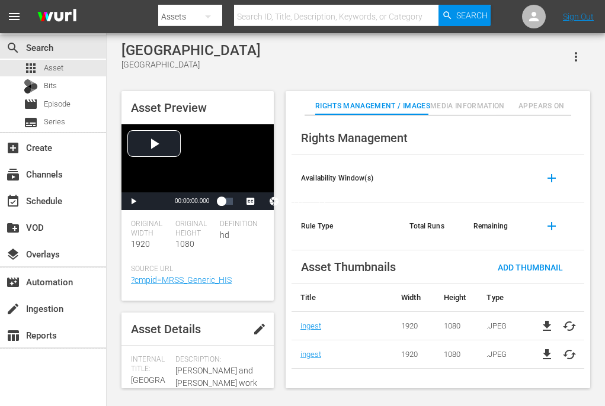
click at [455, 110] on span "Media Information" at bounding box center [467, 106] width 75 height 12
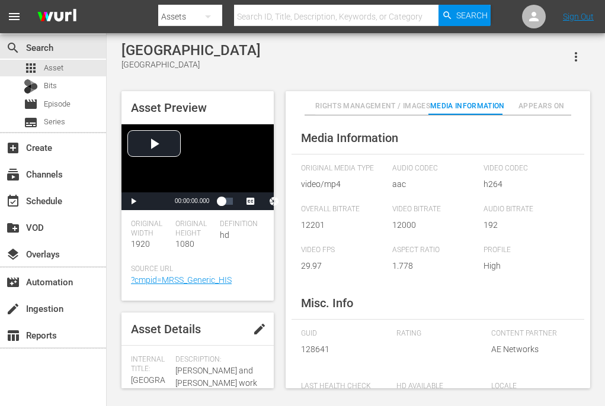
click at [317, 356] on span "128641" at bounding box center [340, 349] width 78 height 12
click at [314, 349] on span "128641" at bounding box center [340, 349] width 78 height 12
copy span "128641"
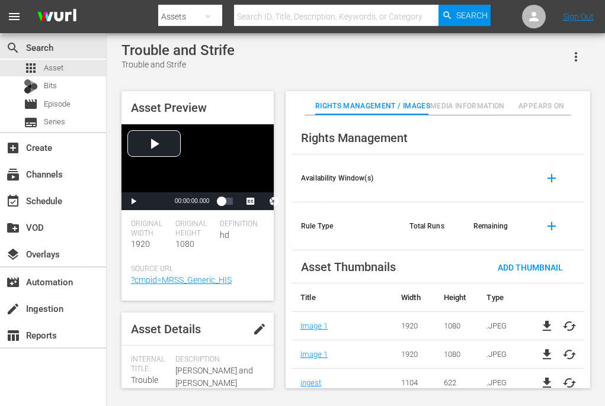
click at [464, 99] on button "Media Information" at bounding box center [467, 103] width 75 height 24
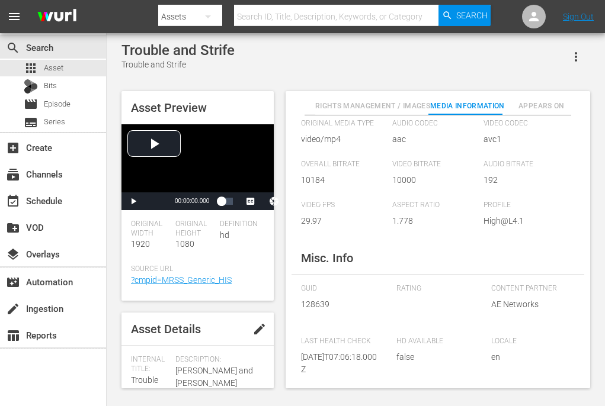
scroll to position [59, 0]
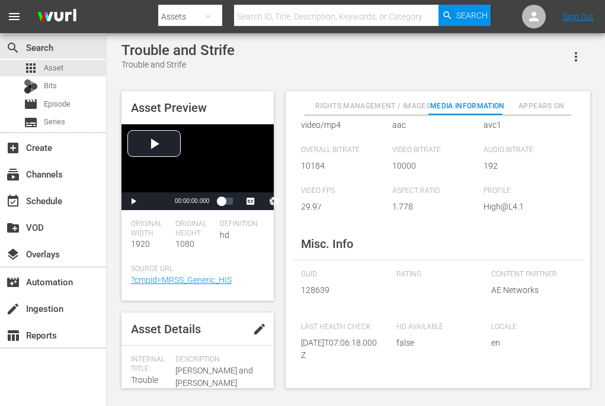
click at [312, 286] on span "128639" at bounding box center [340, 290] width 78 height 12
copy span "128639"
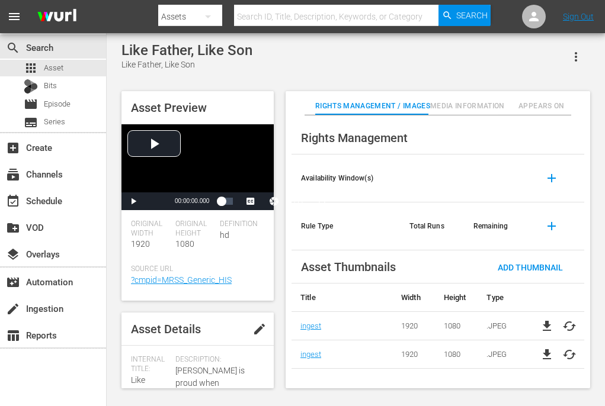
click at [468, 102] on span "Media Information" at bounding box center [467, 106] width 75 height 12
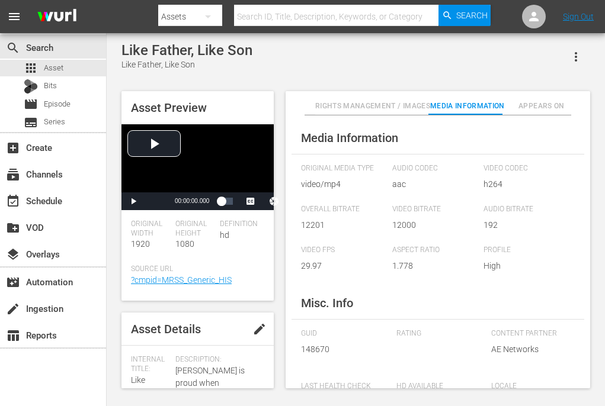
click at [317, 346] on span "148670" at bounding box center [340, 349] width 78 height 12
copy span "148670"
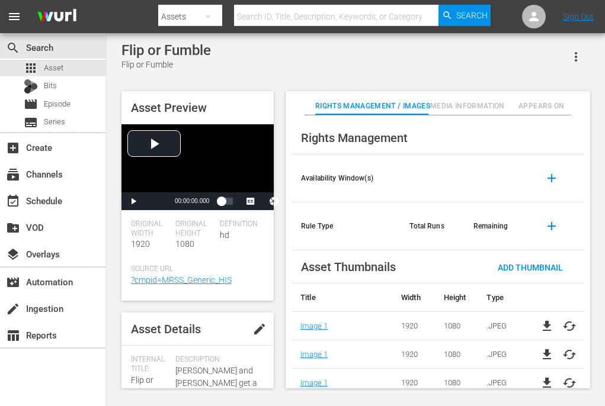
click at [473, 105] on span "Media Information" at bounding box center [467, 106] width 75 height 12
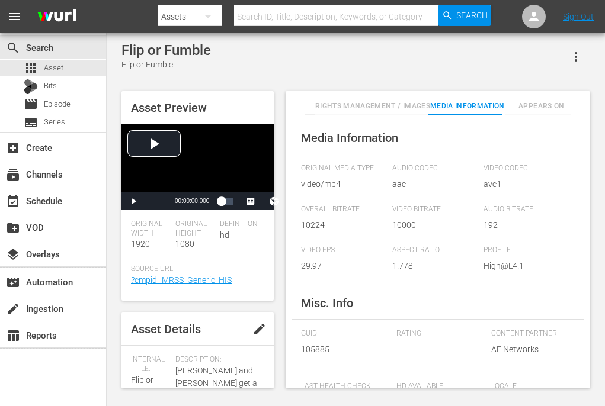
click at [312, 346] on span "105885" at bounding box center [340, 349] width 78 height 12
click at [311, 348] on span "105885" at bounding box center [340, 349] width 78 height 12
click at [310, 348] on span "105885" at bounding box center [340, 349] width 78 height 12
copy span "105885"
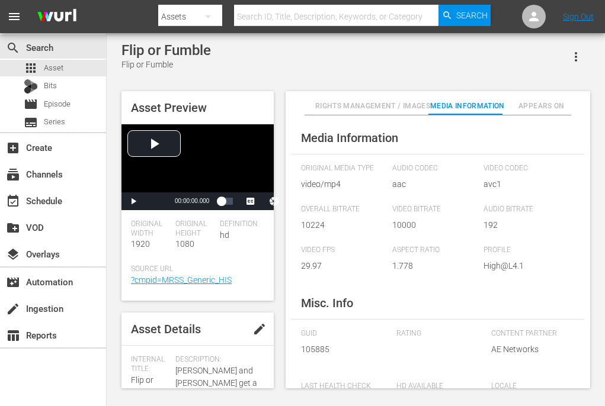
drag, startPoint x: 375, startPoint y: 75, endPoint x: 362, endPoint y: 74, distance: 12.5
click at [375, 75] on div "Flip or Fumble Flip or Fumble Asset Preview Video Player is loading. Play Video…" at bounding box center [355, 212] width 480 height 341
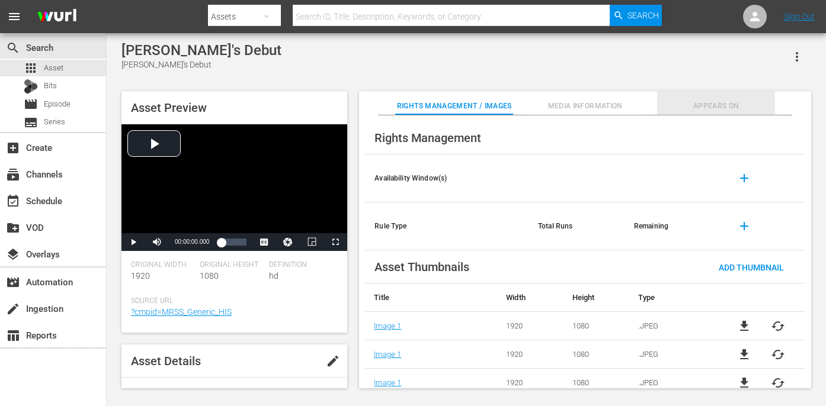
click at [729, 108] on span "Appears On" at bounding box center [716, 106] width 118 height 12
click at [351, 241] on div "Asset Preview Video Player is loading. Play Video Play Mute Current Time 00:00:…" at bounding box center [465, 233] width 701 height 297
click at [724, 101] on span "Appears On" at bounding box center [716, 106] width 118 height 12
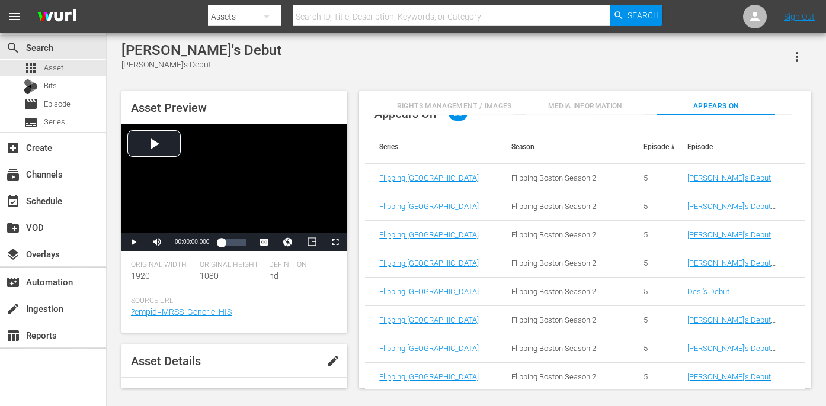
scroll to position [16, 0]
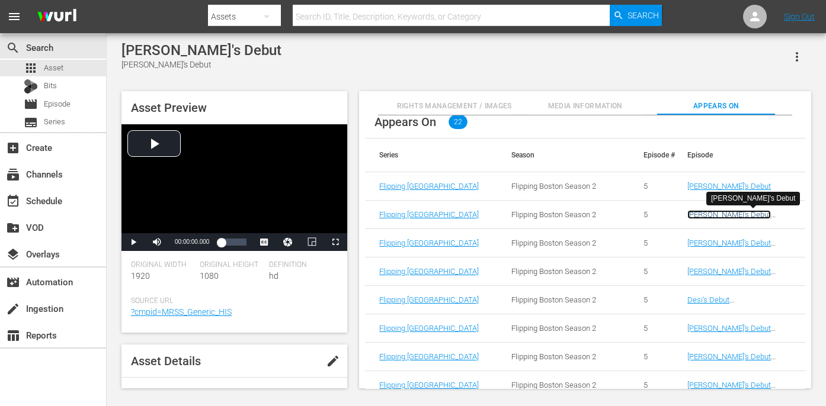
click at [723, 216] on link "Desi's Debut (Desi's Debut (VARIANT))" at bounding box center [730, 223] width 86 height 27
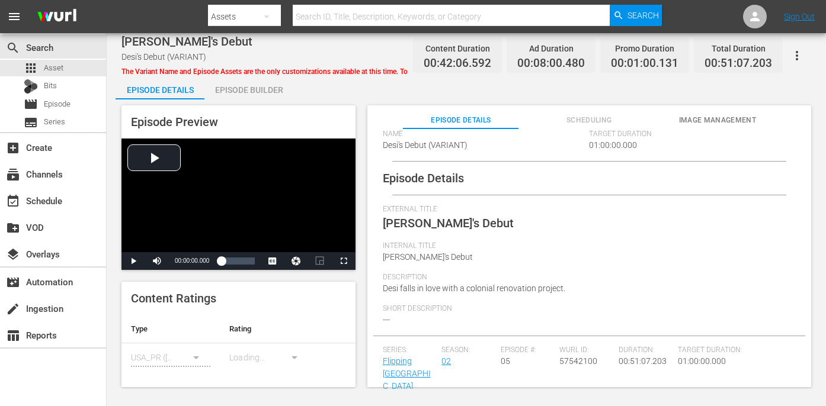
scroll to position [59, 0]
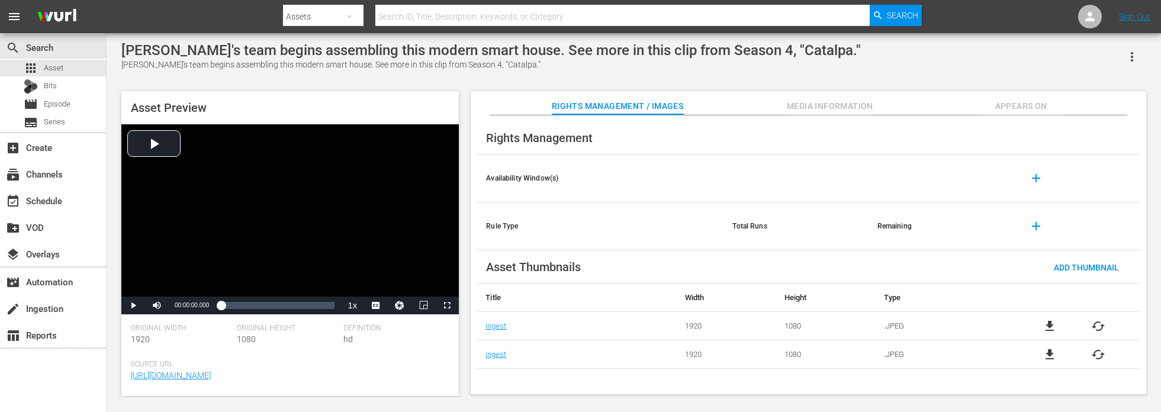
click at [834, 87] on div "Asset Preview Video Player is loading. Play Video Play Mute Current Time 00:00:…" at bounding box center [633, 236] width 1037 height 303
click at [826, 107] on span "Media Information" at bounding box center [830, 106] width 89 height 15
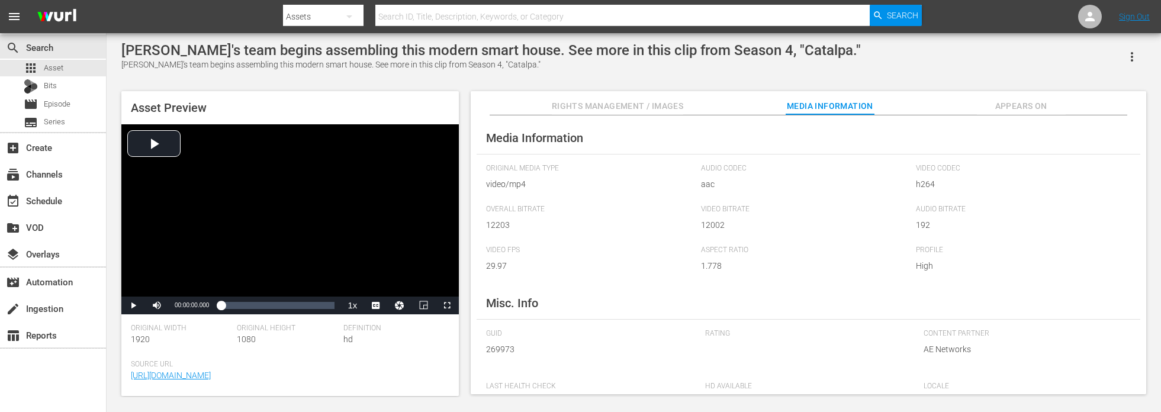
click at [497, 348] on span "269973" at bounding box center [586, 349] width 201 height 12
copy span "269973"
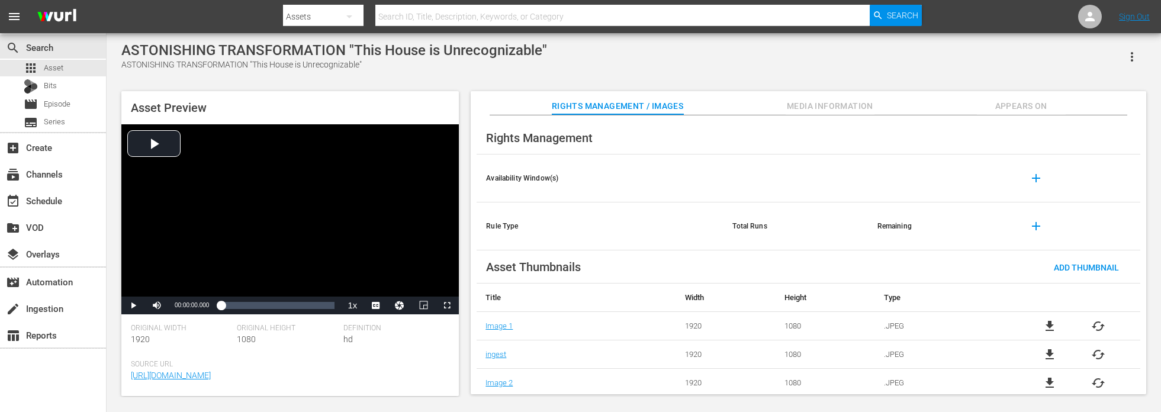
click at [815, 103] on span "Media Information" at bounding box center [830, 106] width 89 height 15
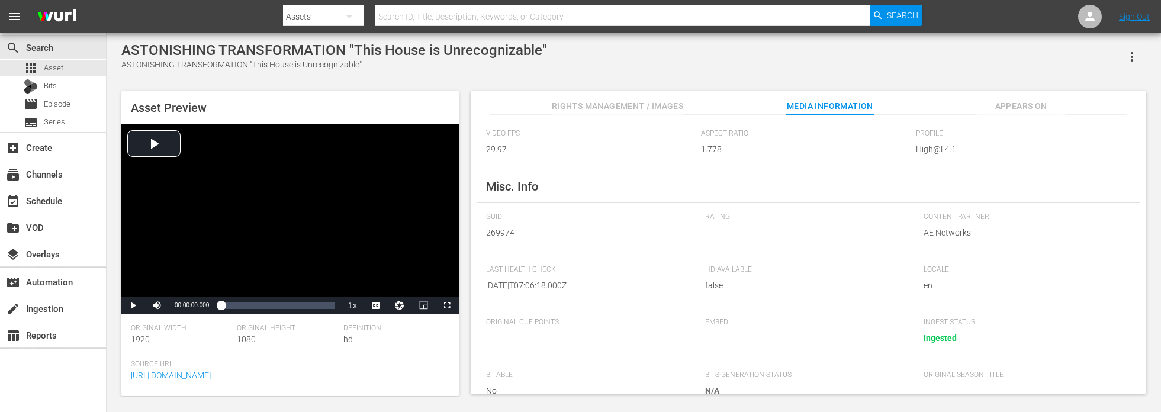
scroll to position [118, 0]
click at [498, 232] on span "269974" at bounding box center [586, 231] width 201 height 12
copy span "269974"
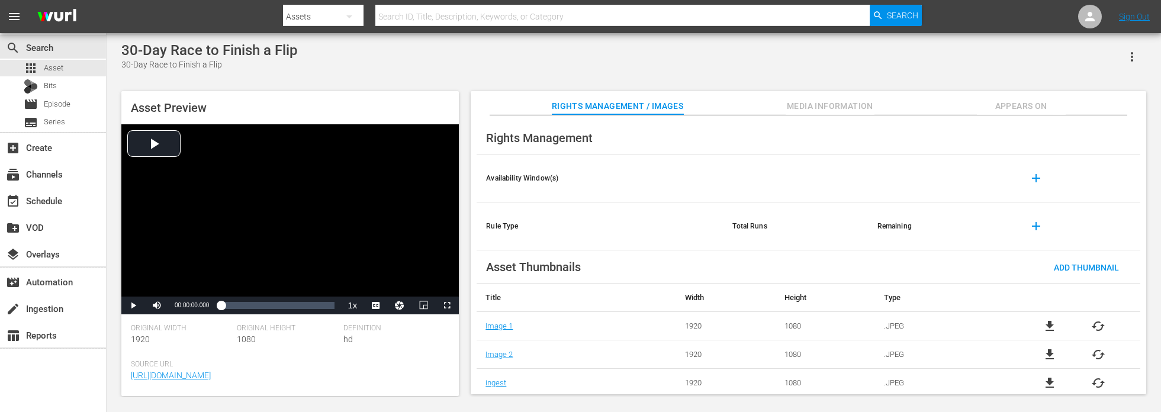
click at [824, 98] on button "Media Information" at bounding box center [830, 103] width 89 height 24
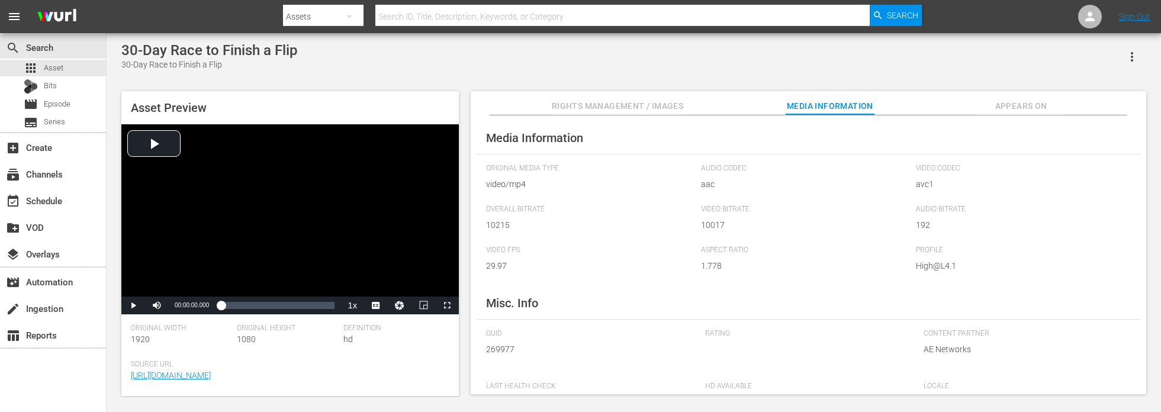
click at [499, 351] on span "269977" at bounding box center [586, 349] width 201 height 12
copy span "269977"
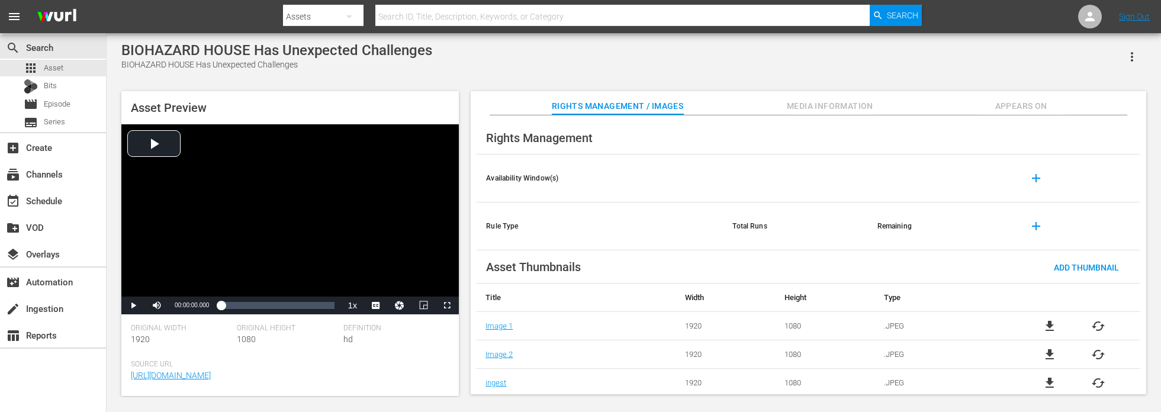
click at [793, 101] on span "Media Information" at bounding box center [830, 106] width 89 height 15
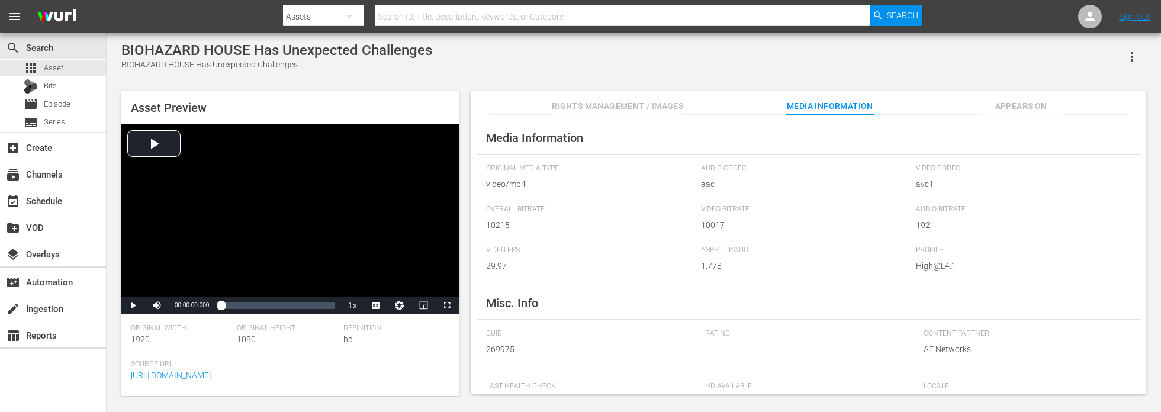
click at [496, 348] on span "269975" at bounding box center [586, 349] width 201 height 12
copy span "269975"
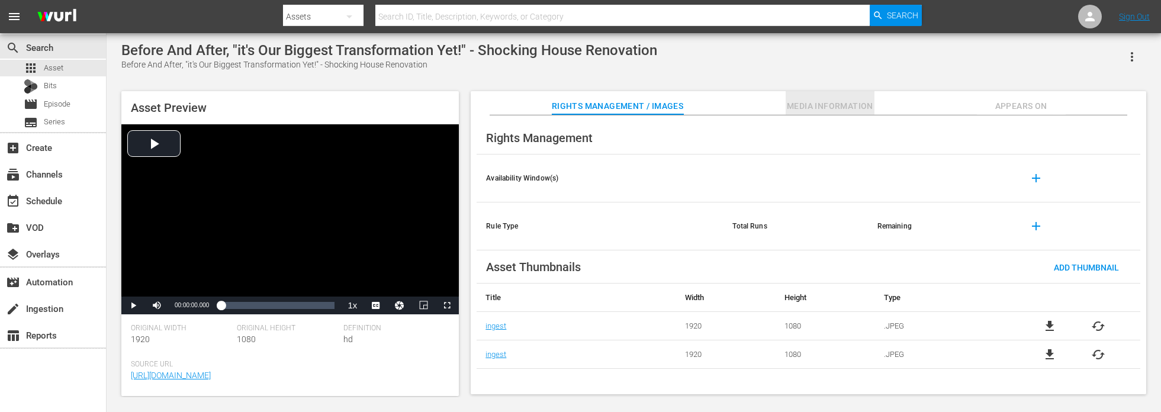
click at [819, 101] on span "Media Information" at bounding box center [830, 106] width 89 height 15
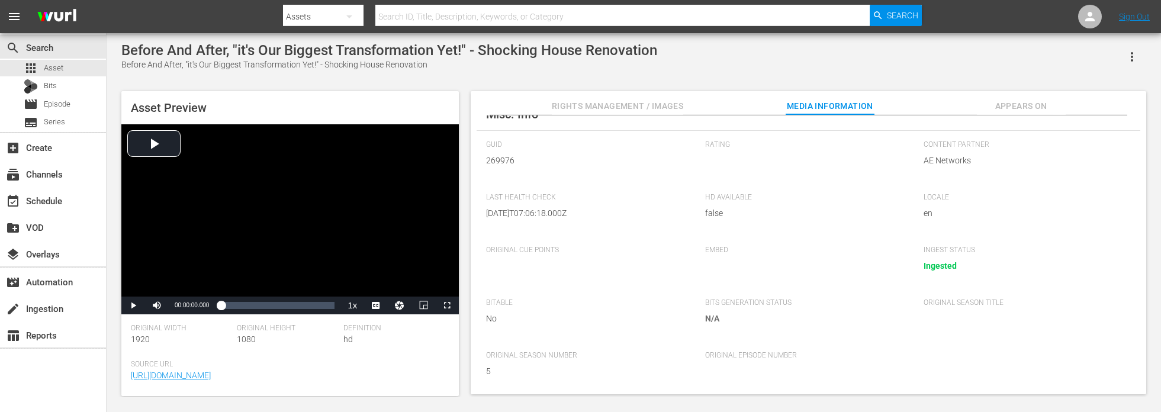
scroll to position [191, 0]
click at [506, 158] on span "269976" at bounding box center [586, 158] width 201 height 12
copy span "269976"
drag, startPoint x: 179, startPoint y: 76, endPoint x: 300, endPoint y: 2, distance: 141.5
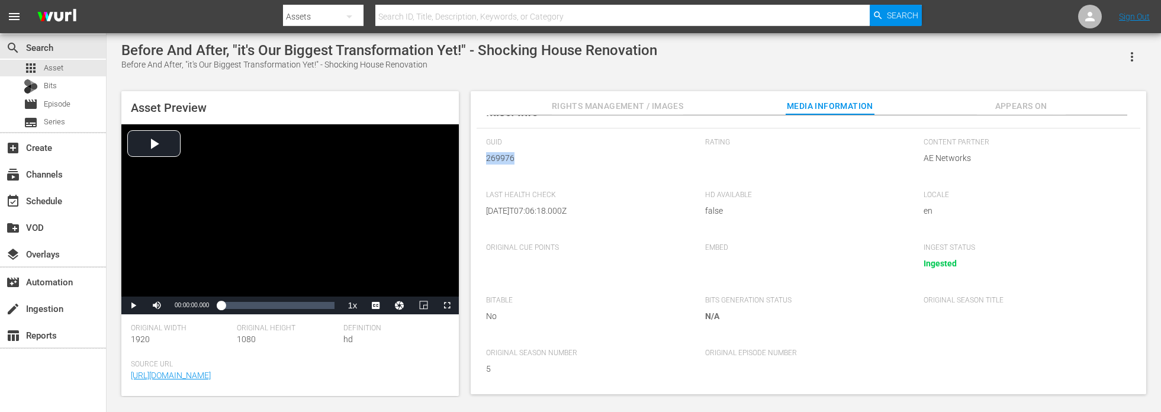
click at [179, 76] on div "Before And After, "it's Our Biggest Transformation Yet!" - Shocking House Renov…" at bounding box center [633, 215] width 1037 height 346
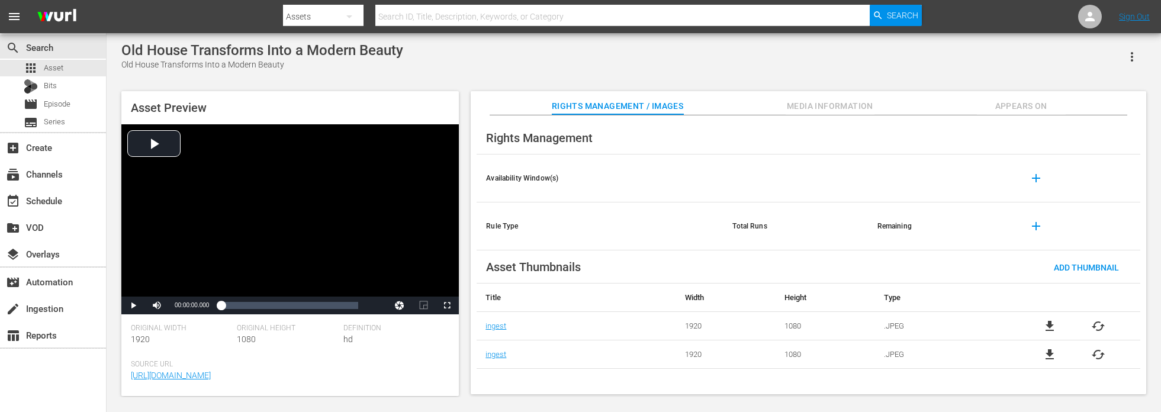
scroll to position [178, 0]
click at [116, 337] on div "Asset Preview Video Player is loading. Play Video Play Mute Current Time 00:00:…" at bounding box center [633, 236] width 1037 height 303
click at [833, 99] on span "Media Information" at bounding box center [830, 106] width 89 height 15
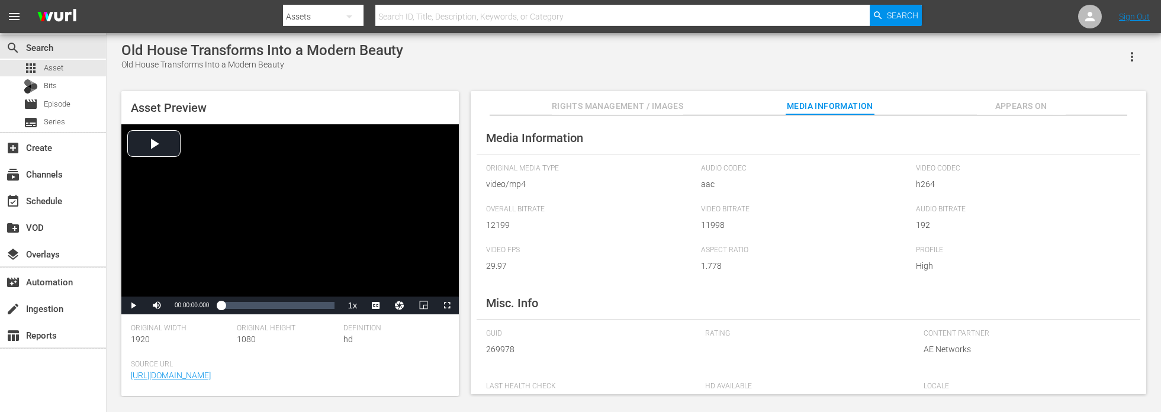
scroll to position [59, 0]
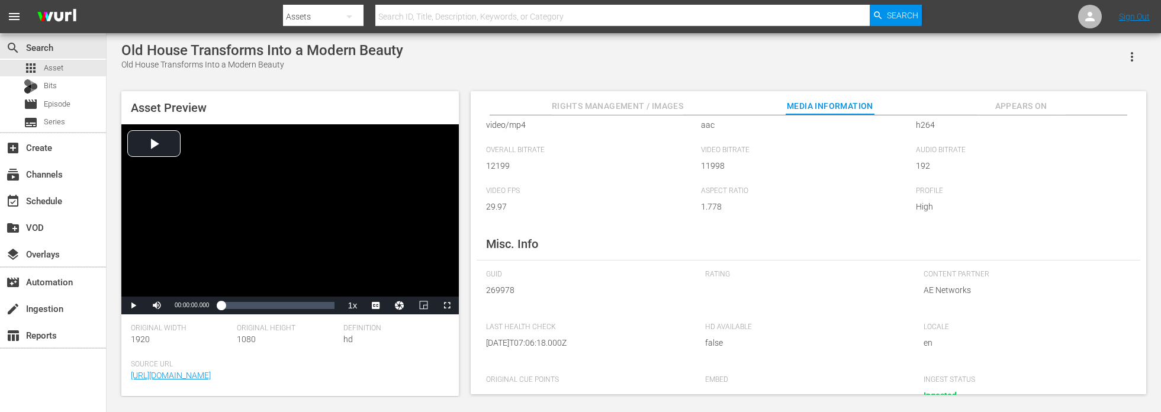
click at [497, 285] on span "269978" at bounding box center [586, 290] width 201 height 12
click at [504, 287] on span "269978" at bounding box center [586, 290] width 201 height 12
copy span "269978"
drag, startPoint x: 155, startPoint y: 82, endPoint x: 256, endPoint y: 52, distance: 105.8
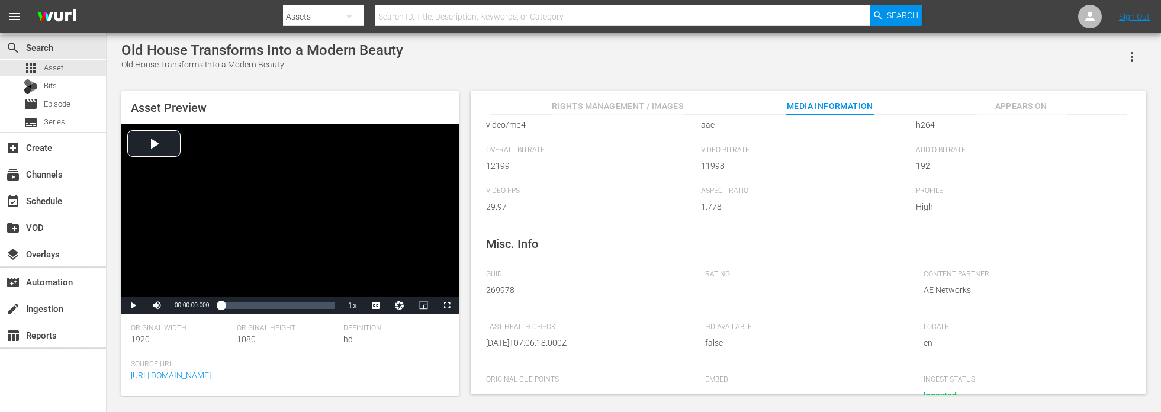
click at [155, 82] on div "Old House Transforms Into a Modern Beauty Old House Transforms Into a Modern Be…" at bounding box center [633, 215] width 1037 height 346
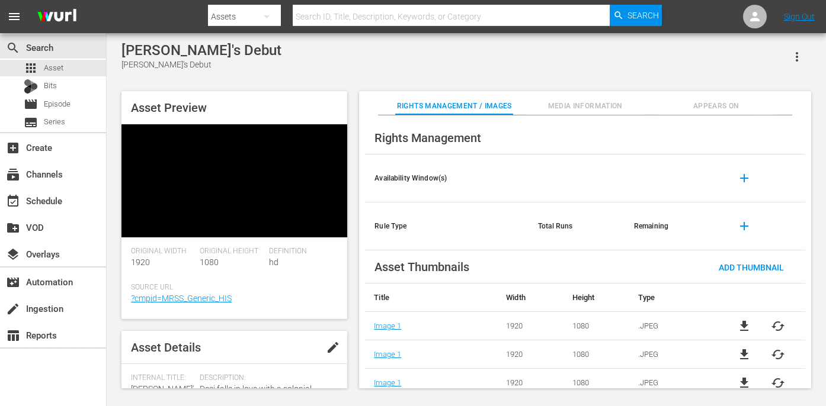
click at [587, 99] on button "Media Information" at bounding box center [585, 103] width 118 height 24
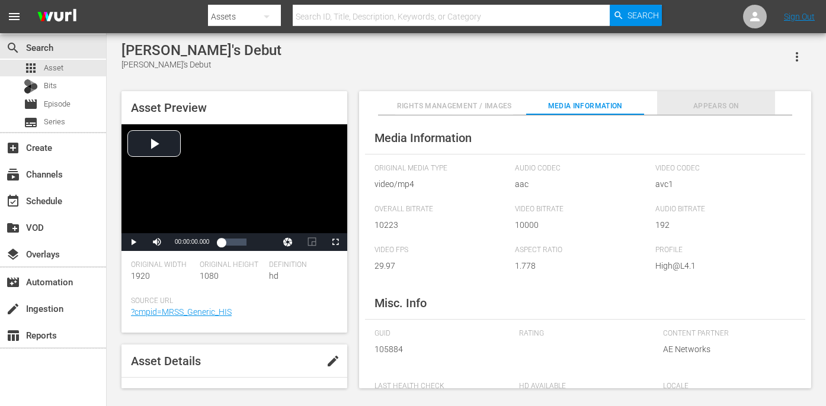
click at [698, 113] on button "Appears On" at bounding box center [716, 103] width 118 height 24
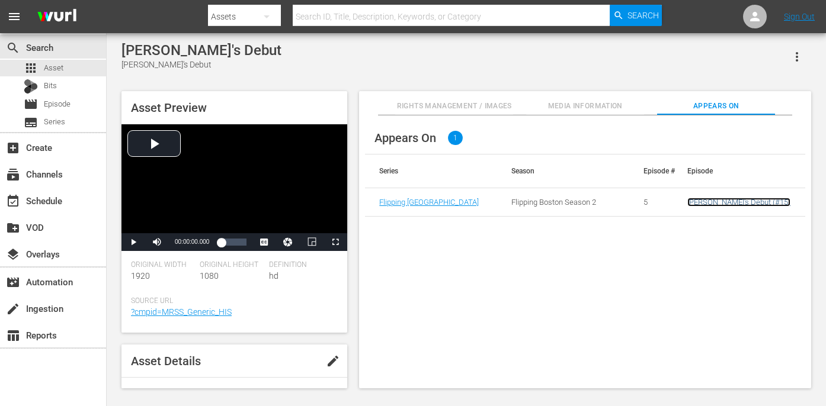
click at [711, 203] on link "[PERSON_NAME]'s Debut (#15)" at bounding box center [738, 202] width 103 height 9
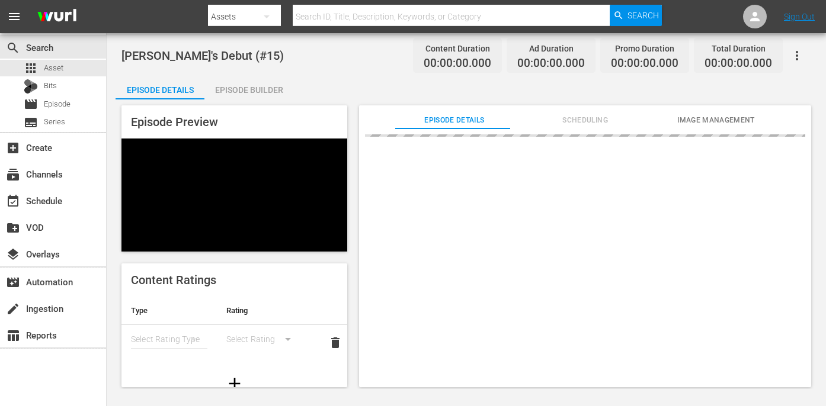
click at [794, 57] on icon "button" at bounding box center [796, 56] width 14 height 14
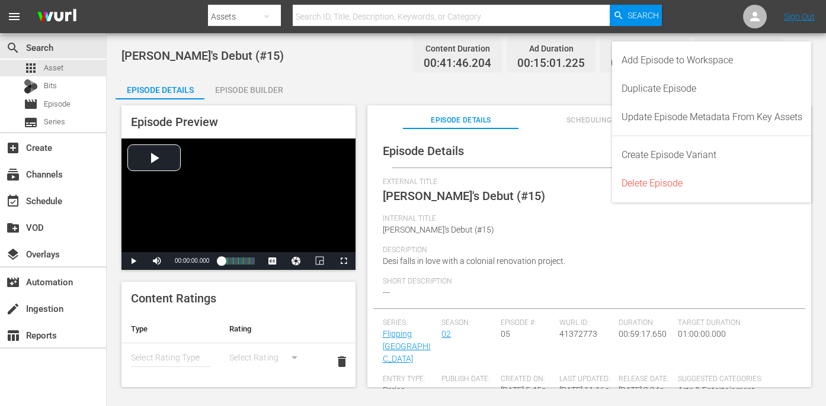
click at [570, 113] on button "Scheduling" at bounding box center [588, 117] width 115 height 24
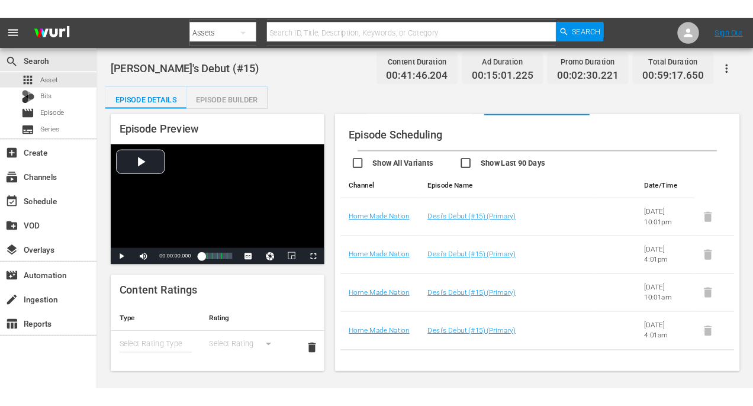
scroll to position [23, 0]
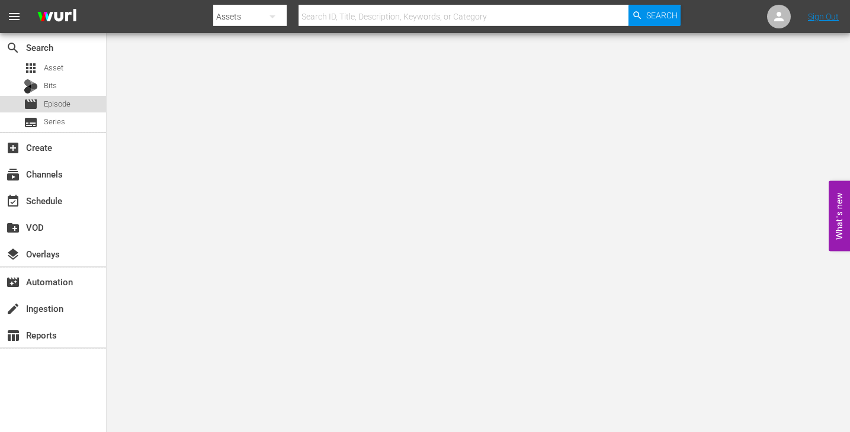
click at [66, 109] on span "Episode" at bounding box center [57, 104] width 27 height 12
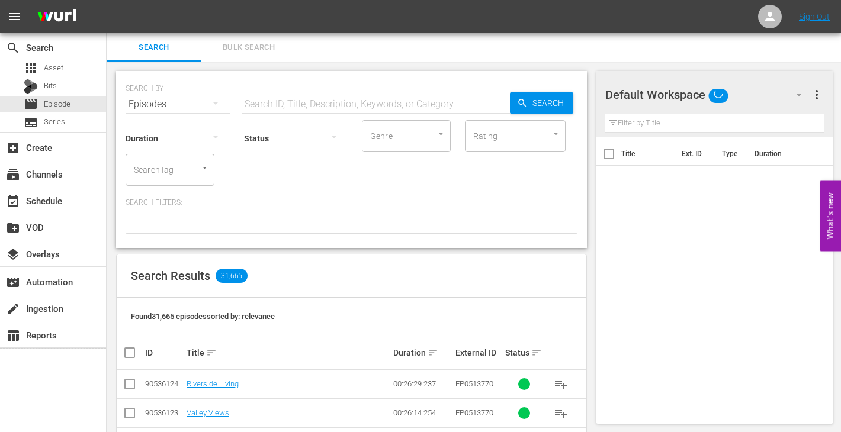
click at [358, 103] on input "text" at bounding box center [376, 104] width 268 height 28
paste input "128639"
click at [532, 107] on span "Search" at bounding box center [551, 102] width 46 height 21
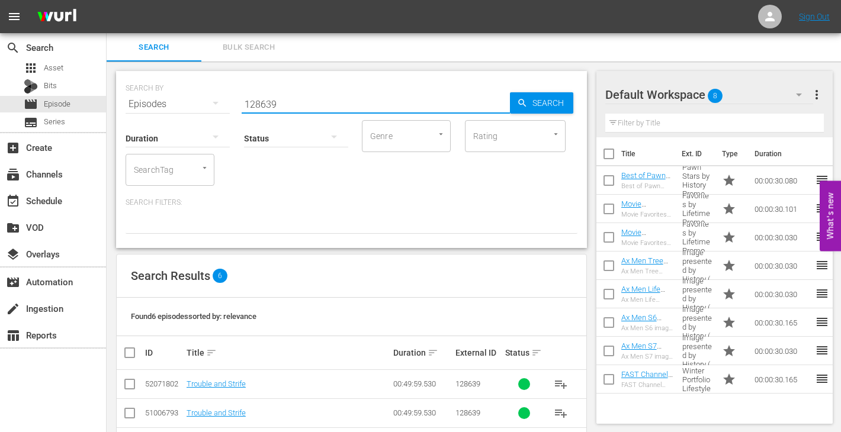
click at [353, 98] on input "128639" at bounding box center [376, 104] width 268 height 28
paste input "40"
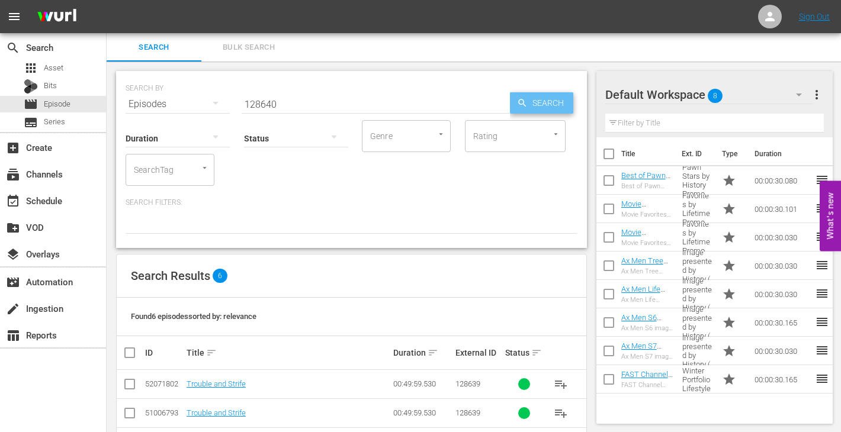
click at [535, 104] on span "Search" at bounding box center [551, 102] width 46 height 21
click at [294, 101] on input "128640" at bounding box center [376, 104] width 268 height 28
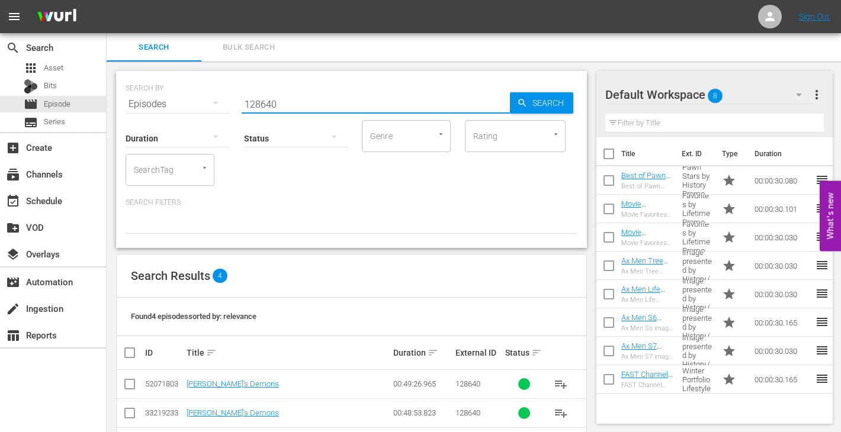
click at [294, 101] on input "128640" at bounding box center [376, 104] width 268 height 28
paste input "1"
click at [557, 107] on span "Search" at bounding box center [551, 102] width 46 height 21
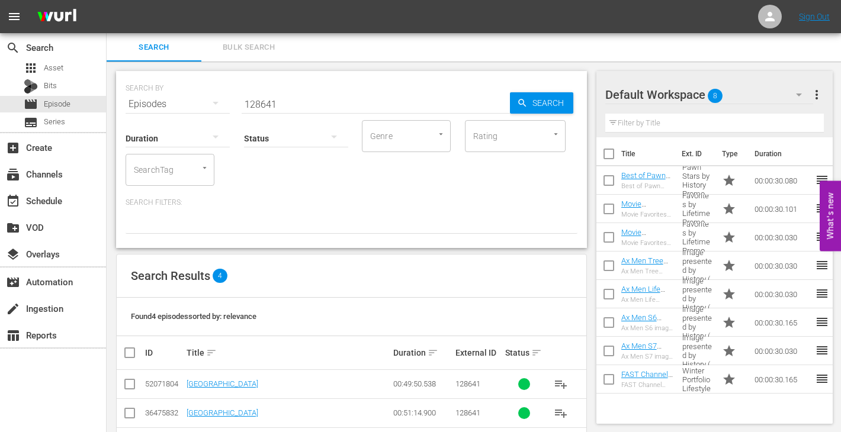
click at [290, 105] on input "128641" at bounding box center [376, 104] width 268 height 28
paste input "3"
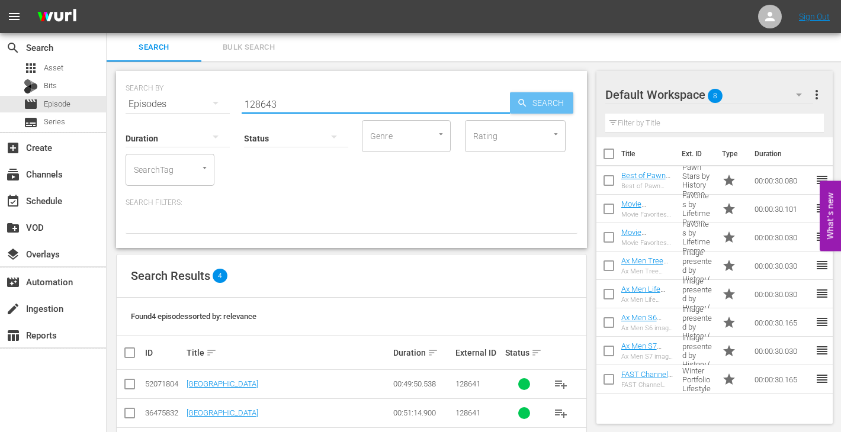
click at [537, 104] on span "Search" at bounding box center [551, 102] width 46 height 21
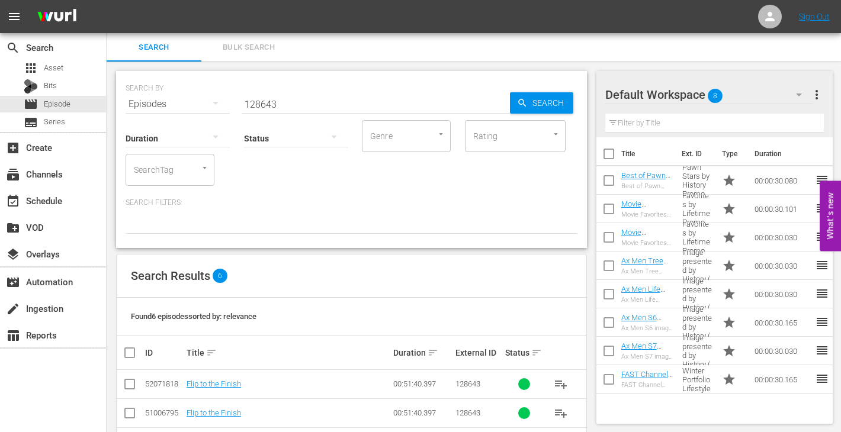
click at [325, 107] on input "128643" at bounding box center [376, 104] width 268 height 28
paste input "48670"
click at [509, 99] on input "148670" at bounding box center [376, 104] width 268 height 28
click at [538, 104] on span "Search" at bounding box center [551, 102] width 46 height 21
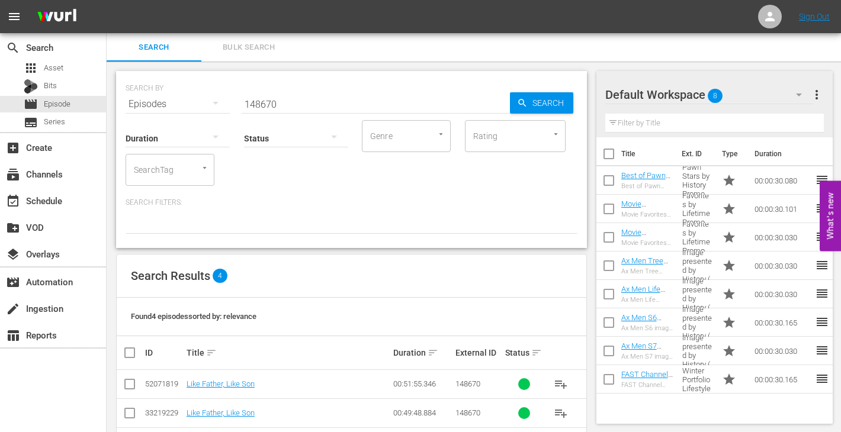
click at [360, 101] on input "148670" at bounding box center [376, 104] width 268 height 28
paste input "02442"
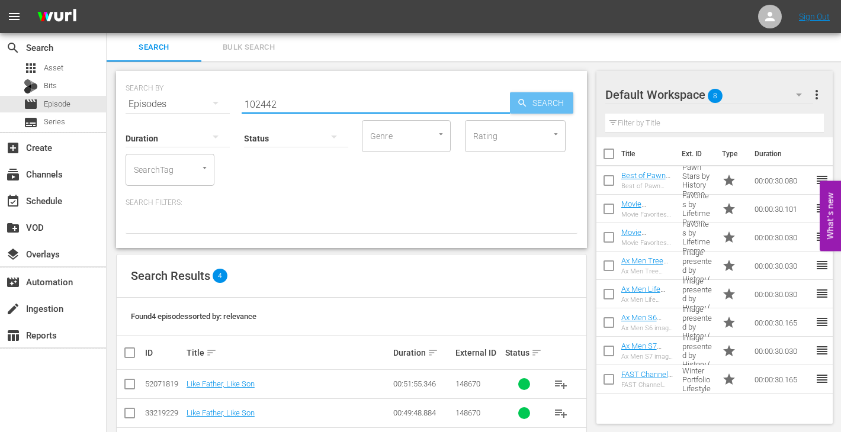
click at [539, 99] on span "Search" at bounding box center [551, 102] width 46 height 21
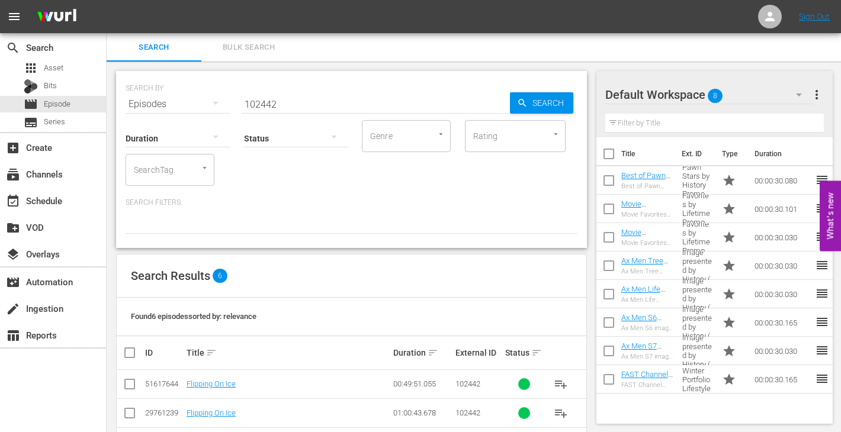
click at [289, 100] on input "102442" at bounding box center [376, 104] width 268 height 28
paste input "3"
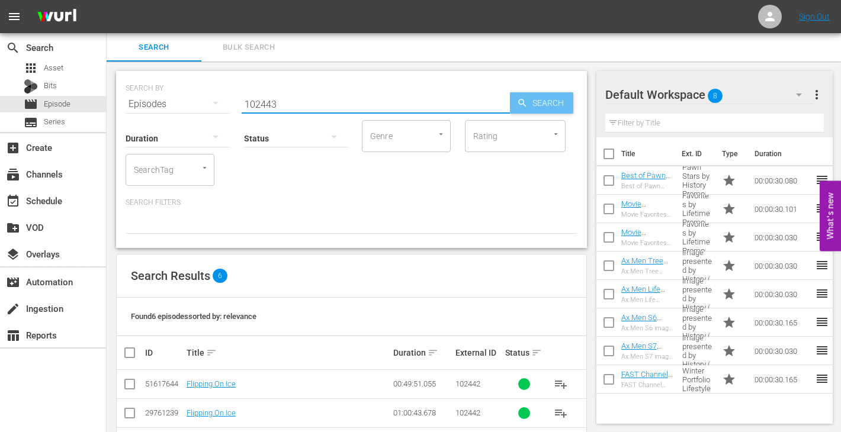
click at [549, 97] on span "Search" at bounding box center [551, 102] width 46 height 21
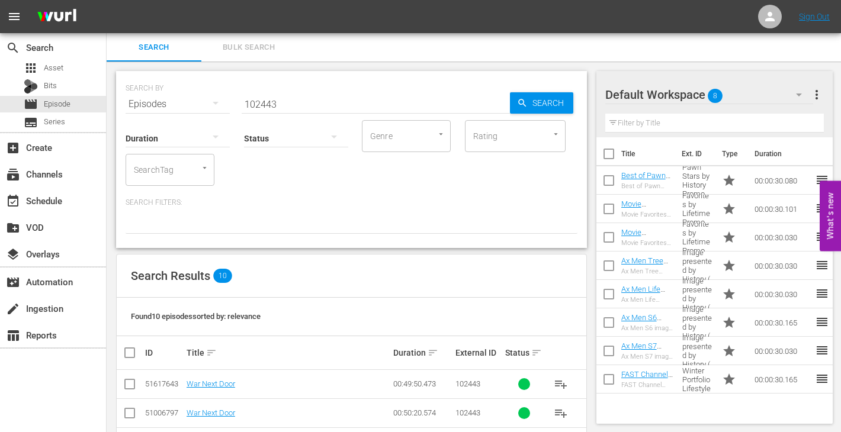
click at [307, 102] on input "102443" at bounding box center [376, 104] width 268 height 28
paste input "4"
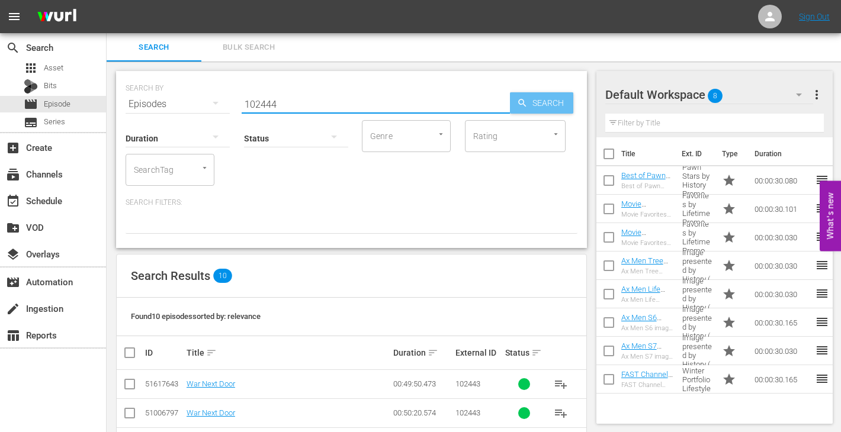
type input "102444"
click at [548, 98] on span "Search" at bounding box center [551, 102] width 46 height 21
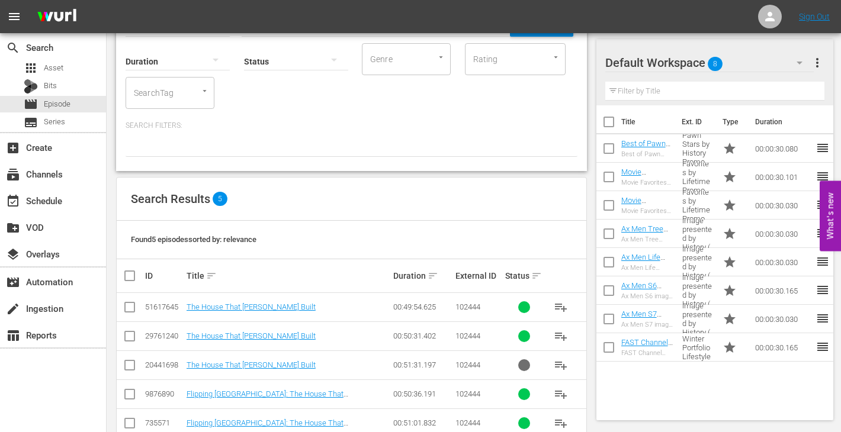
scroll to position [104, 0]
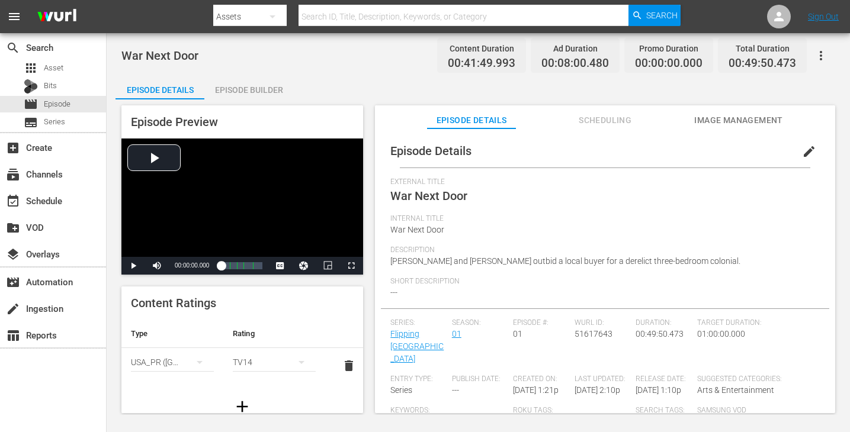
click at [590, 120] on span "Scheduling" at bounding box center [605, 120] width 89 height 15
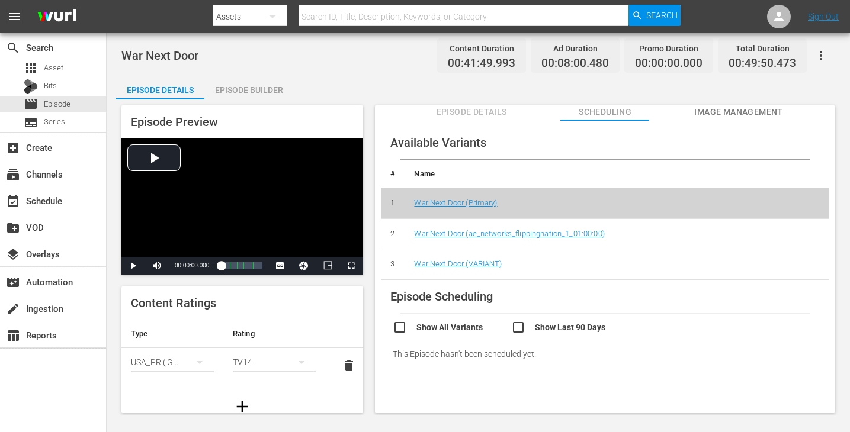
scroll to position [23, 0]
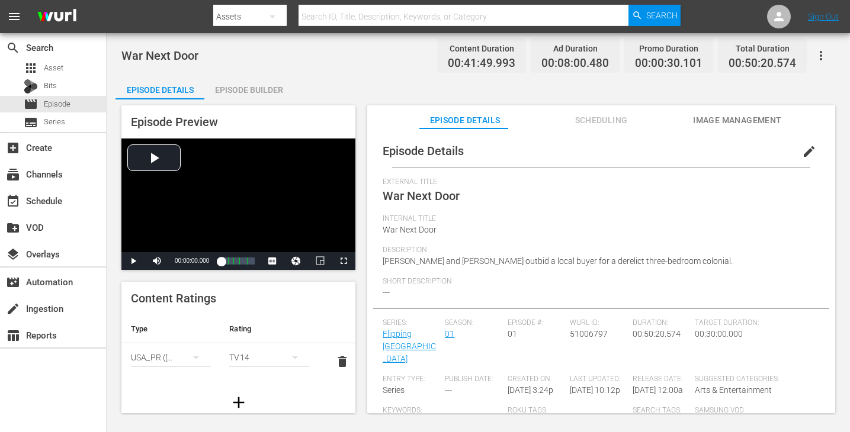
click at [604, 116] on span "Scheduling" at bounding box center [601, 120] width 89 height 15
click at [577, 113] on span "Scheduling" at bounding box center [601, 120] width 89 height 15
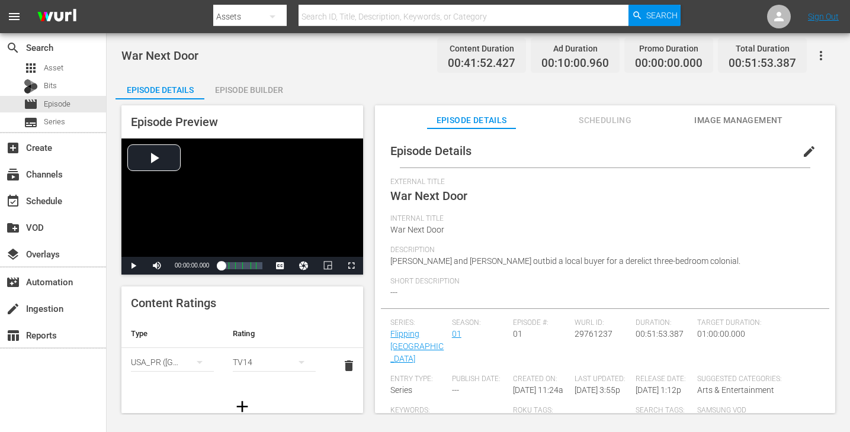
click at [593, 113] on span "Scheduling" at bounding box center [605, 120] width 89 height 15
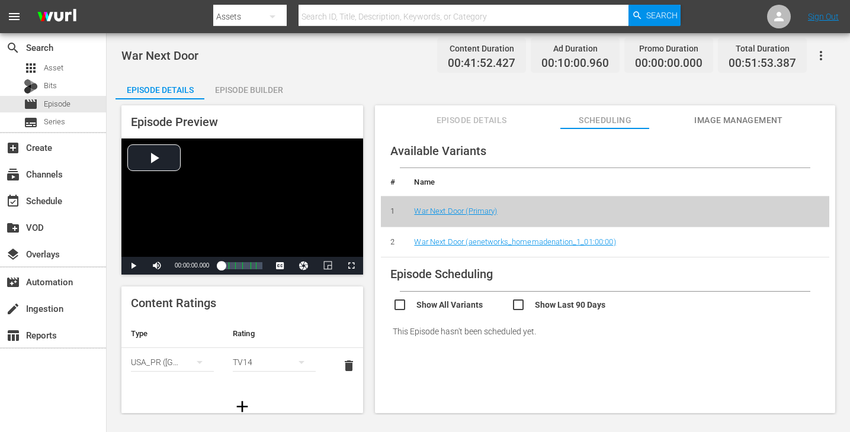
click at [457, 310] on input "checkbox" at bounding box center [452, 306] width 118 height 17
checkbox input "true"
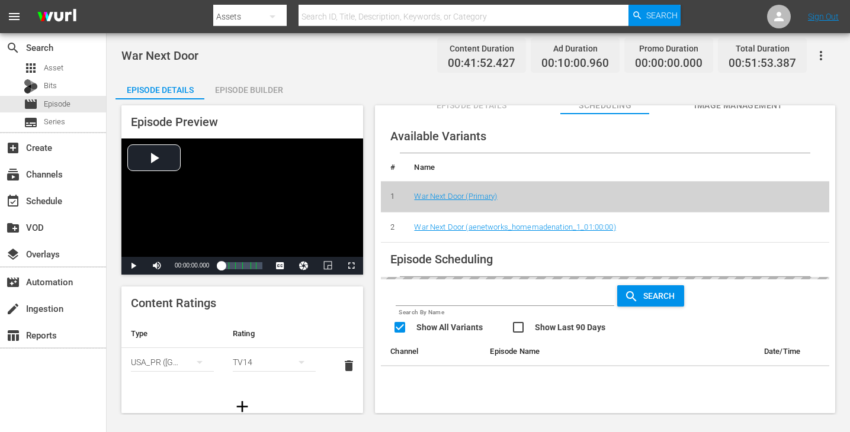
scroll to position [23, 0]
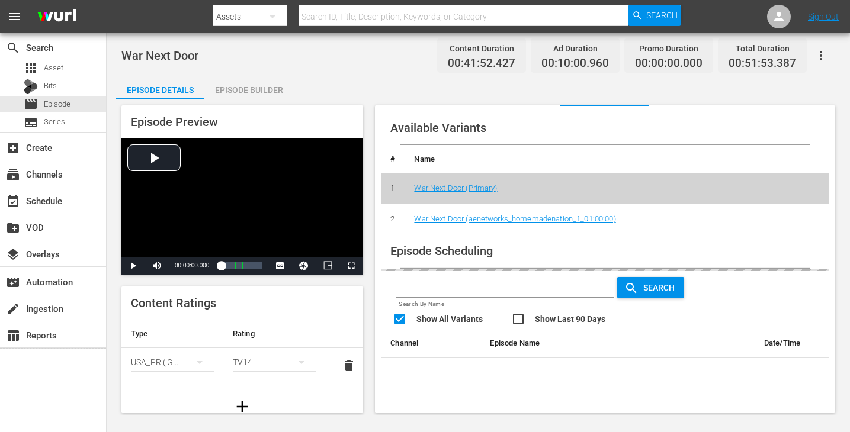
click at [544, 322] on input "checkbox" at bounding box center [570, 320] width 118 height 17
checkbox input "true"
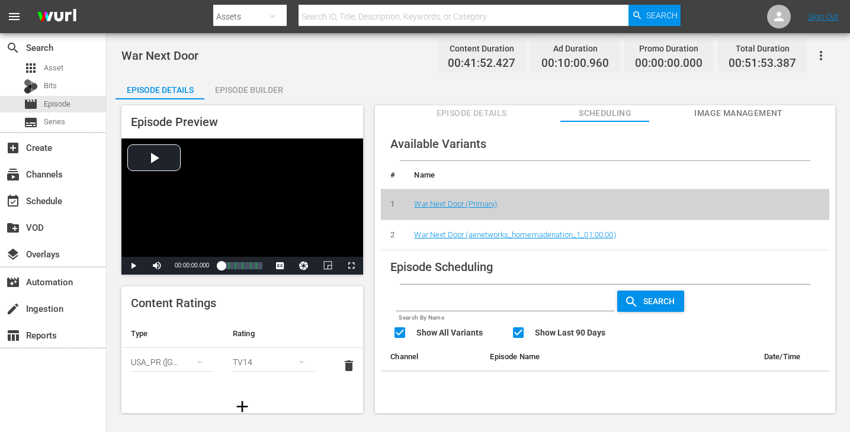
scroll to position [0, 0]
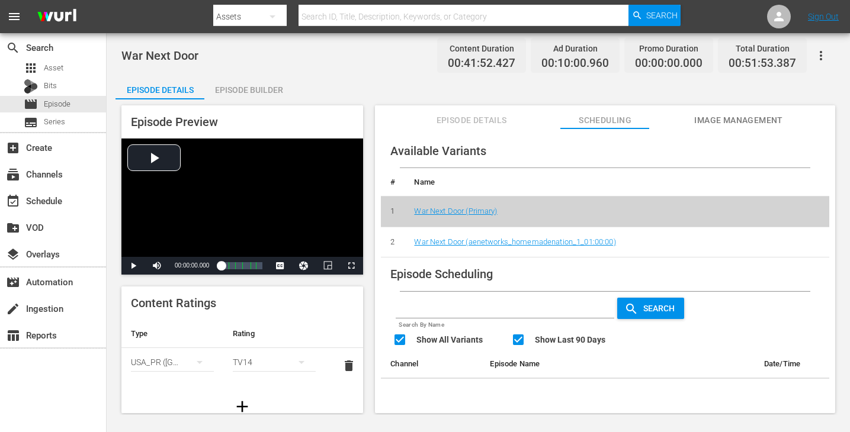
click at [663, 239] on td "War Next Door (aenetworks_homemadenation_1_01:00:00)" at bounding box center [616, 242] width 425 height 31
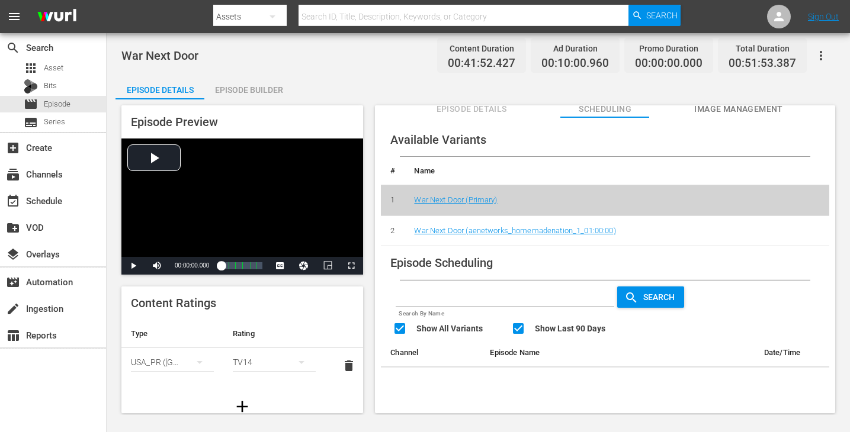
scroll to position [23, 0]
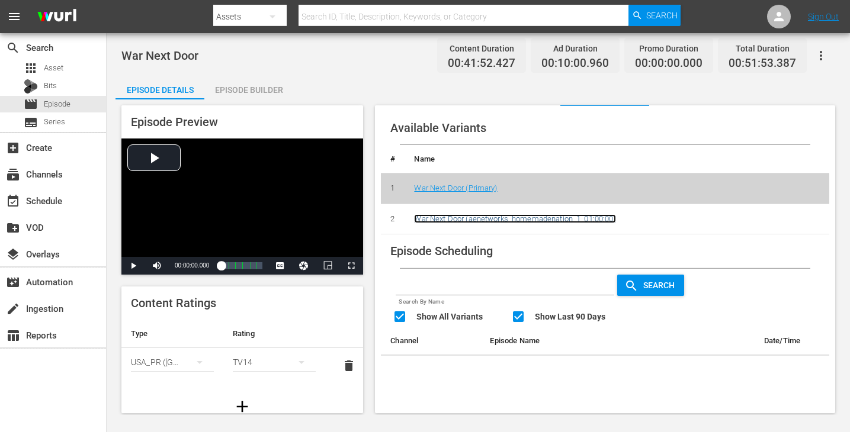
click at [414, 214] on link "War Next Door (aenetworks_homemadenation_1_01:00:00)" at bounding box center [514, 218] width 201 height 9
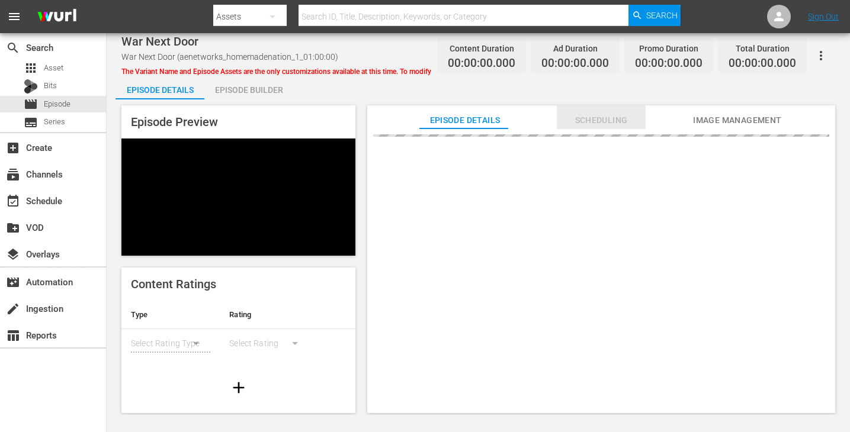
click at [612, 125] on span "Scheduling" at bounding box center [601, 120] width 89 height 15
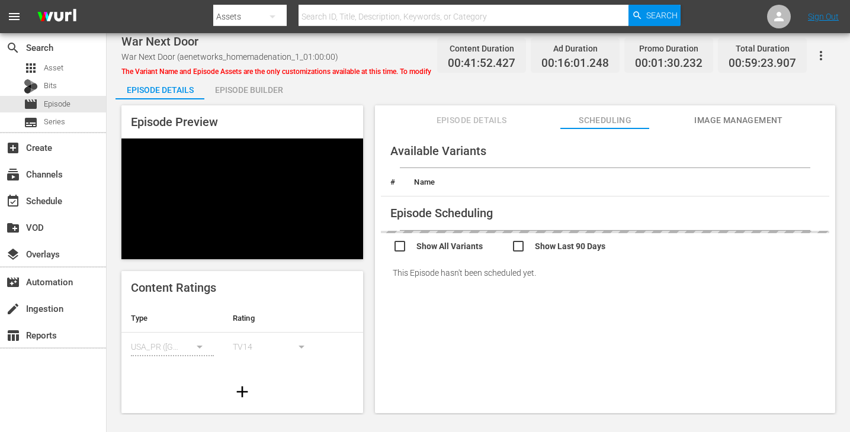
click at [455, 246] on input "checkbox" at bounding box center [452, 247] width 118 height 17
checkbox input "true"
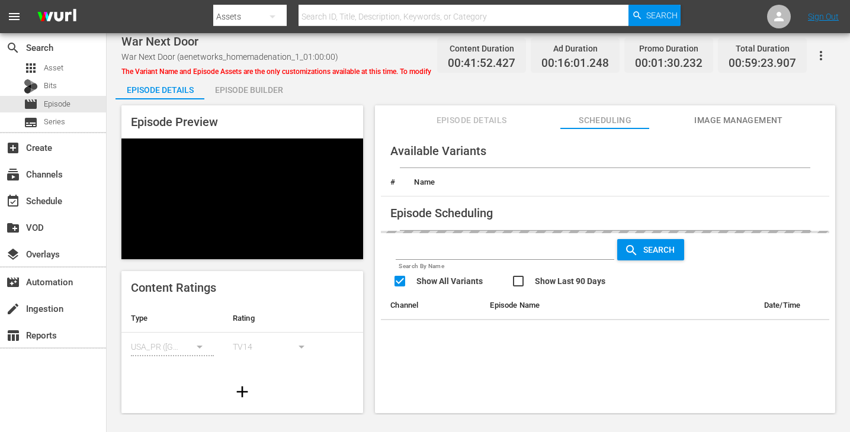
click at [558, 278] on input "checkbox" at bounding box center [570, 282] width 118 height 17
checkbox input "true"
click at [638, 249] on span "Search" at bounding box center [661, 249] width 46 height 9
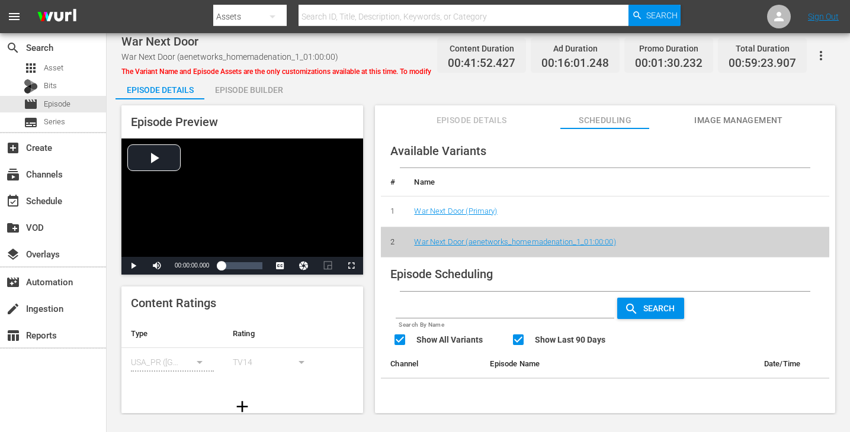
scroll to position [23, 0]
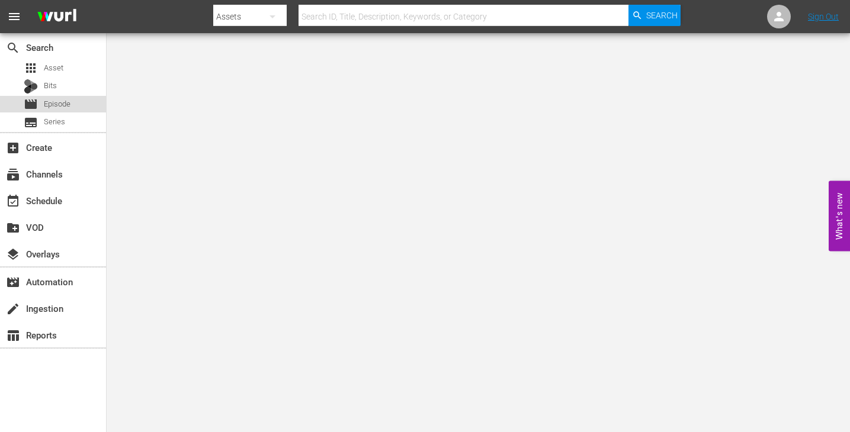
click at [55, 104] on span "Episode" at bounding box center [57, 104] width 27 height 12
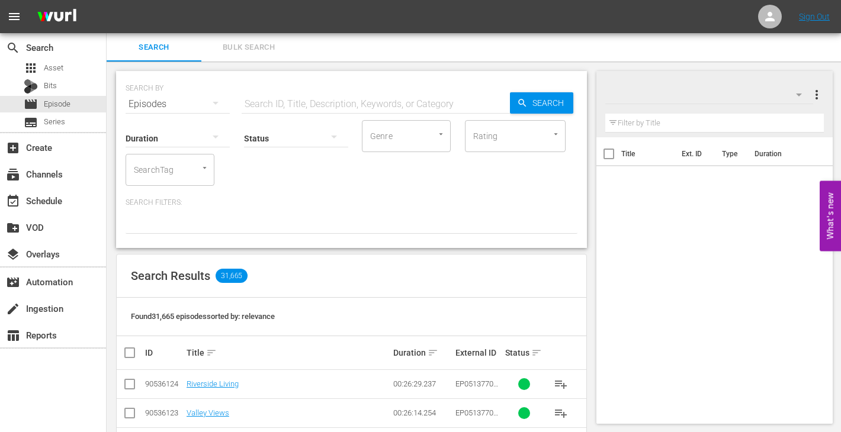
click at [338, 103] on input "text" at bounding box center [376, 104] width 268 height 28
paste input "102445"
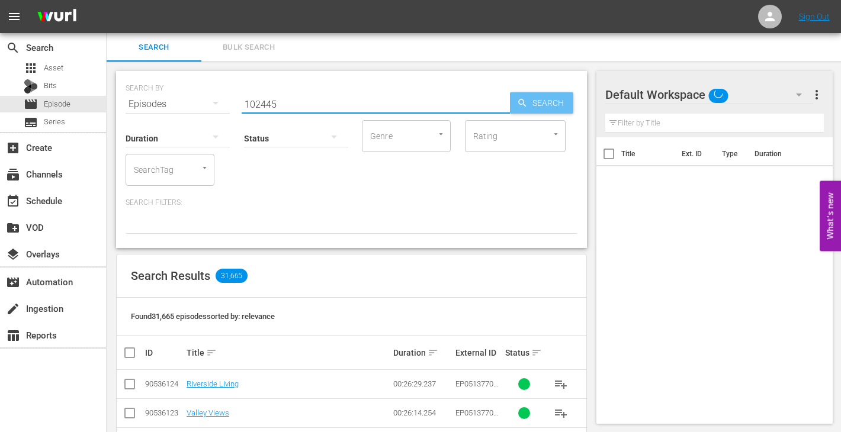
click at [556, 105] on span "Search" at bounding box center [551, 102] width 46 height 21
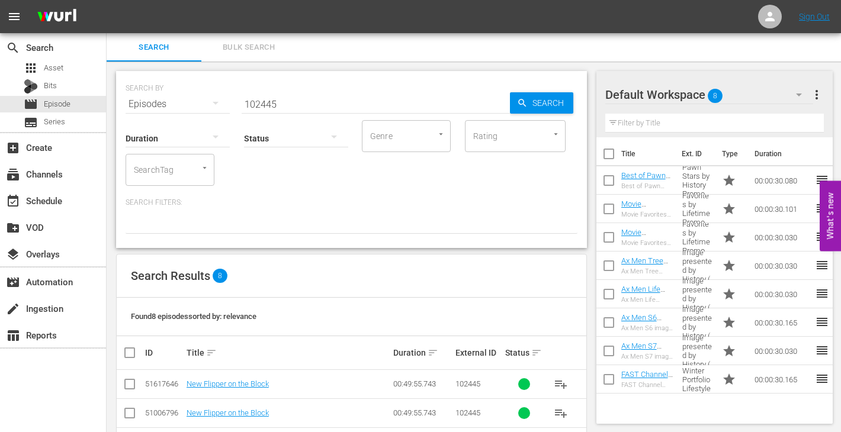
click at [320, 107] on input "102445" at bounding box center [376, 104] width 268 height 28
paste input "5874"
click at [515, 94] on div "Search" at bounding box center [541, 102] width 63 height 21
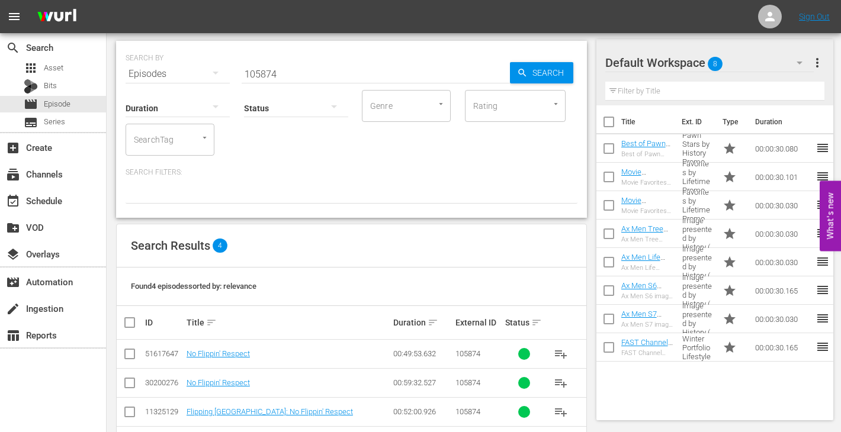
scroll to position [16, 0]
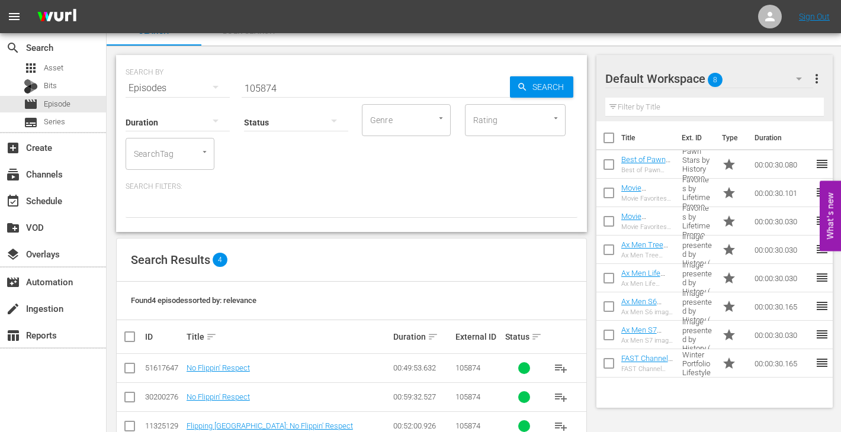
click at [307, 87] on input "105874" at bounding box center [376, 88] width 268 height 28
paste input "5"
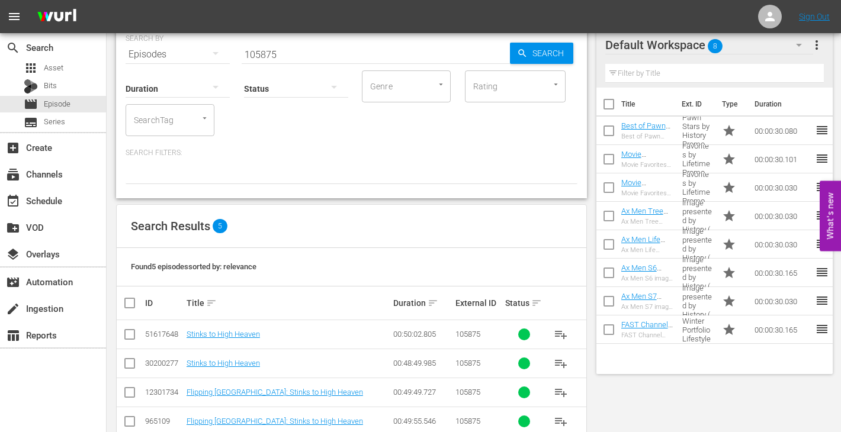
scroll to position [0, 0]
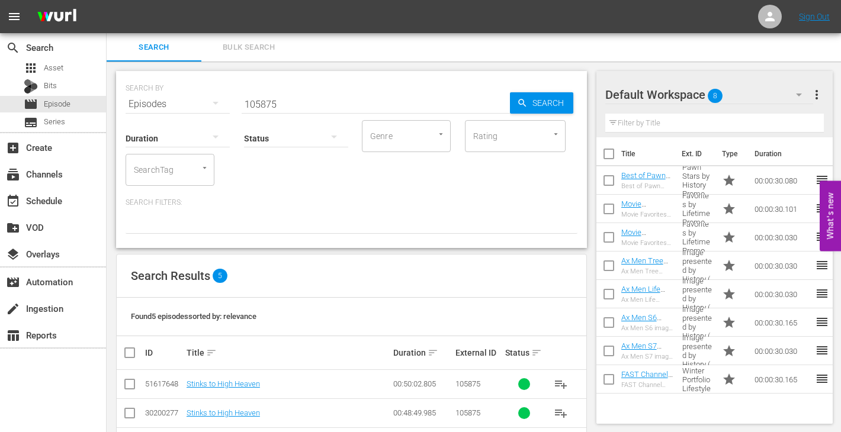
click at [277, 101] on input "105875" at bounding box center [376, 104] width 268 height 28
paste input "82"
click at [297, 104] on input "105882" at bounding box center [376, 104] width 268 height 28
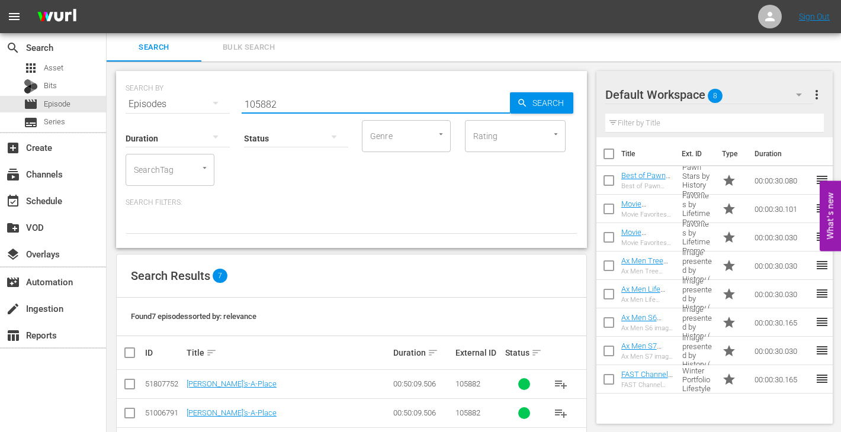
click at [297, 104] on input "105882" at bounding box center [376, 104] width 268 height 28
paste input "2864"
click at [568, 107] on span "Search" at bounding box center [551, 102] width 46 height 21
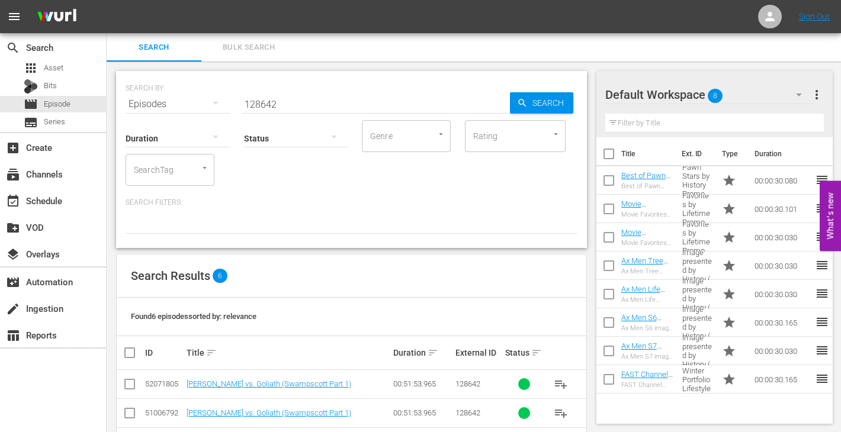
click at [294, 110] on div "Status" at bounding box center [296, 131] width 104 height 43
click at [287, 107] on input "128642" at bounding box center [376, 104] width 268 height 28
paste input "4"
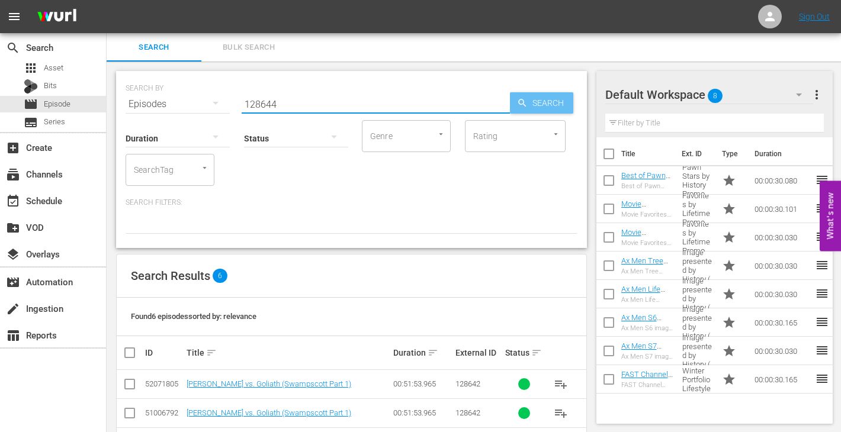
click at [550, 106] on span "Search" at bounding box center [551, 102] width 46 height 21
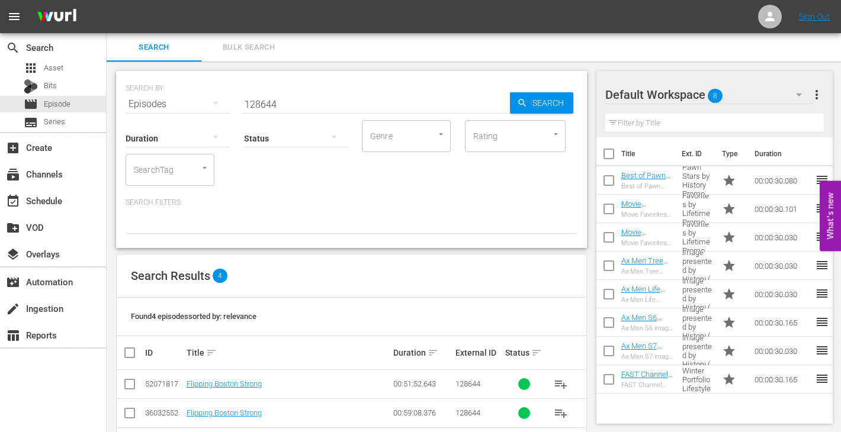
click at [294, 101] on input "128644" at bounding box center [376, 104] width 268 height 28
click at [293, 101] on input "128644" at bounding box center [376, 104] width 268 height 28
paste input "148671"
click at [314, 102] on input "128644148671" at bounding box center [376, 104] width 268 height 28
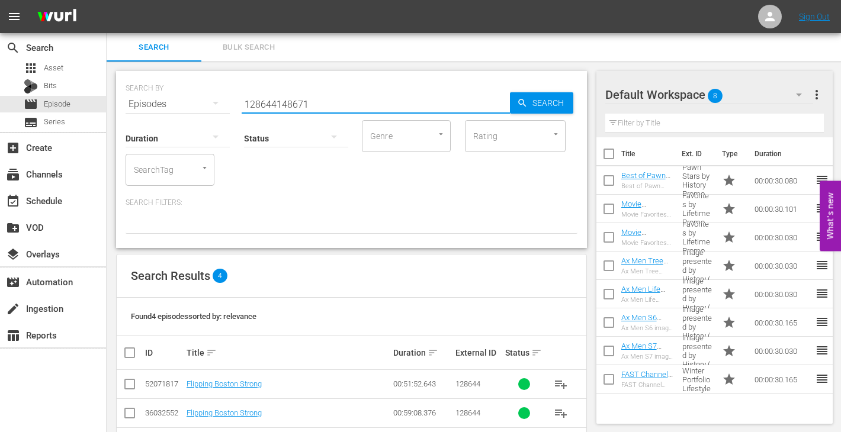
click at [314, 102] on input "128644148671" at bounding box center [376, 104] width 268 height 28
paste input "text"
click at [529, 105] on span "Search" at bounding box center [551, 102] width 46 height 21
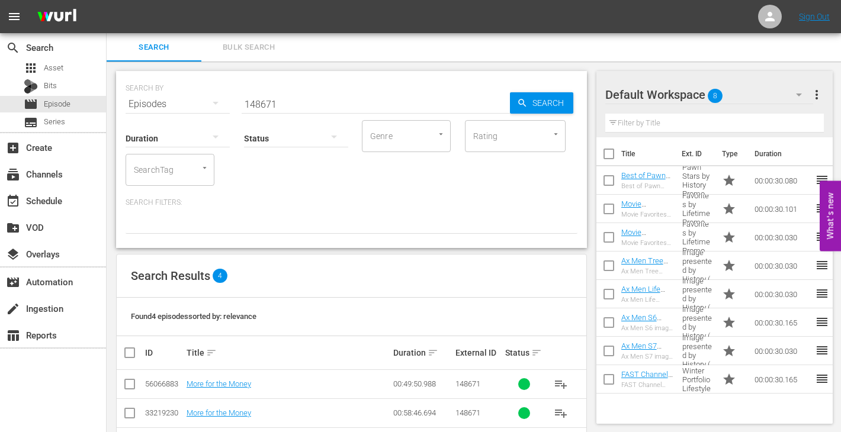
click at [415, 100] on input "148671" at bounding box center [376, 104] width 268 height 28
click at [415, 101] on input "148671" at bounding box center [376, 104] width 268 height 28
paste input "2"
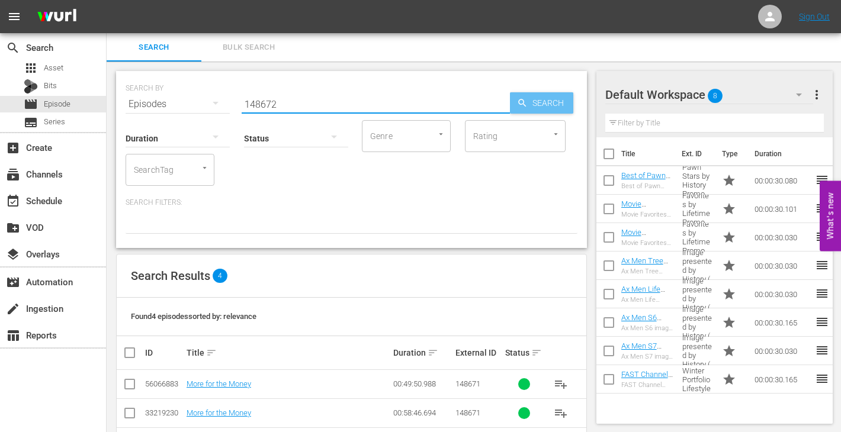
click at [550, 99] on span "Search" at bounding box center [551, 102] width 46 height 21
click at [285, 106] on input "148672" at bounding box center [376, 104] width 268 height 28
click at [284, 107] on input "148672" at bounding box center [376, 104] width 268 height 28
paste input "3"
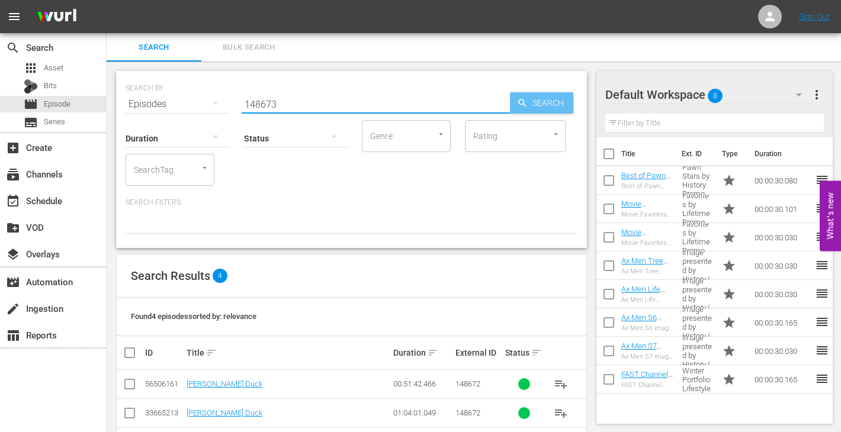
click at [544, 106] on span "Search" at bounding box center [551, 102] width 46 height 21
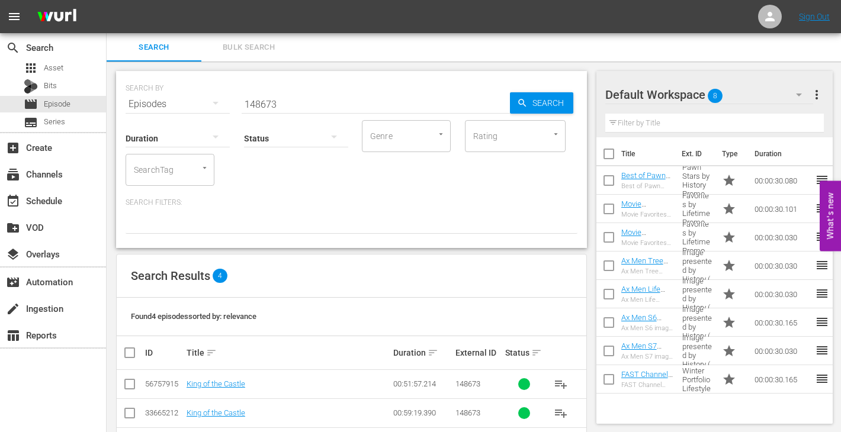
click at [328, 102] on input "148673" at bounding box center [376, 104] width 268 height 28
click at [327, 102] on input "148673" at bounding box center [376, 104] width 268 height 28
paste input "4"
click at [327, 102] on input "148674" at bounding box center [376, 104] width 268 height 28
click at [524, 109] on div "Search" at bounding box center [541, 102] width 63 height 21
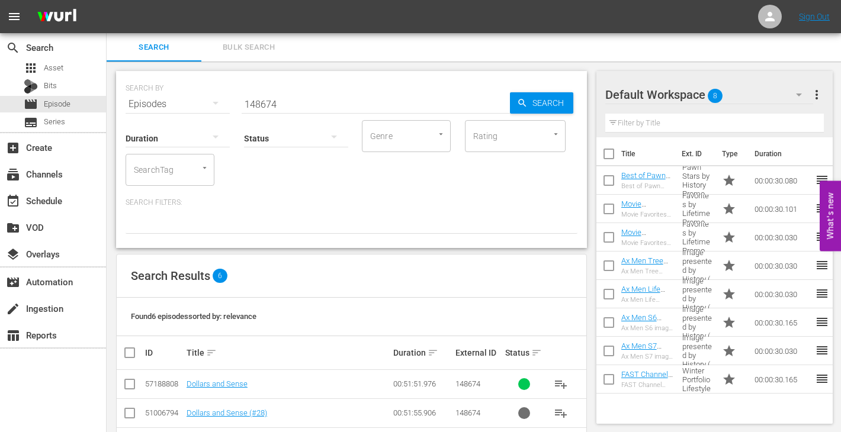
click at [285, 101] on input "148674" at bounding box center [376, 104] width 268 height 28
click at [284, 101] on input "148674" at bounding box center [376, 104] width 268 height 28
paste input "5"
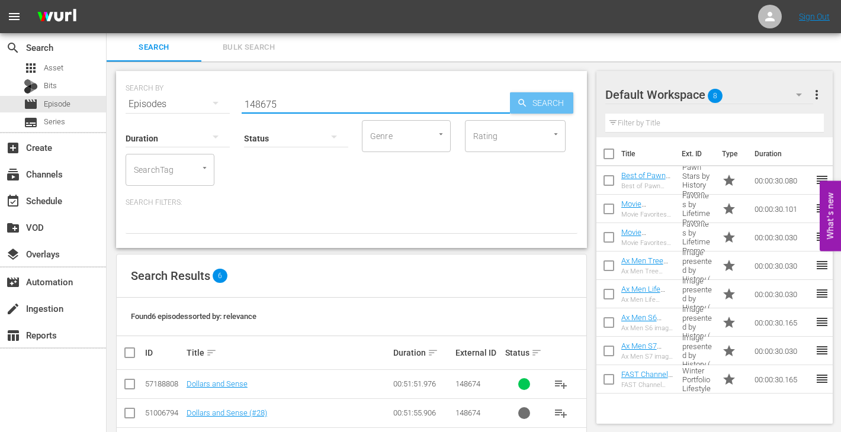
type input "148675"
click at [549, 106] on span "Search" at bounding box center [551, 102] width 46 height 21
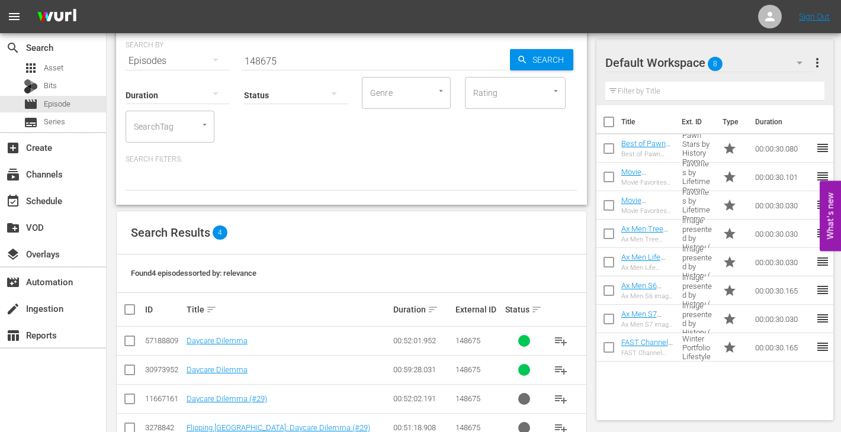
scroll to position [75, 0]
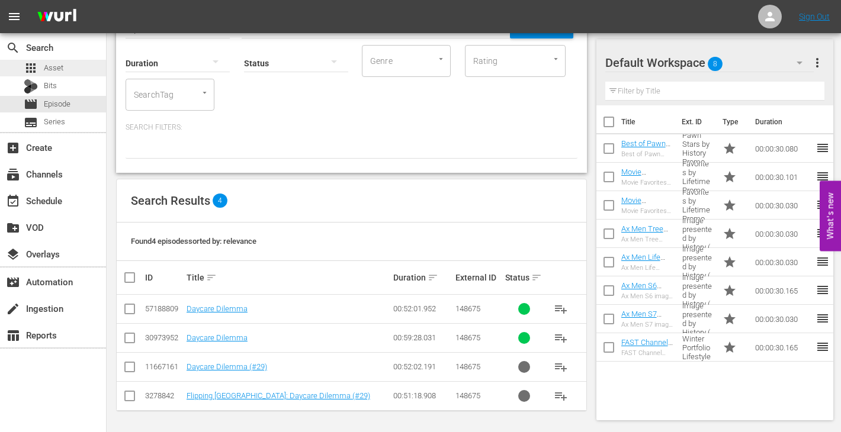
click at [74, 72] on div "apps Asset" at bounding box center [53, 68] width 106 height 17
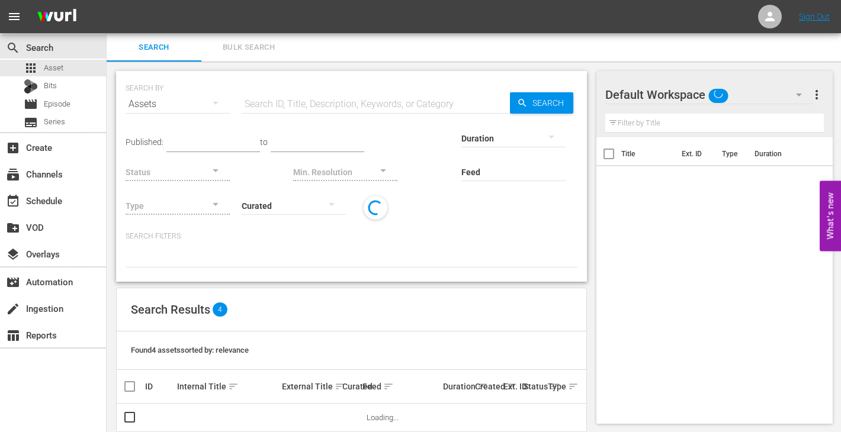
click at [356, 104] on input "text" at bounding box center [376, 104] width 268 height 28
paste input "ok?"
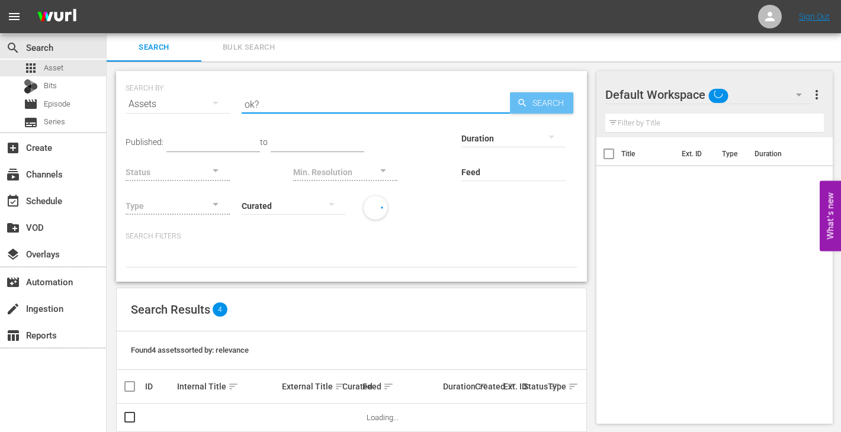
click at [519, 104] on icon "button" at bounding box center [522, 103] width 8 height 8
click at [400, 104] on input "ok?" at bounding box center [376, 104] width 268 height 28
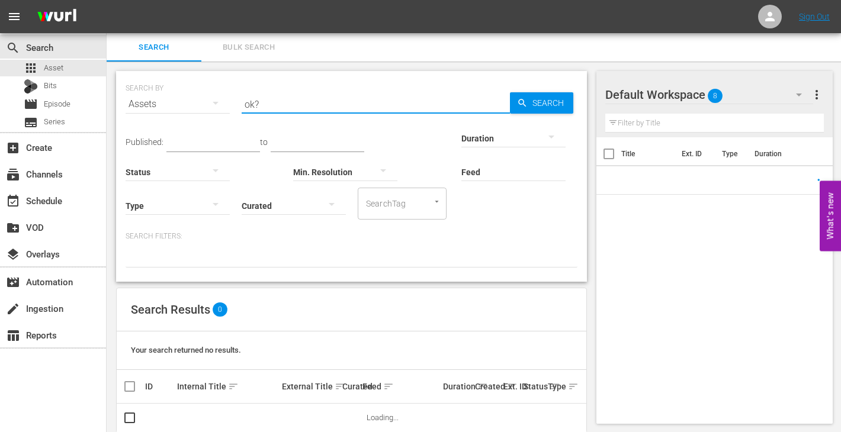
paste input "148675"
type input "148675"
click at [526, 104] on icon "button" at bounding box center [522, 103] width 11 height 11
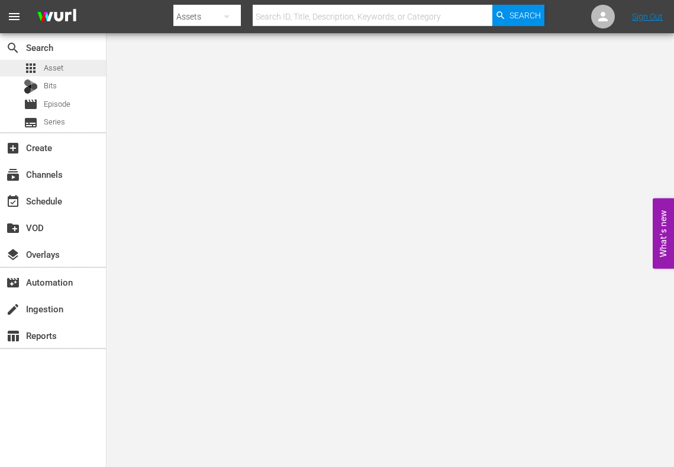
click at [57, 70] on span "Asset" at bounding box center [54, 68] width 20 height 12
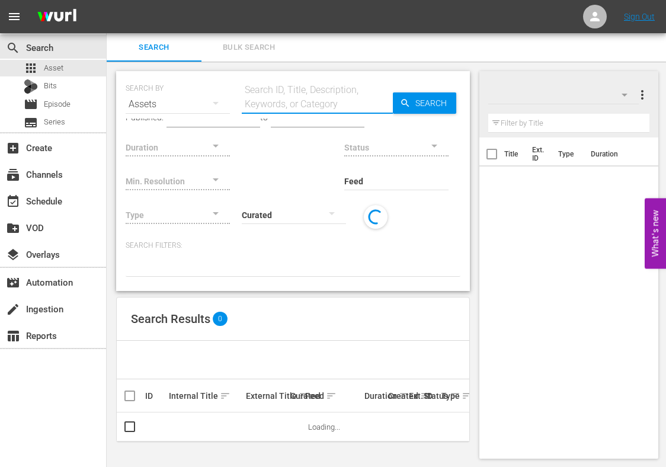
click at [294, 105] on input "text" at bounding box center [317, 104] width 151 height 28
paste input "231113"
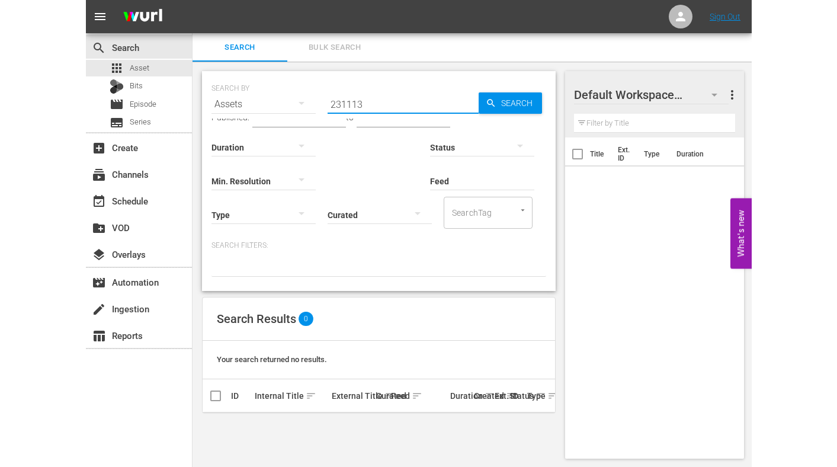
scroll to position [1, 0]
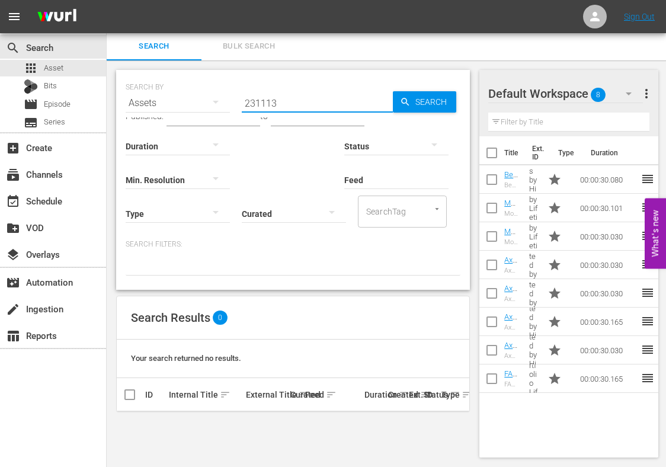
click at [302, 102] on input "231113" at bounding box center [317, 103] width 151 height 28
click at [274, 98] on input "231113" at bounding box center [317, 103] width 151 height 28
click at [273, 98] on input "231113" at bounding box center [317, 103] width 151 height 28
paste input "148670"
click at [411, 104] on span "Search" at bounding box center [433, 101] width 46 height 21
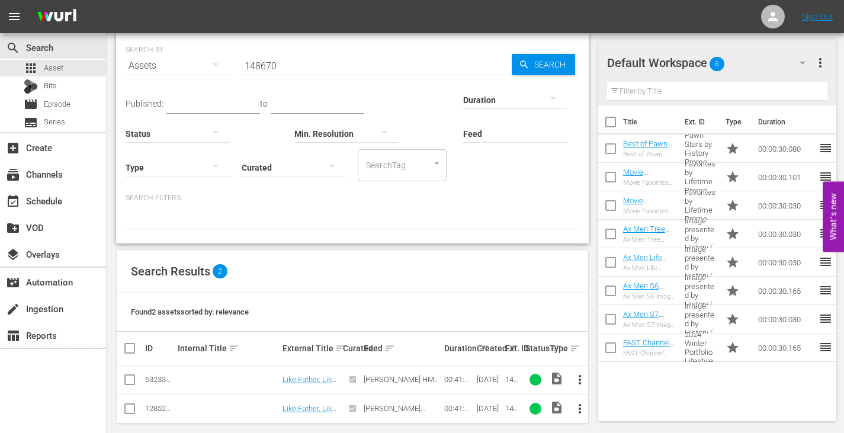
scroll to position [50, 0]
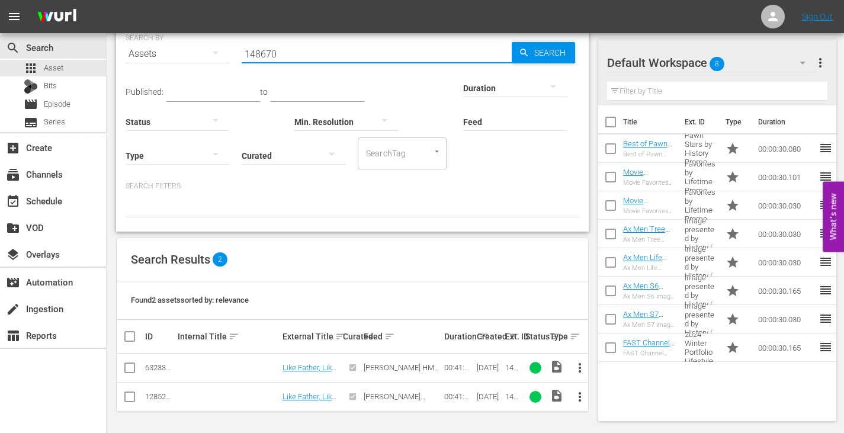
click at [378, 53] on input "148670" at bounding box center [377, 54] width 270 height 28
paste input "269974"
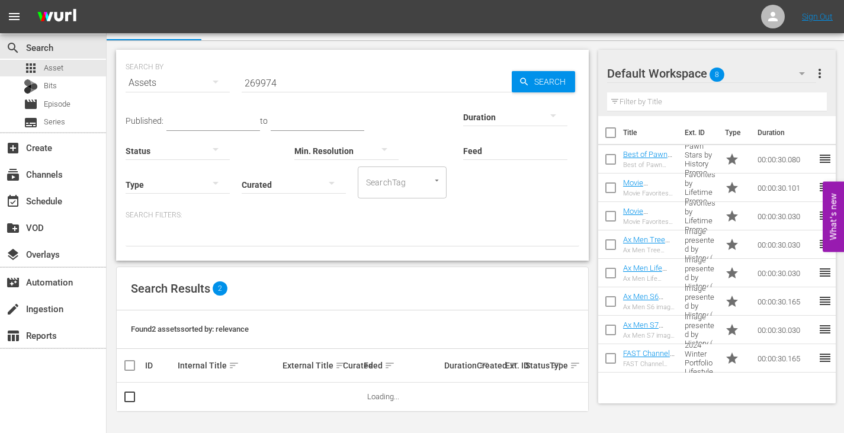
scroll to position [21, 0]
click at [547, 49] on div "SEARCH BY Search By Assets Search ID, Title, Description, Keywords, or Category…" at bounding box center [353, 237] width 492 height 393
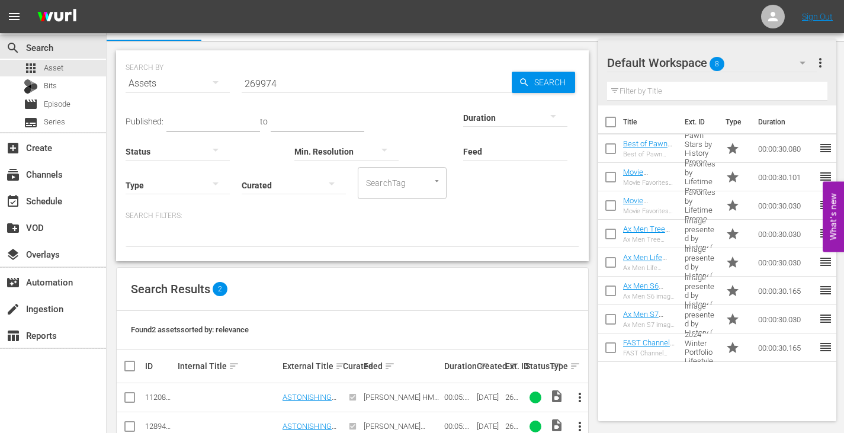
scroll to position [50, 0]
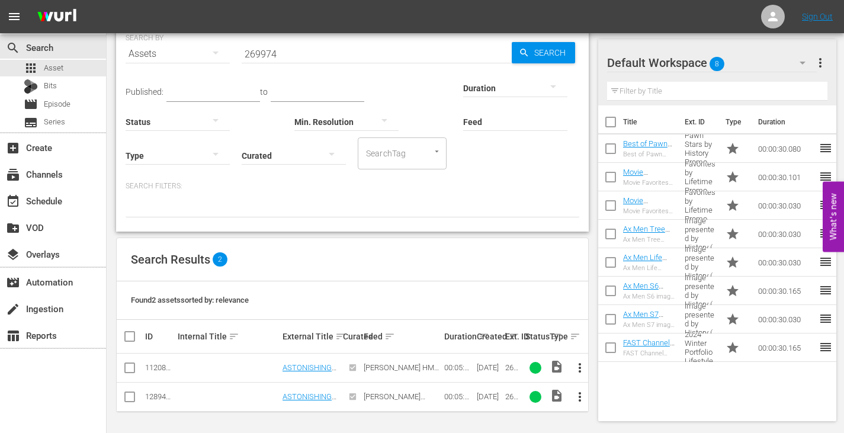
click at [286, 53] on input "269974" at bounding box center [377, 54] width 270 height 28
paste input "6"
type input "269976"
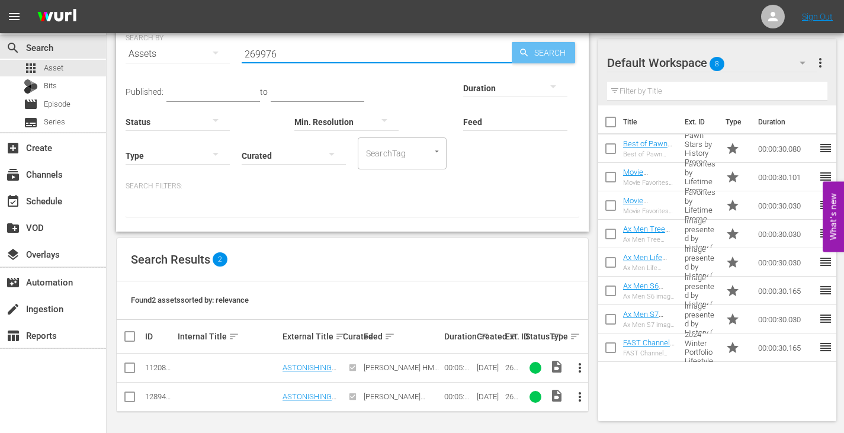
click at [555, 53] on span "Search" at bounding box center [552, 52] width 46 height 21
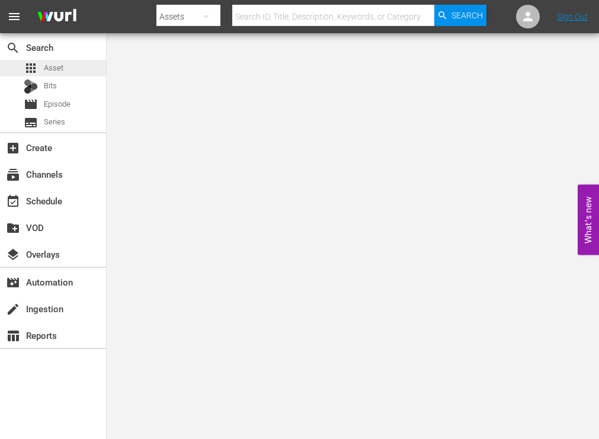
click at [73, 69] on div "apps Asset" at bounding box center [53, 68] width 106 height 17
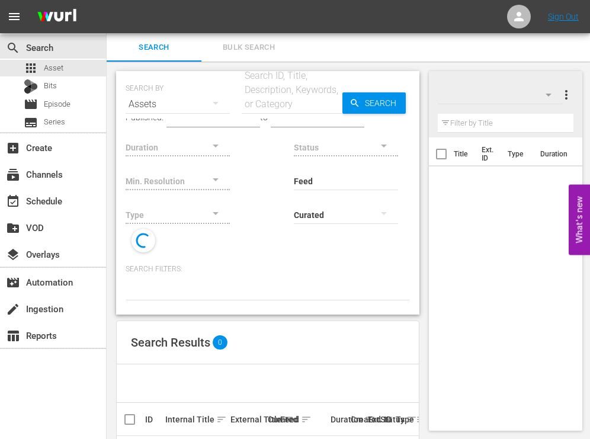
click at [305, 101] on input "text" at bounding box center [292, 104] width 101 height 28
paste input "105879"
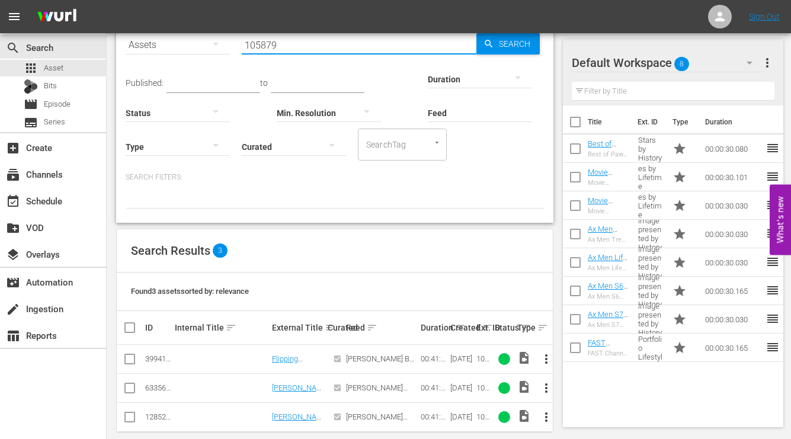
scroll to position [73, 0]
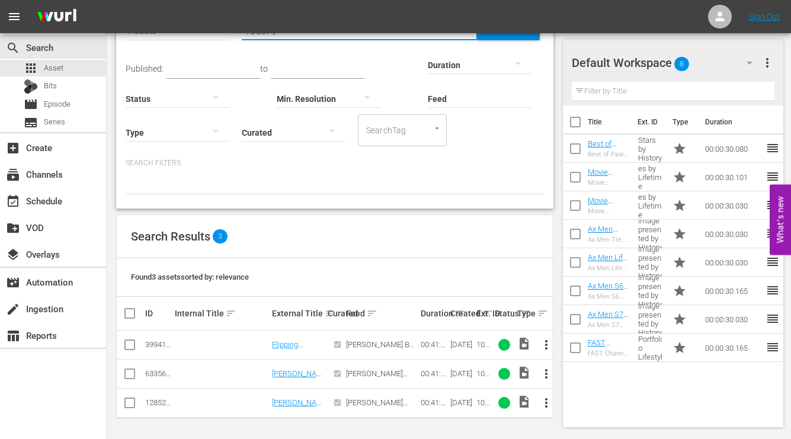
type input "105879"
click at [548, 342] on span "more_vert" at bounding box center [546, 345] width 14 height 14
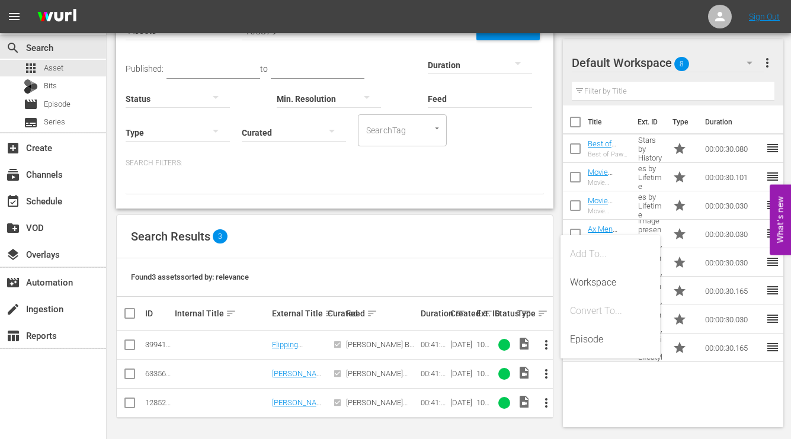
click at [168, 338] on td "39941984" at bounding box center [158, 344] width 30 height 29
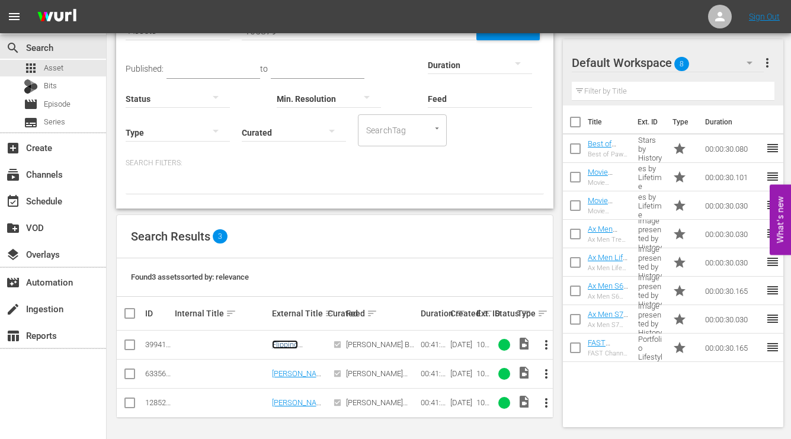
click at [288, 341] on link "Flipping [GEOGRAPHIC_DATA]: [PERSON_NAME]'s Rental Breakdown" at bounding box center [298, 366] width 52 height 53
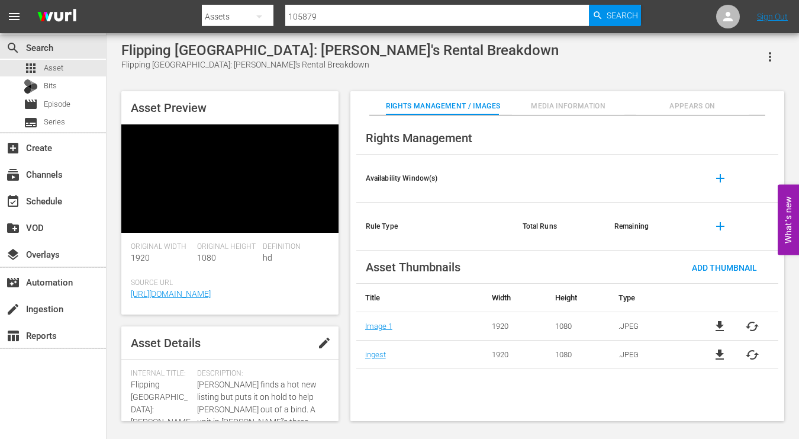
click at [598, 108] on span "Appears On" at bounding box center [693, 106] width 113 height 12
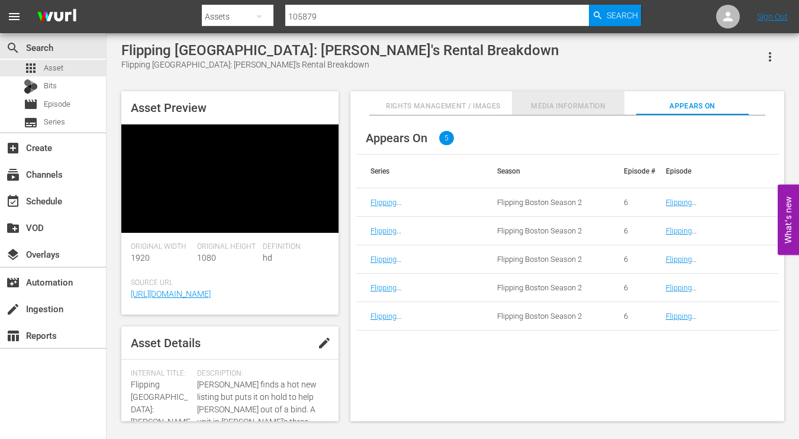
click at [588, 107] on span "Media Information" at bounding box center [568, 106] width 113 height 12
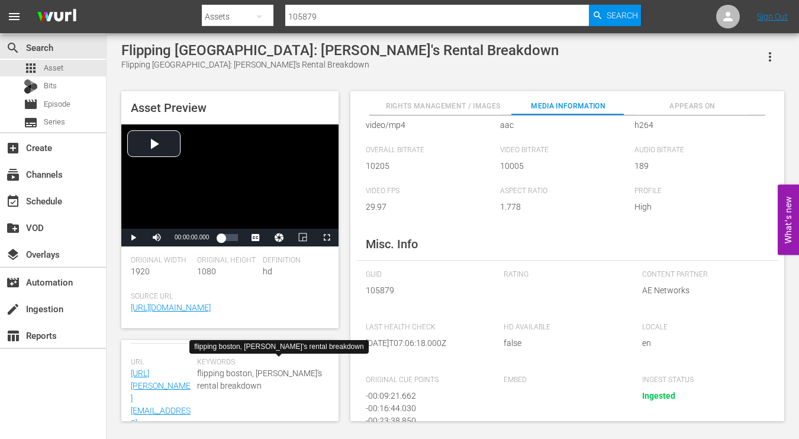
scroll to position [454, 0]
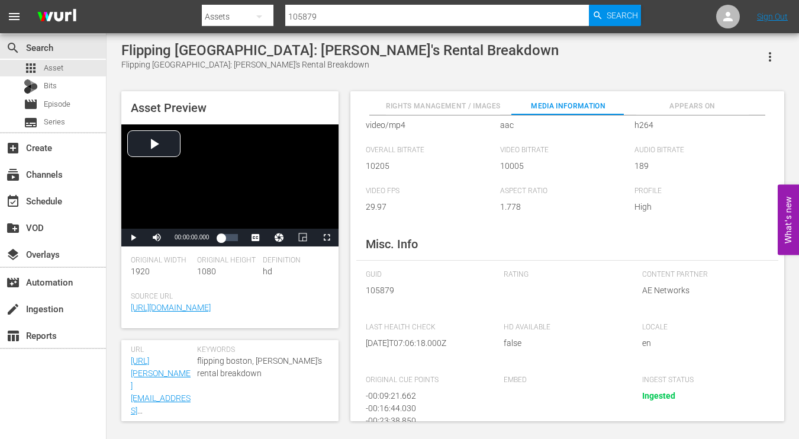
click at [598, 89] on div "Asset Preview Video Player is loading. Play Video Play Mute Current Time 00:00:…" at bounding box center [452, 250] width 675 height 330
click at [598, 102] on span "Appears On" at bounding box center [693, 106] width 113 height 12
